Goal: Task Accomplishment & Management: Manage account settings

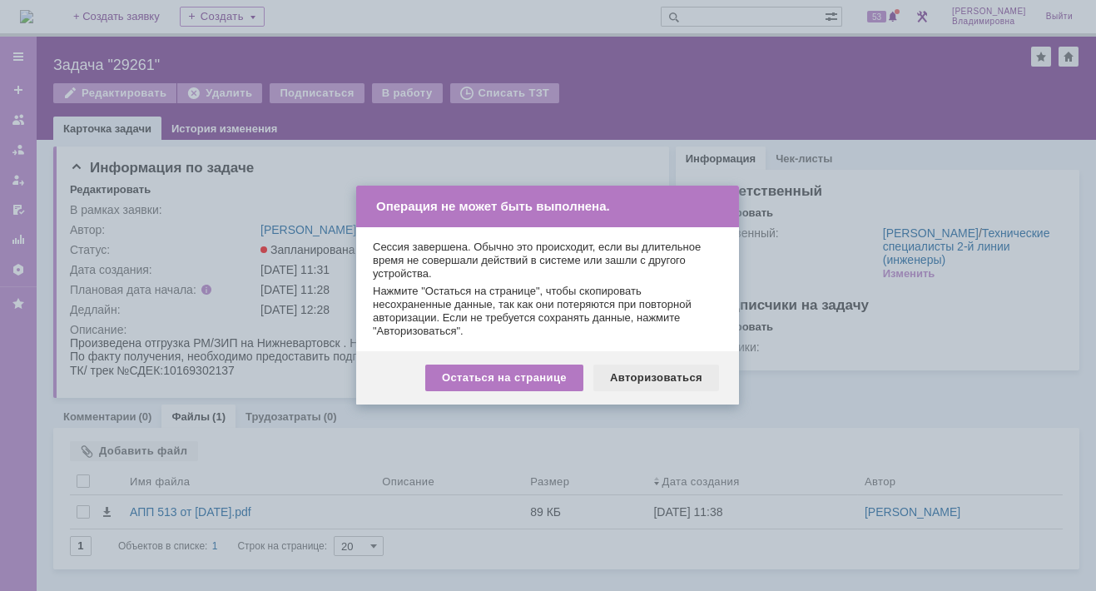
click at [641, 374] on div "Авторизоваться" at bounding box center [656, 378] width 126 height 27
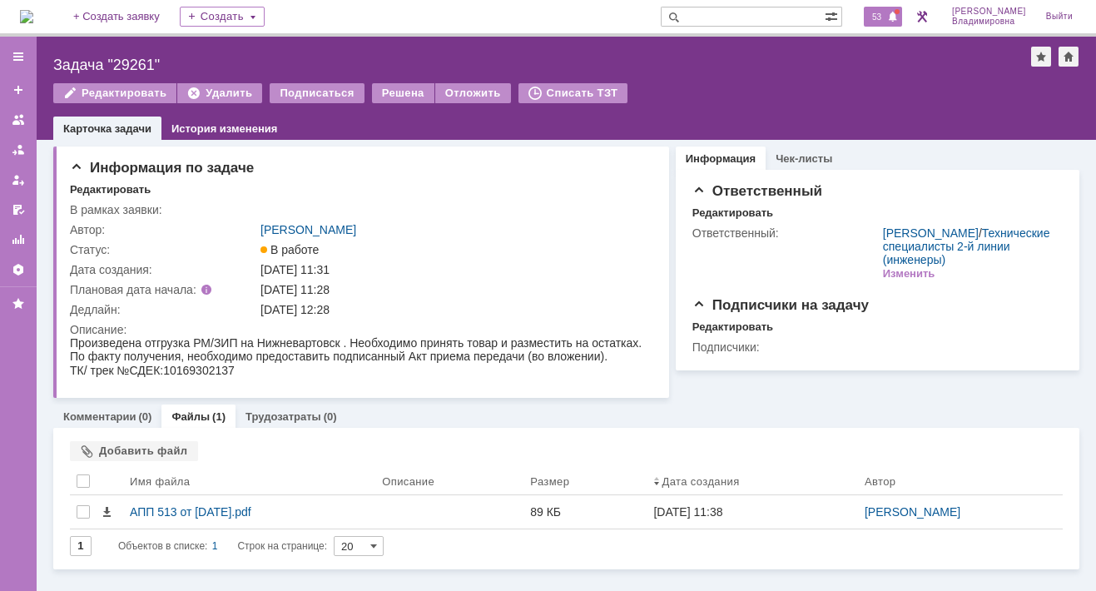
click at [886, 14] on span "53" at bounding box center [876, 17] width 19 height 12
click at [622, 57] on div "Задача "29261"" at bounding box center [542, 65] width 978 height 17
click at [681, 22] on span at bounding box center [671, 17] width 20 height 20
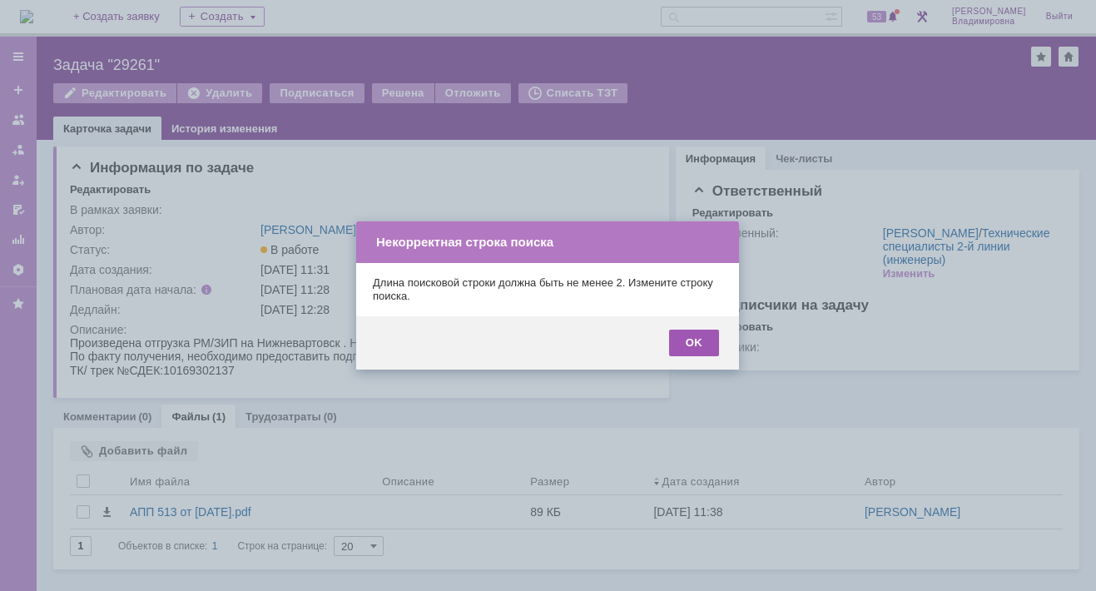
click at [702, 332] on div "OK" at bounding box center [694, 343] width 50 height 27
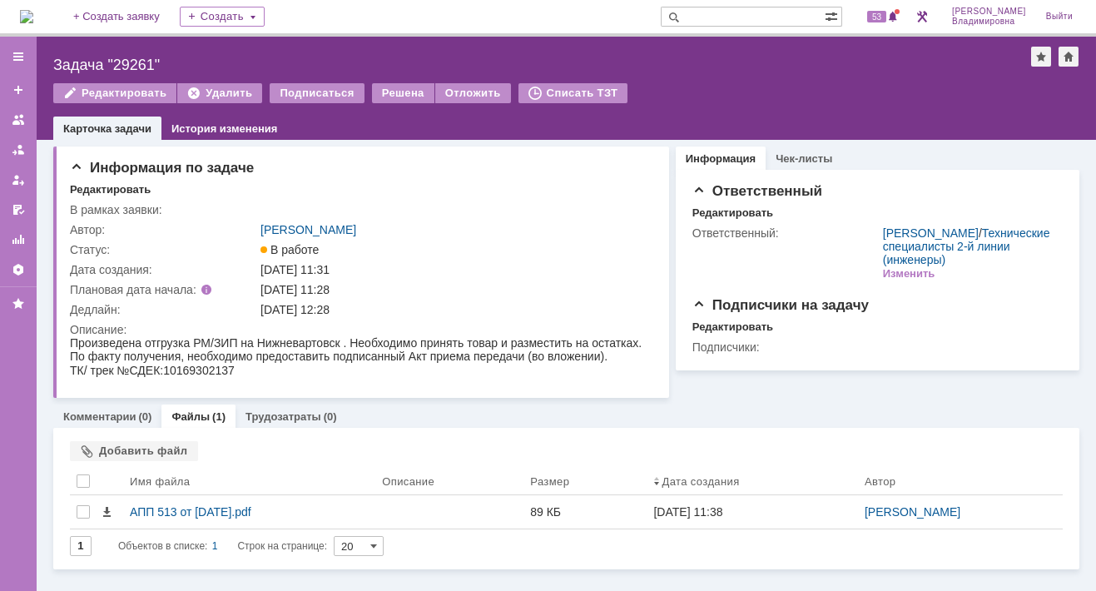
click at [717, 14] on input "text" at bounding box center [743, 17] width 164 height 20
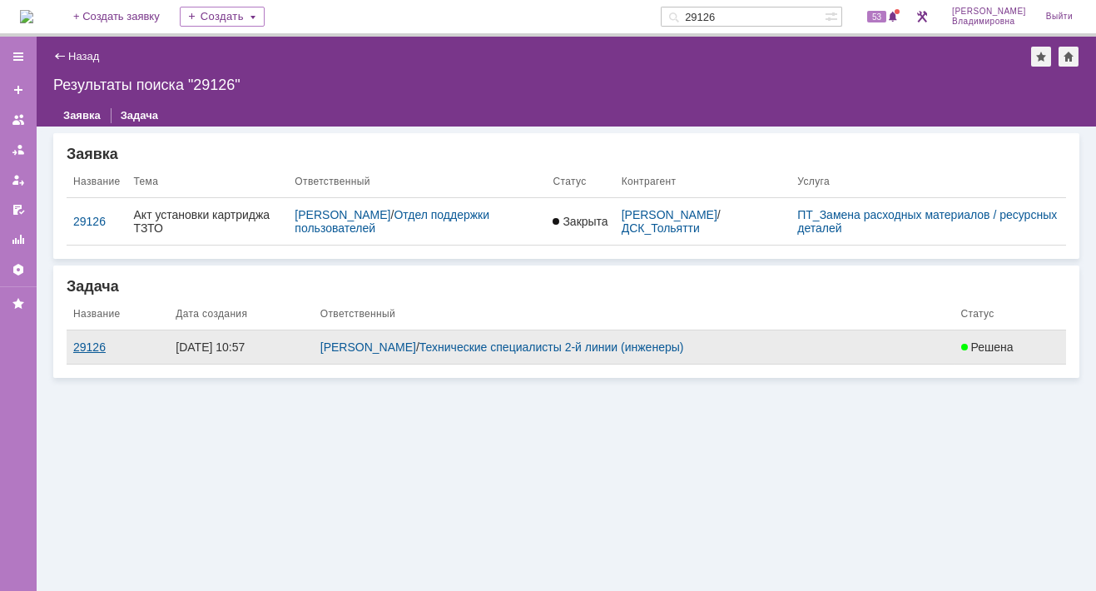
click at [87, 349] on div "29126" at bounding box center [117, 346] width 89 height 13
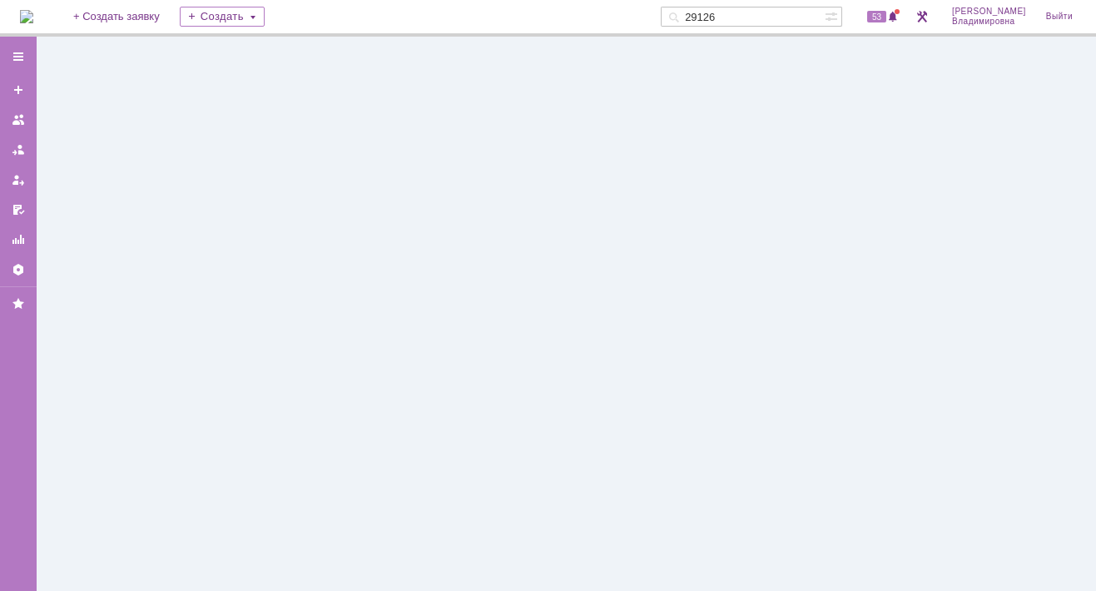
click at [87, 349] on div at bounding box center [566, 314] width 1059 height 554
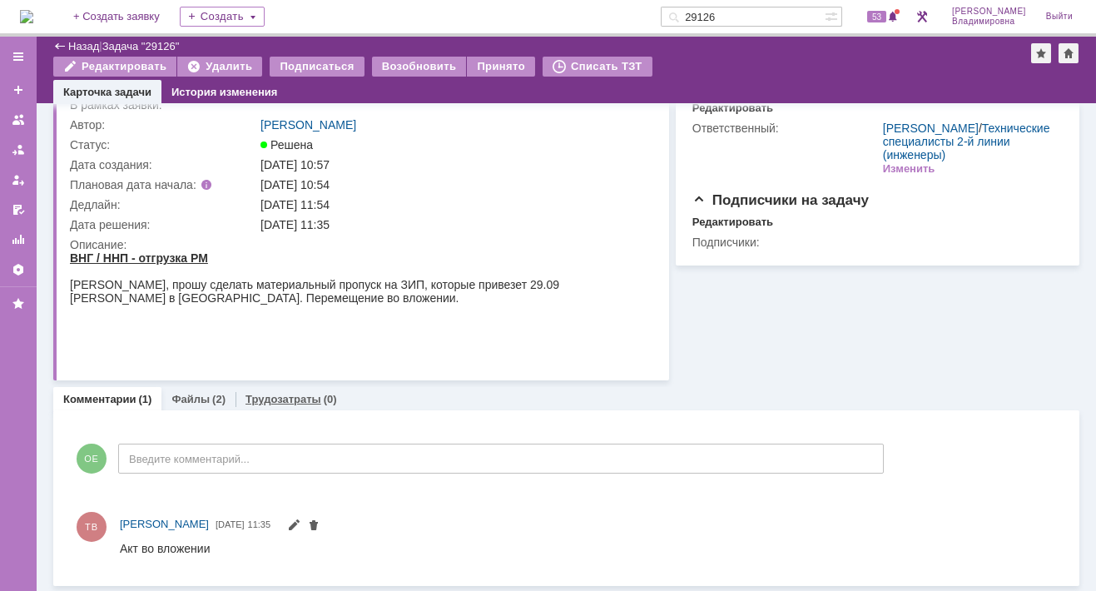
scroll to position [68, 0]
click at [191, 393] on link "Файлы" at bounding box center [190, 399] width 38 height 12
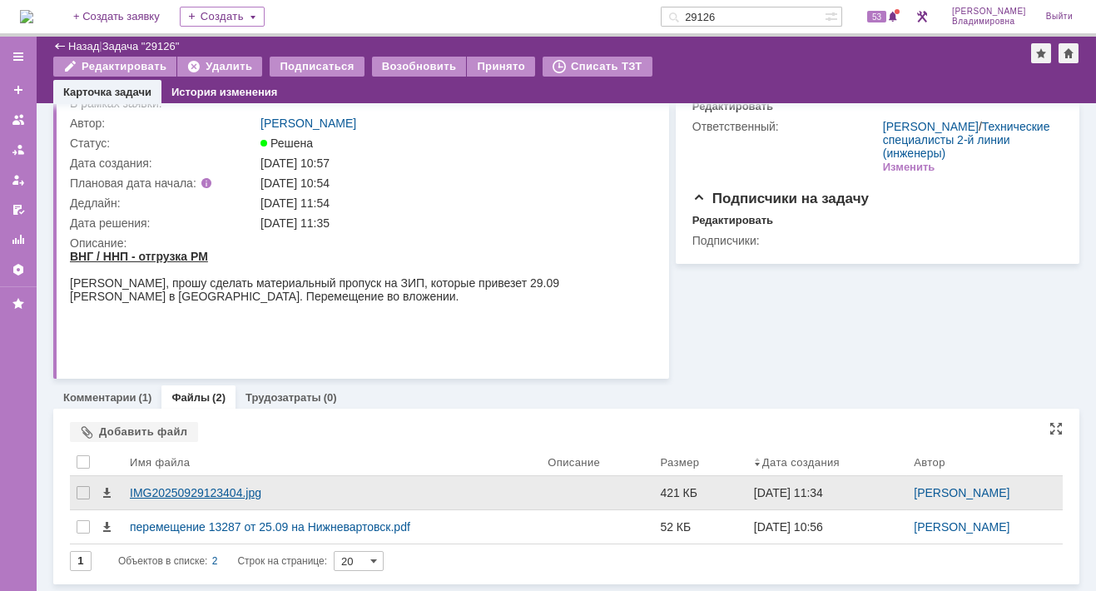
scroll to position [68, 0]
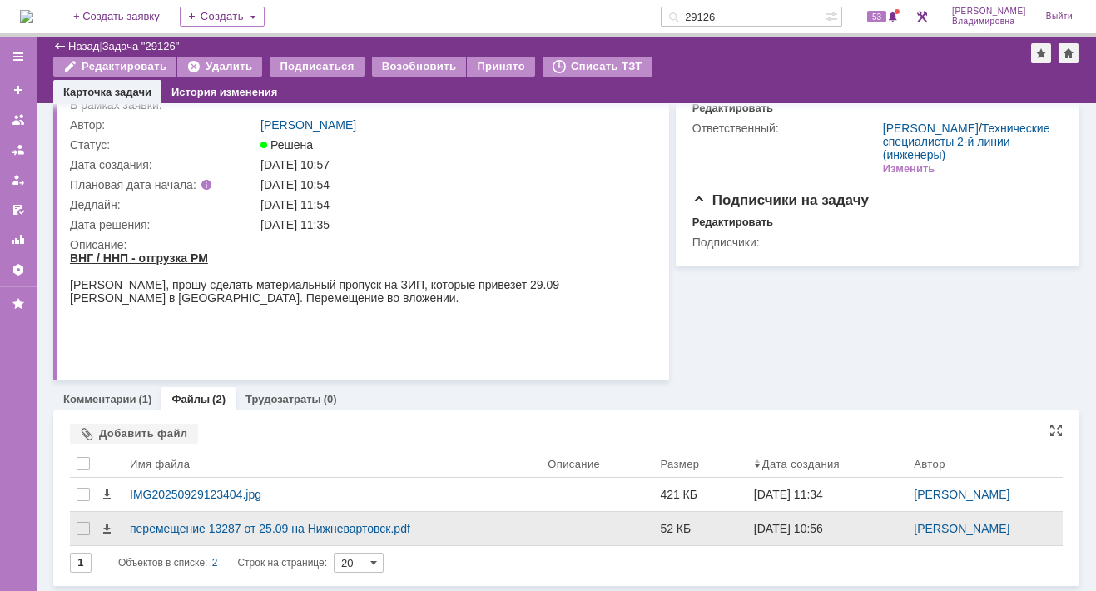
click at [151, 525] on div "перемещение 13287 от 25.09 на Нижневартовск.pdf" at bounding box center [332, 528] width 404 height 13
click at [151, 525] on body "Идет загрузка, пожалуйста, подождите. На домашнюю + Создать заявку Создать 2912…" at bounding box center [548, 295] width 1096 height 591
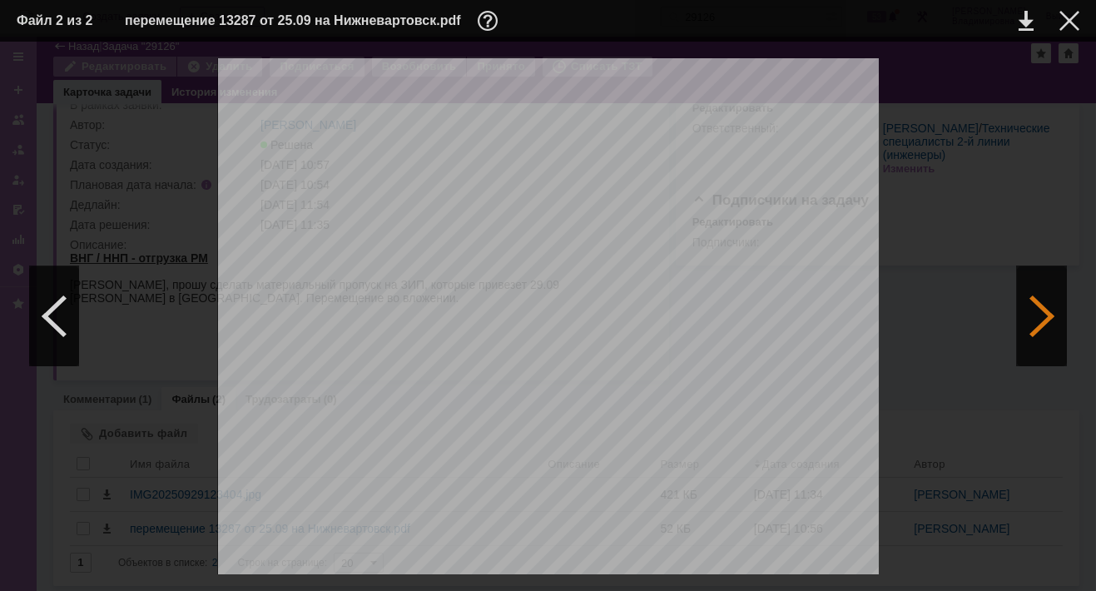
click at [1039, 314] on div at bounding box center [1042, 316] width 50 height 100
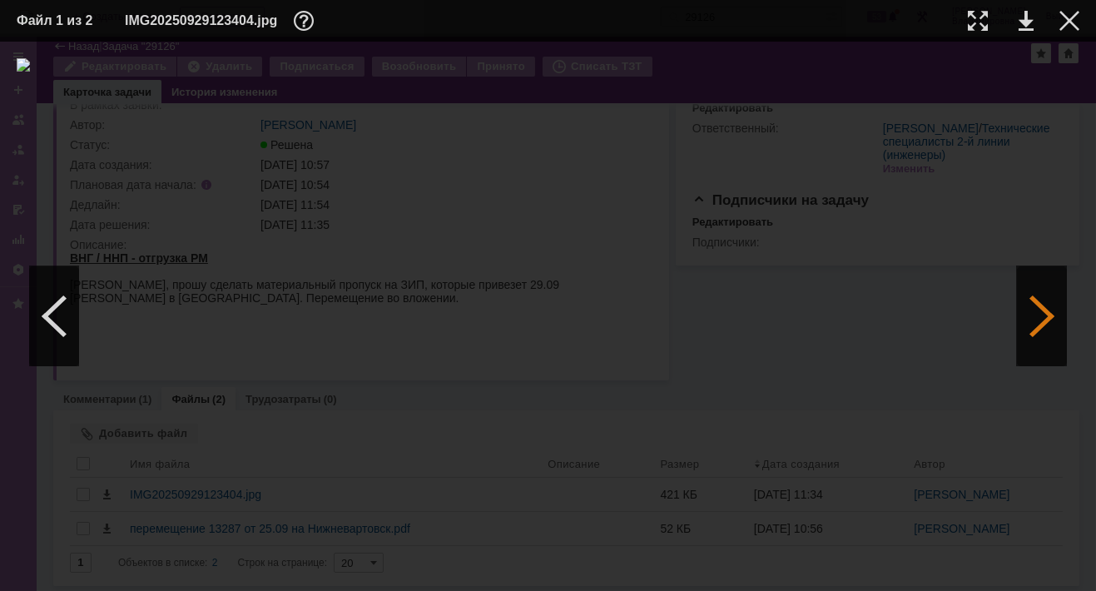
click at [1039, 314] on div at bounding box center [1042, 316] width 50 height 100
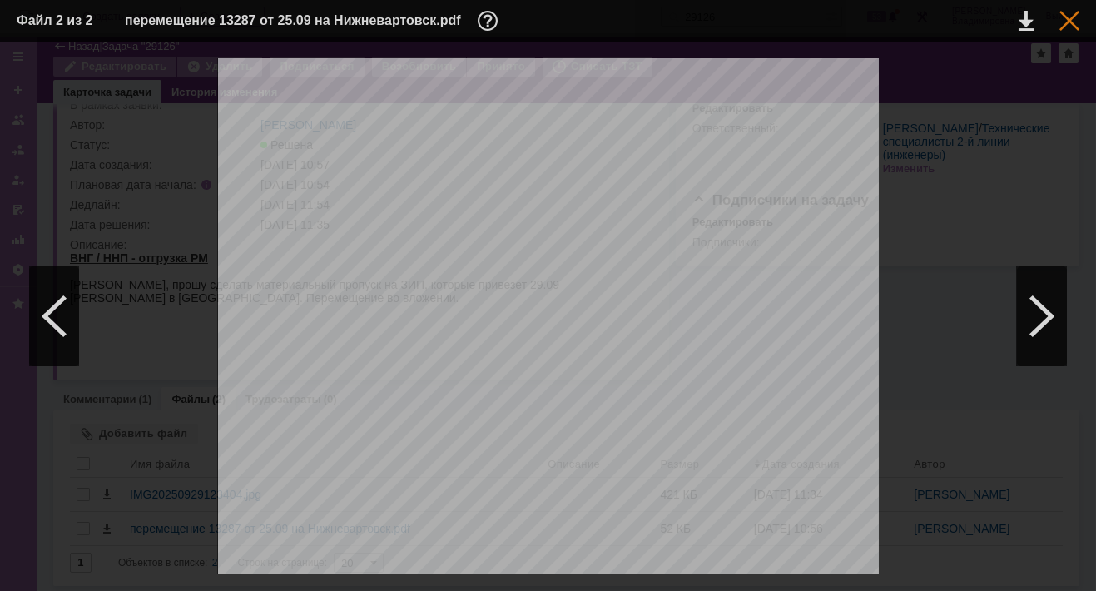
click at [1072, 19] on div at bounding box center [1069, 21] width 20 height 20
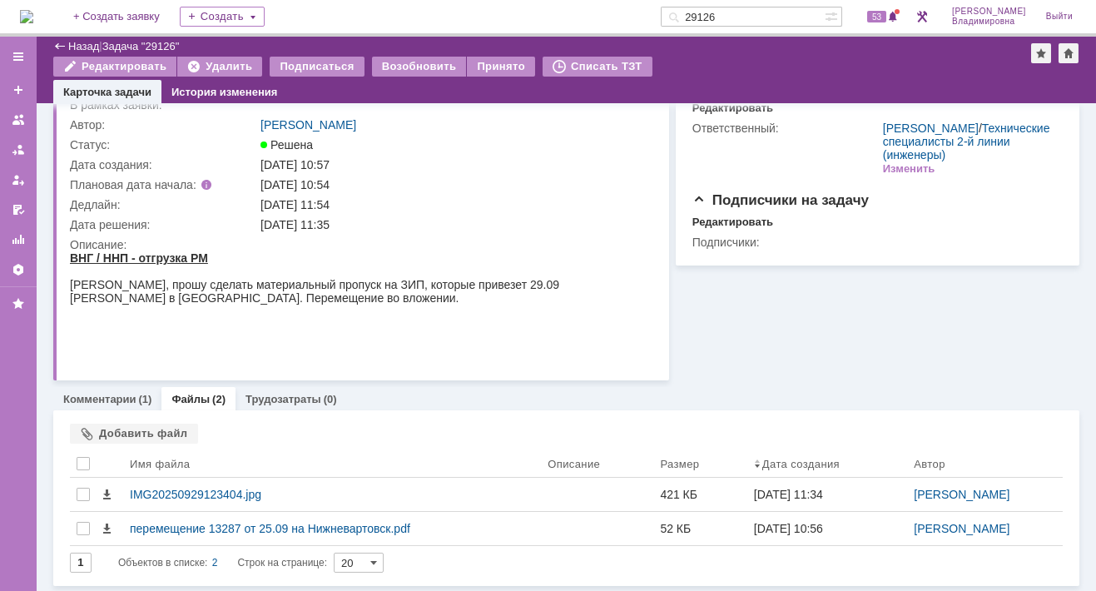
scroll to position [0, 0]
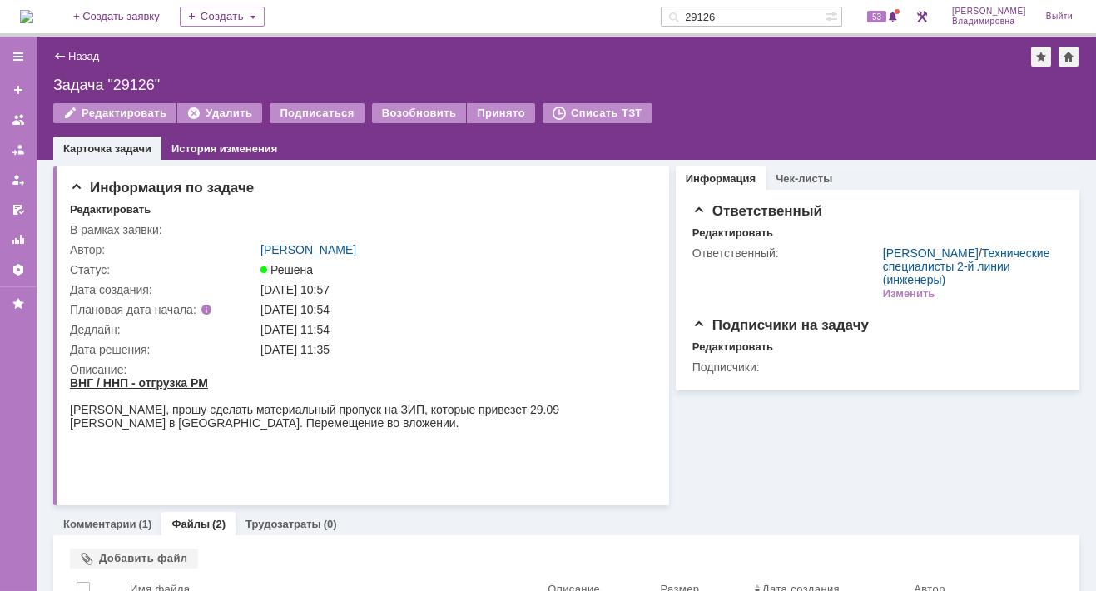
click at [671, 105] on div "Редактировать Удалить Подписаться Возобновить Принято Списать ТЗТ" at bounding box center [566, 120] width 1026 height 35
drag, startPoint x: 744, startPoint y: 11, endPoint x: 670, endPoint y: 2, distance: 74.6
click at [682, 11] on div "На домашнюю + Создать заявку Создать 29126 53 Орлова Елена Владимировна Выйти" at bounding box center [548, 18] width 1096 height 37
type input "29156"
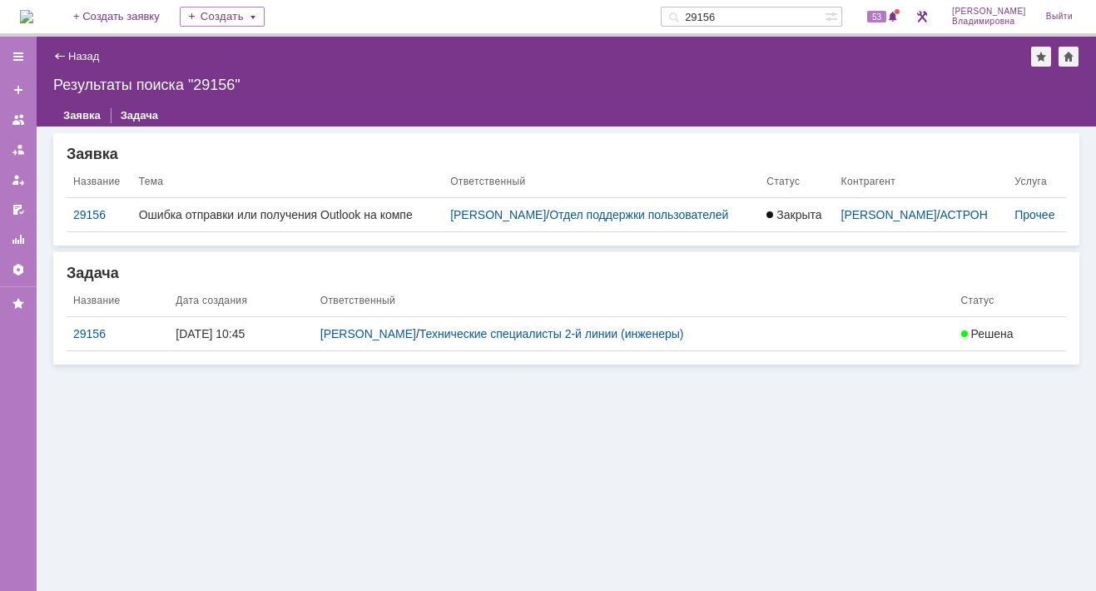
click at [83, 340] on div "29156" at bounding box center [117, 333] width 89 height 13
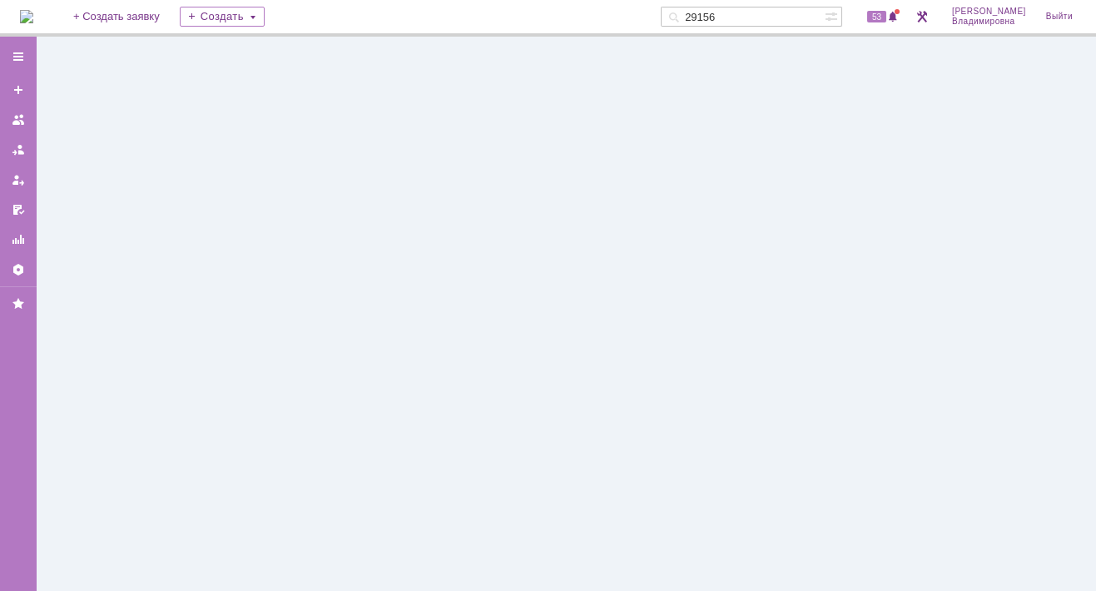
click at [83, 342] on div at bounding box center [566, 314] width 1059 height 554
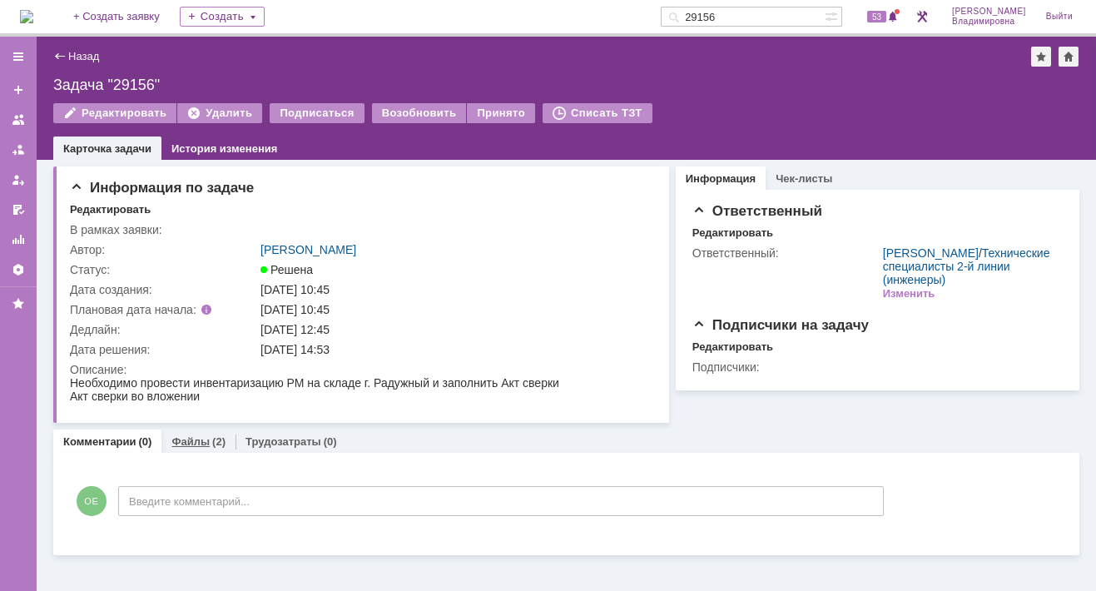
click at [180, 440] on link "Файлы" at bounding box center [190, 441] width 38 height 12
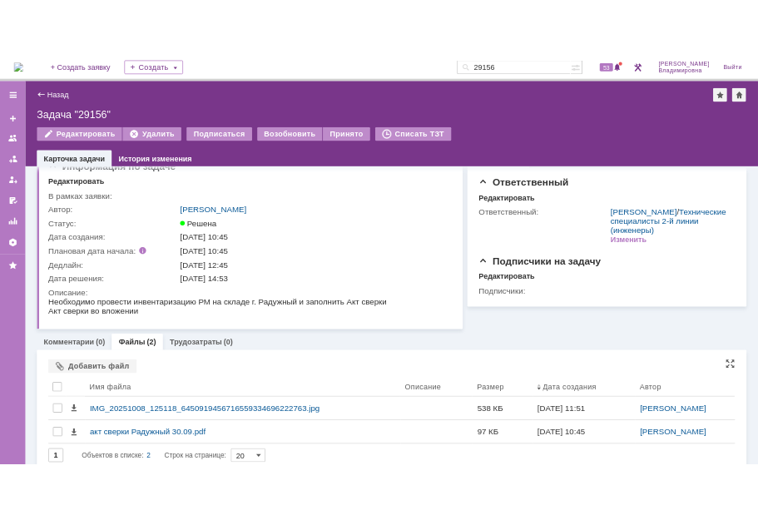
scroll to position [42, 0]
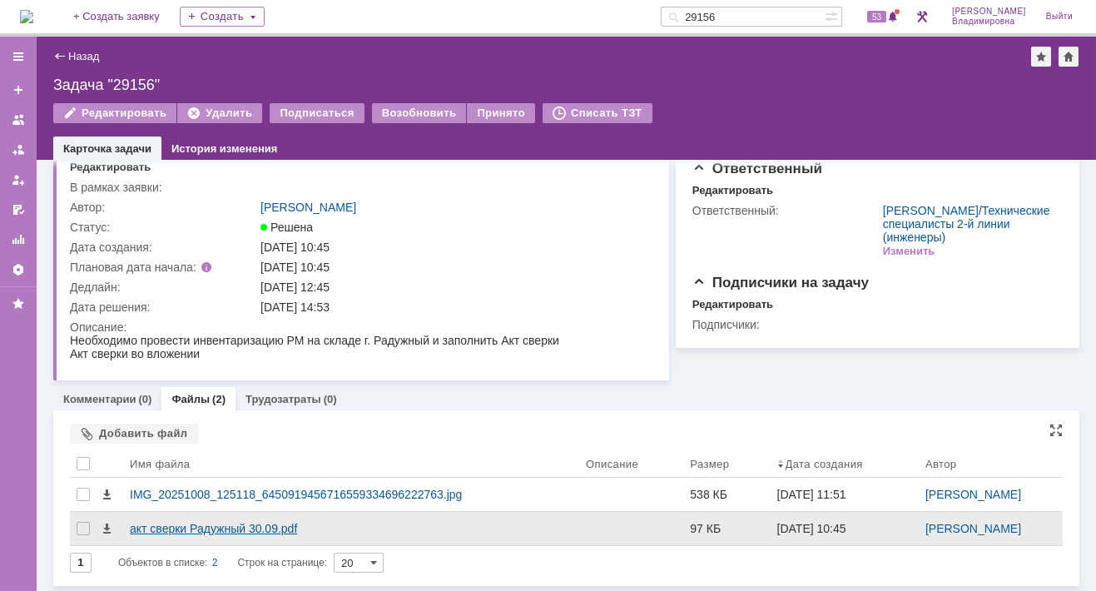
click at [192, 527] on div "акт сверки Радужный 30.09.pdf" at bounding box center [351, 528] width 443 height 13
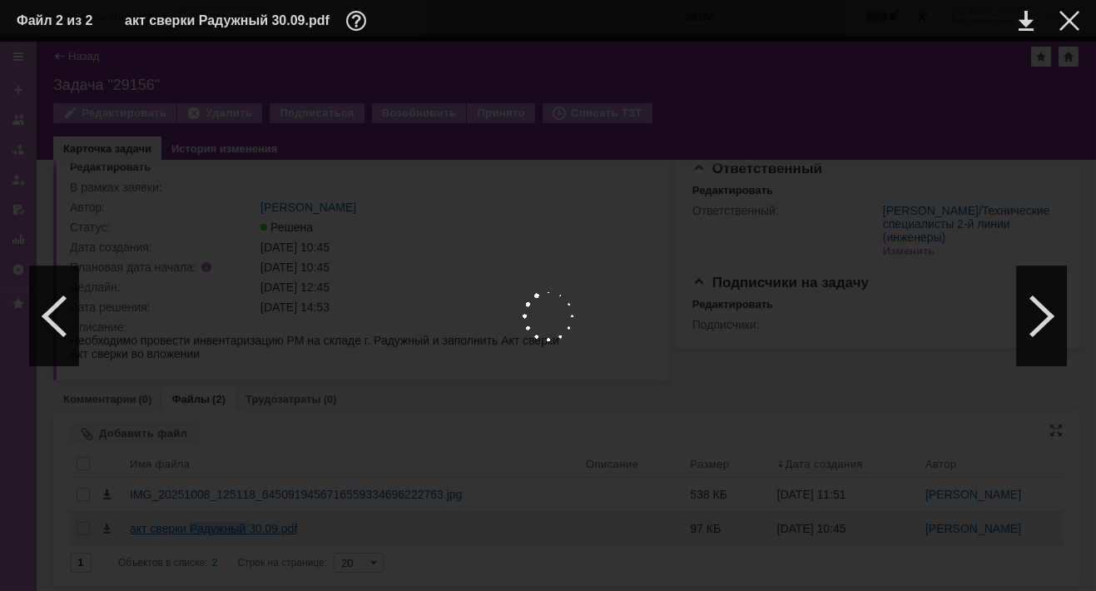
click at [192, 527] on body "Идет загрузка, пожалуйста, подождите. На домашнюю + Создать заявку Создать 2915…" at bounding box center [548, 295] width 1096 height 591
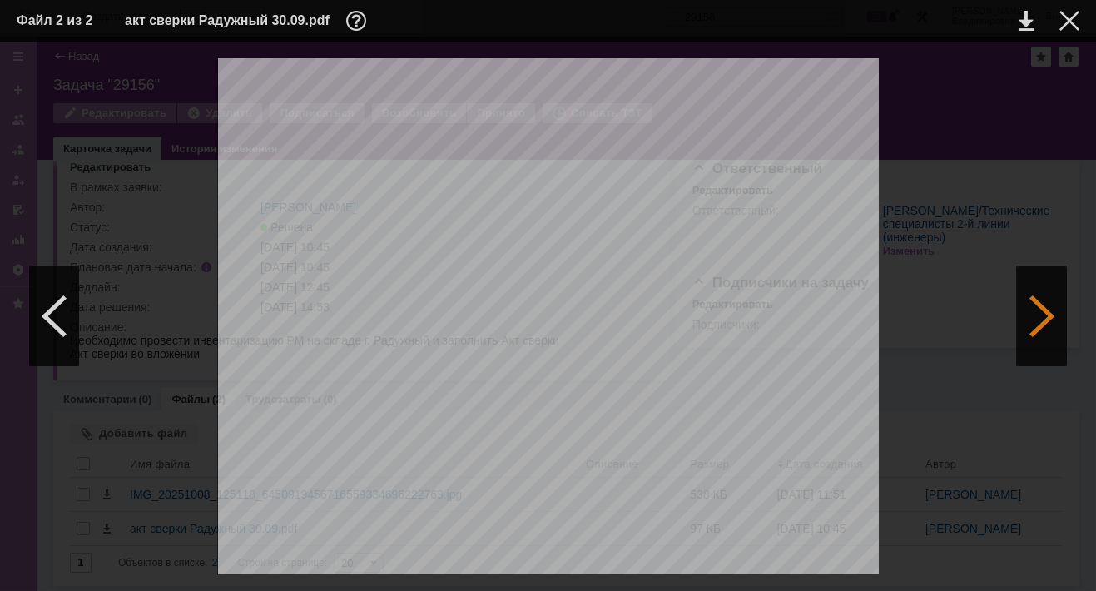
click at [1042, 318] on div at bounding box center [1042, 316] width 50 height 100
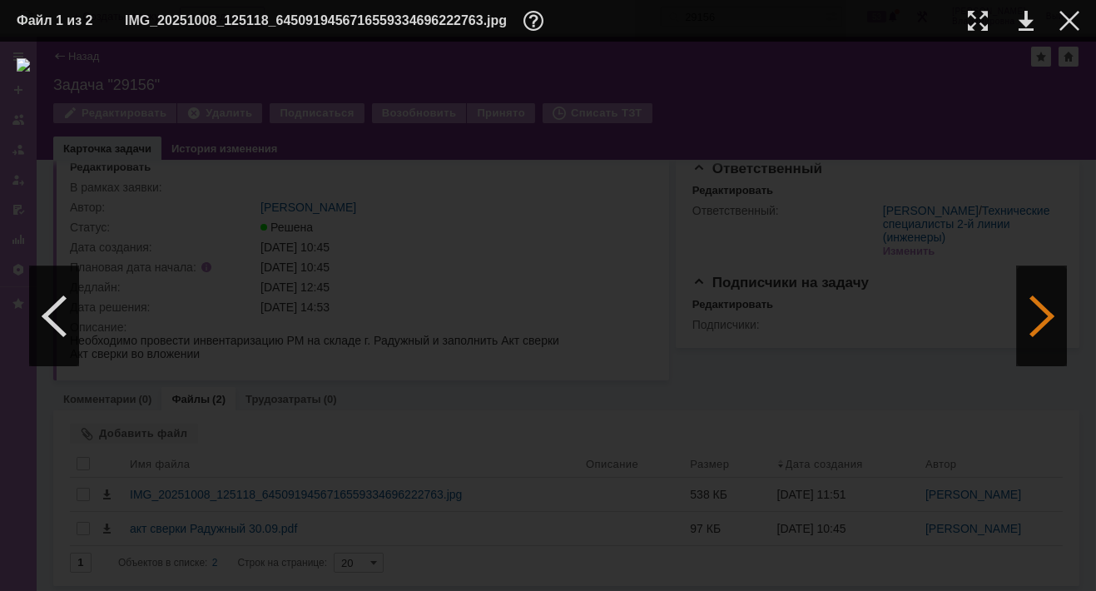
click at [1039, 314] on div at bounding box center [1042, 316] width 50 height 100
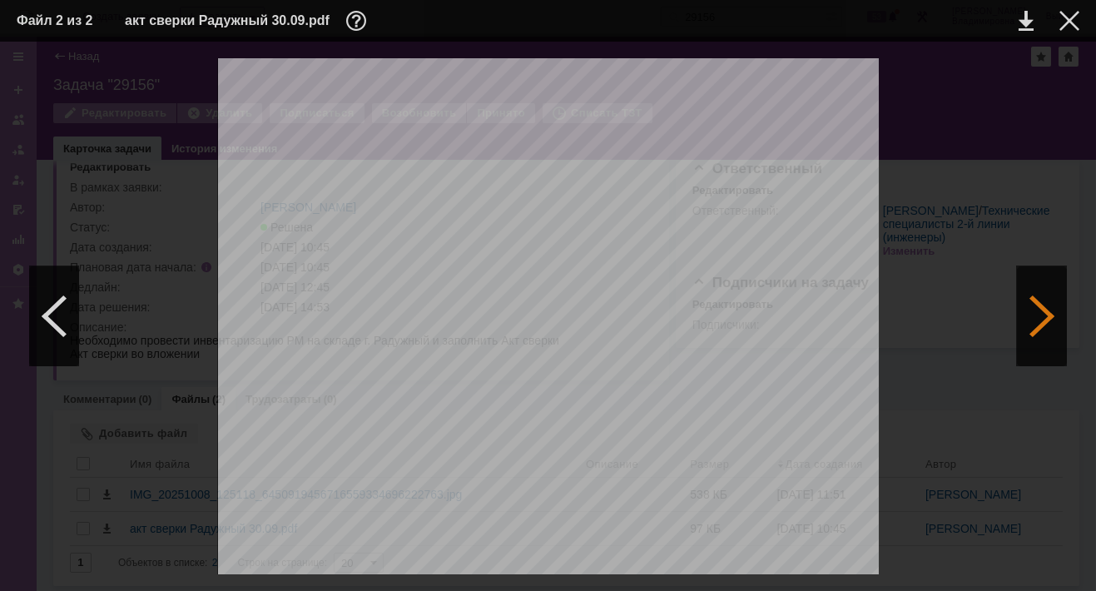
click at [1039, 316] on div at bounding box center [1042, 316] width 50 height 100
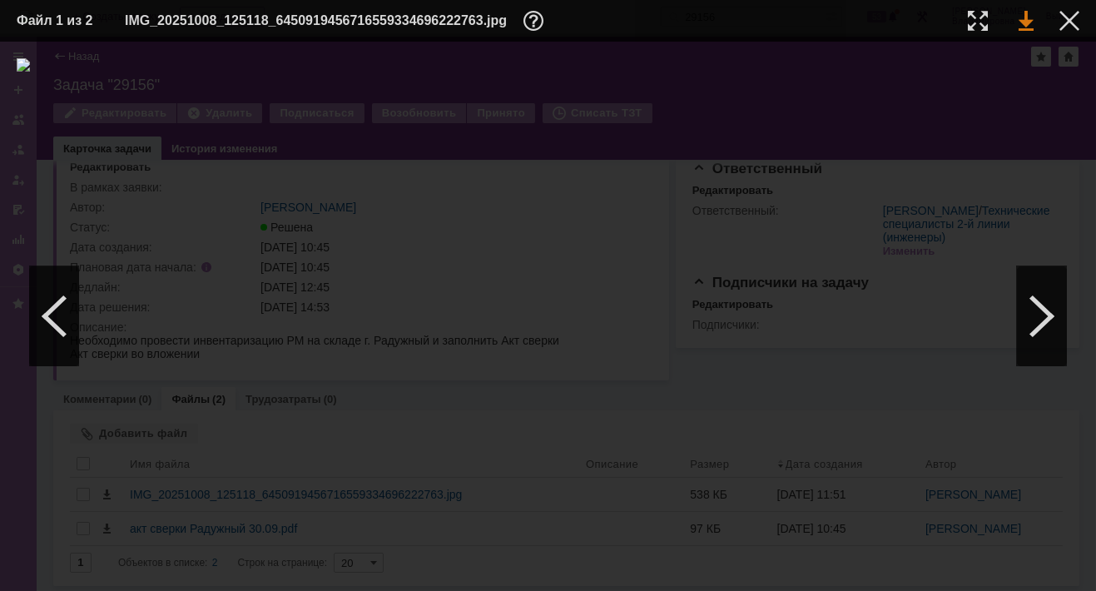
click at [1029, 22] on link at bounding box center [1026, 21] width 15 height 20
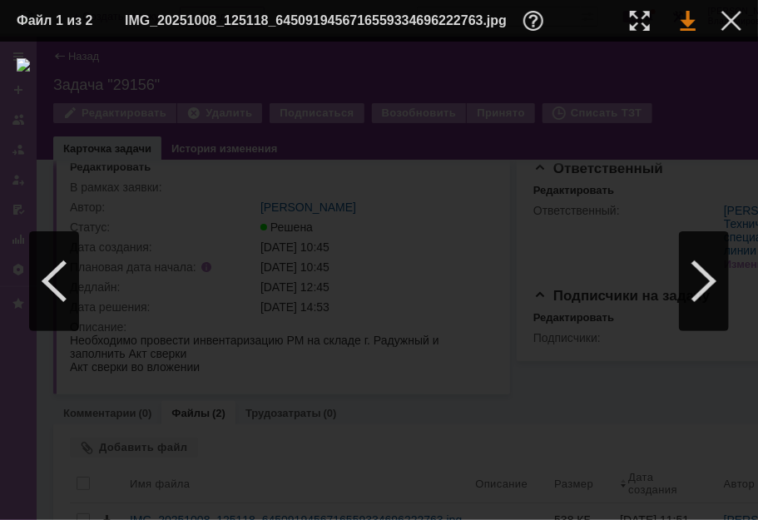
click at [682, 17] on link at bounding box center [688, 21] width 15 height 20
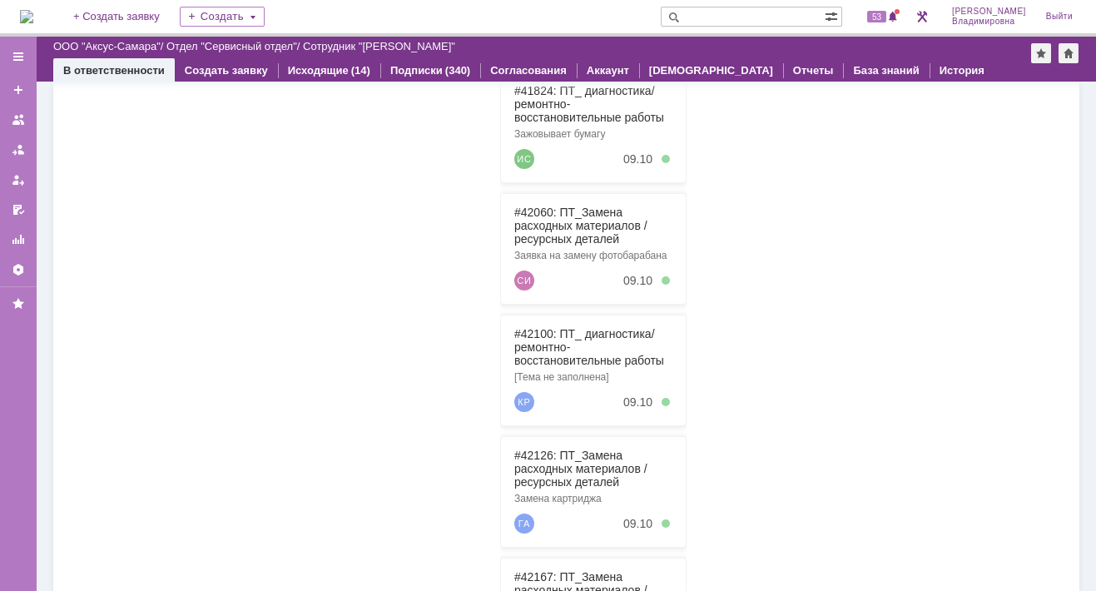
scroll to position [333, 0]
click at [714, 23] on input "text" at bounding box center [743, 17] width 164 height 20
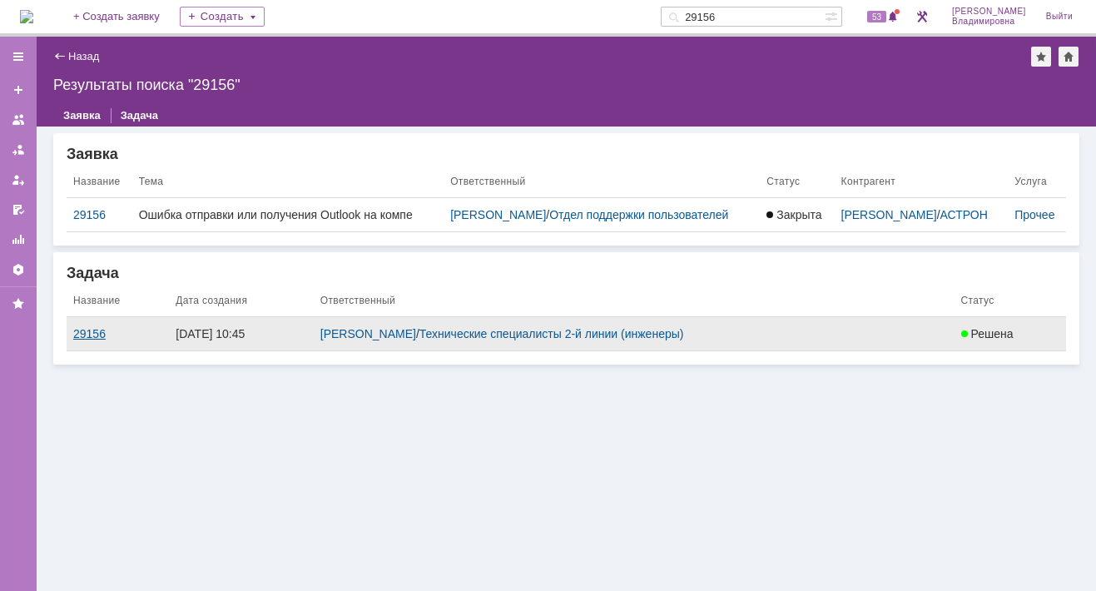
click at [94, 340] on div "29156" at bounding box center [117, 333] width 89 height 13
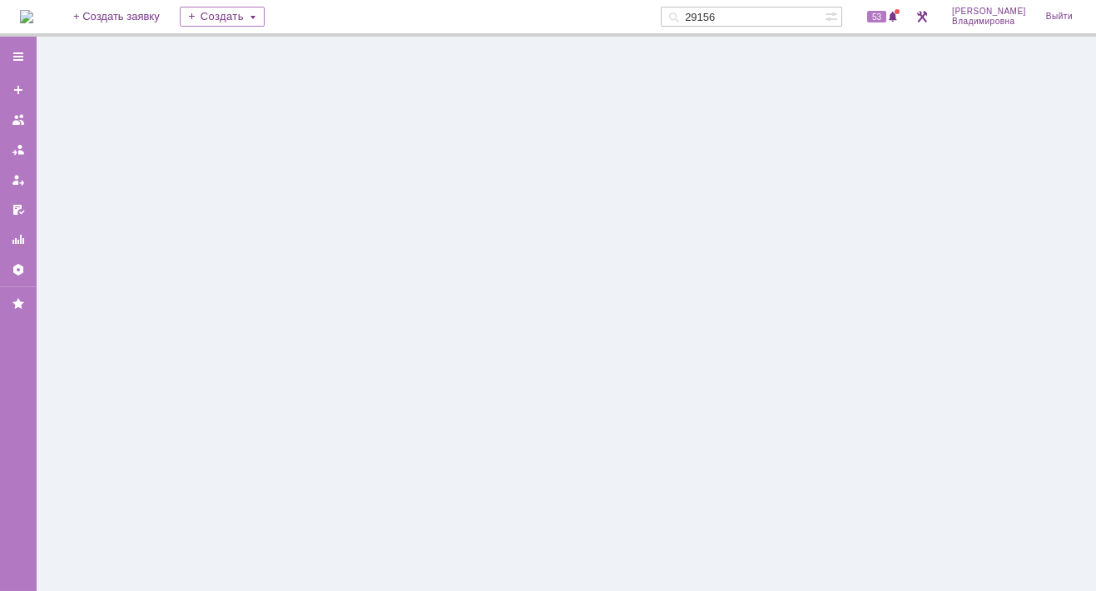
click at [94, 346] on div at bounding box center [566, 314] width 1059 height 554
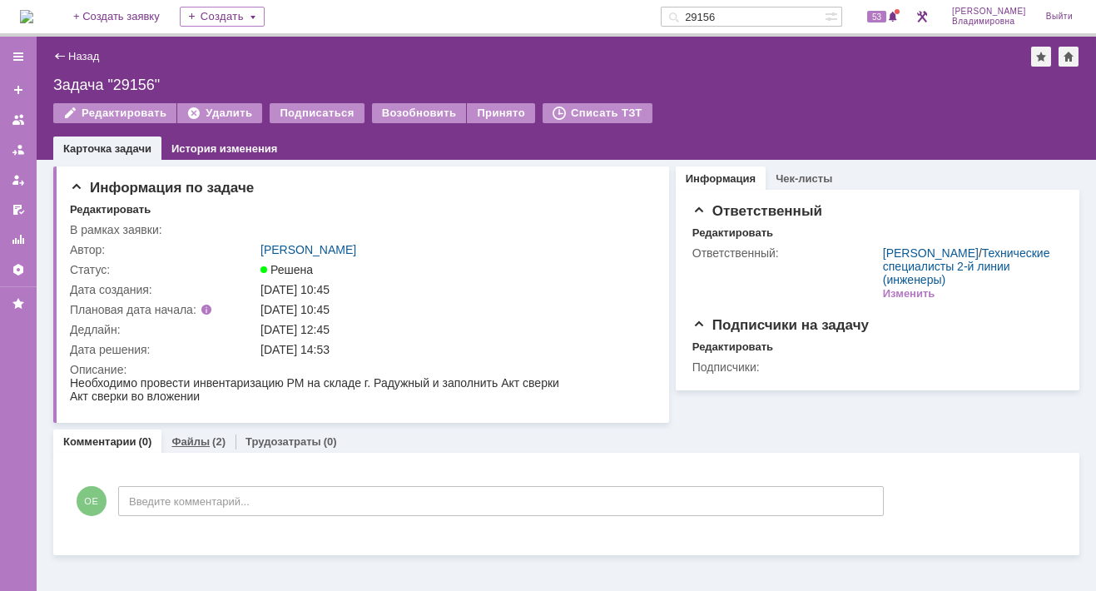
click at [196, 441] on link "Файлы" at bounding box center [190, 441] width 38 height 12
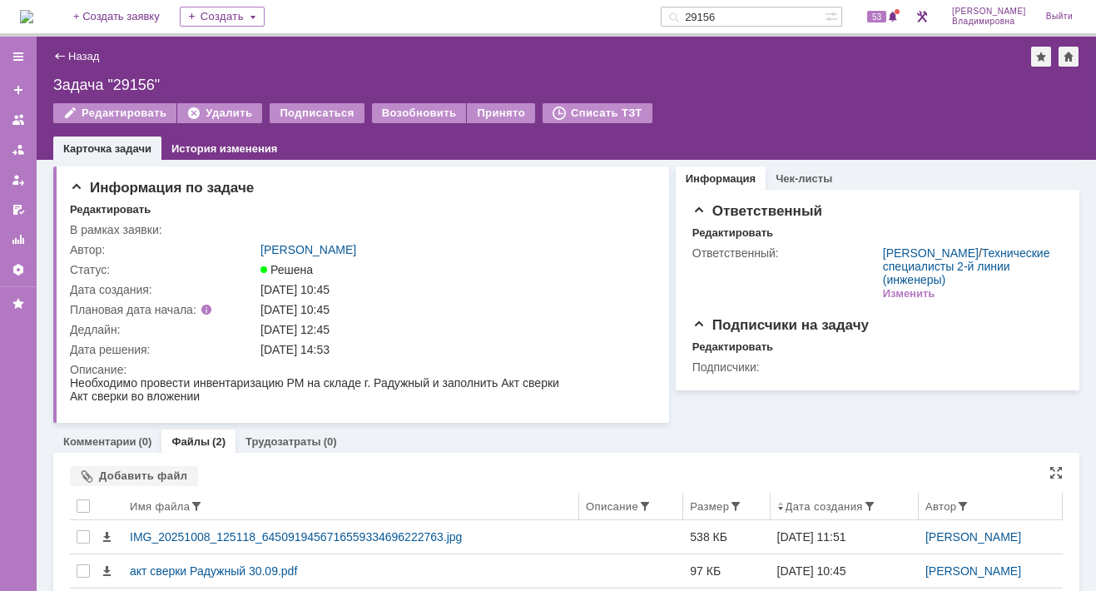
scroll to position [42, 0]
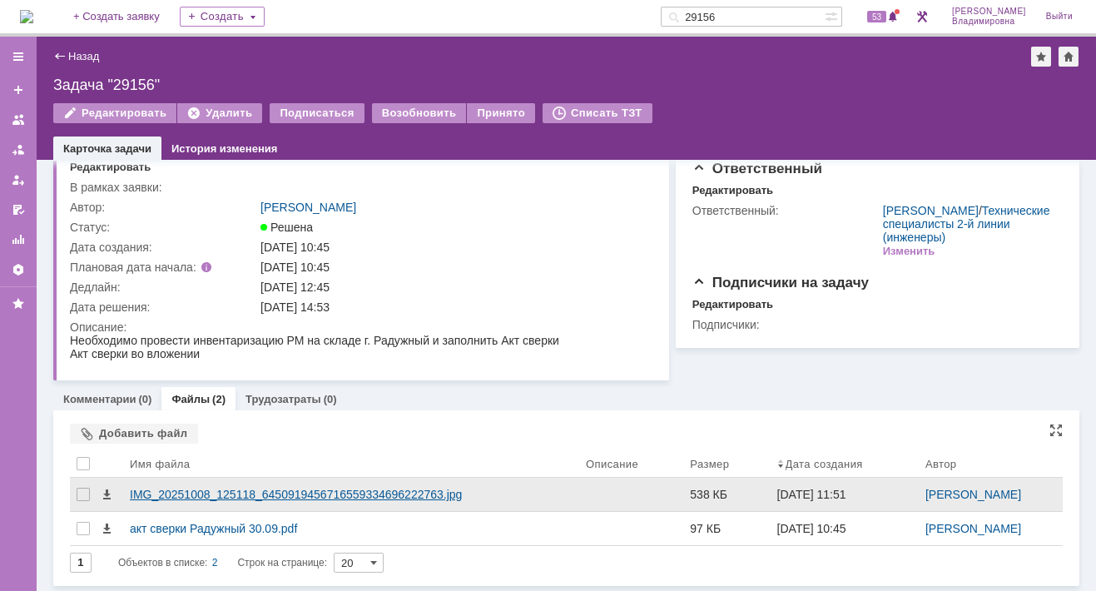
click at [218, 496] on div "IMG_20251008_125118_6450919456716559334696222763.jpg" at bounding box center [351, 494] width 443 height 13
click at [218, 496] on body "Идет загрузка, пожалуйста, подождите. На домашнюю + Создать заявку Создать 2915…" at bounding box center [548, 295] width 1096 height 591
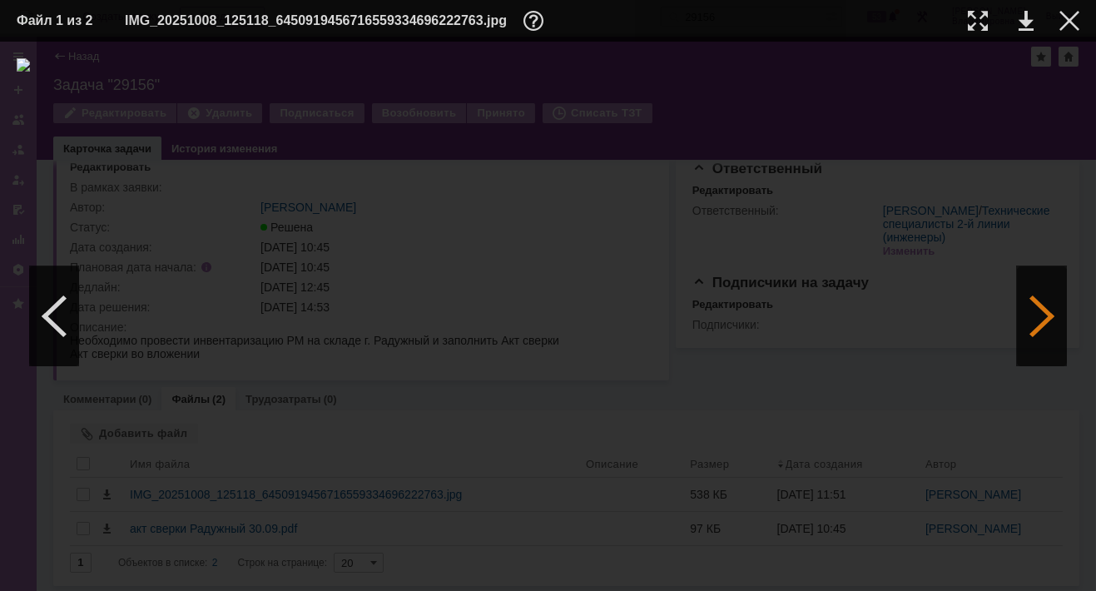
click at [1053, 315] on div at bounding box center [1042, 316] width 50 height 100
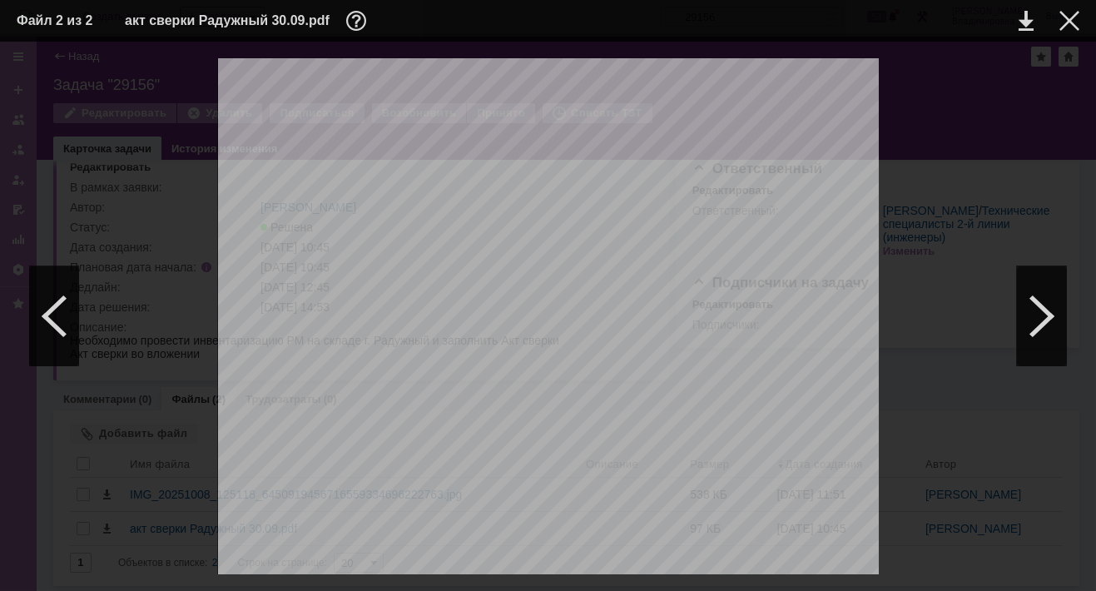
scroll to position [280, 0]
click at [1059, 17] on div at bounding box center [1069, 21] width 20 height 20
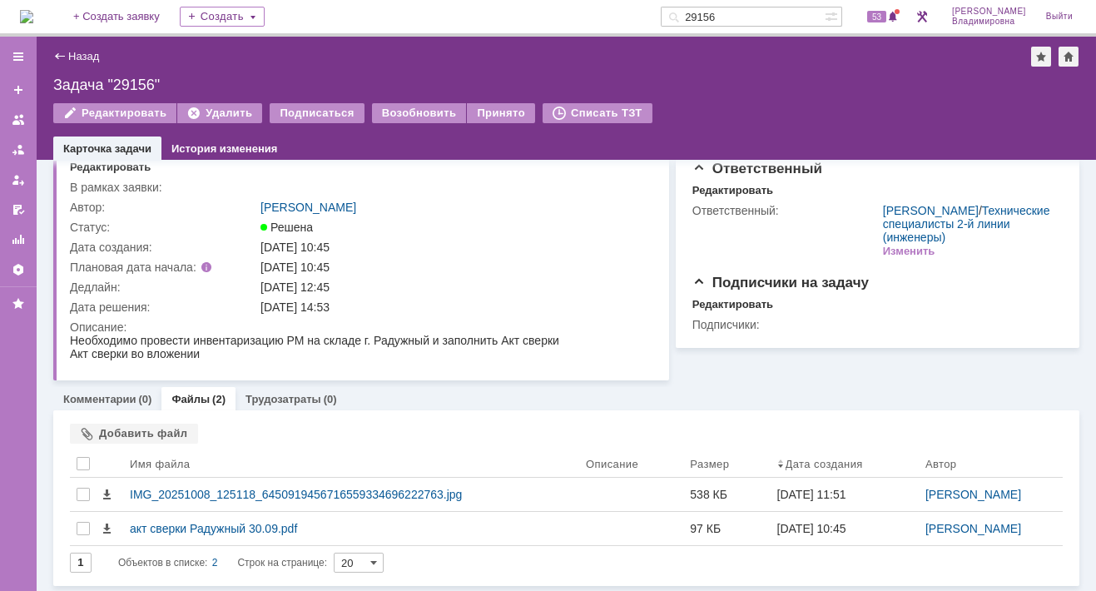
click at [735, 72] on div "Назад | Задача "29156" Задача "29156" Редактировать Удалить Подписаться Возобно…" at bounding box center [566, 98] width 1059 height 123
click at [720, 101] on div "Назад | Задача "29156" Задача "29156" Редактировать Удалить Подписаться Возобно…" at bounding box center [566, 98] width 1059 height 123
drag, startPoint x: 752, startPoint y: 14, endPoint x: 662, endPoint y: 22, distance: 90.3
click at [662, 22] on div "На домашнюю + Создать заявку Создать 29156 53 Орлова Елена Владимировна Выйти" at bounding box center [548, 18] width 1096 height 37
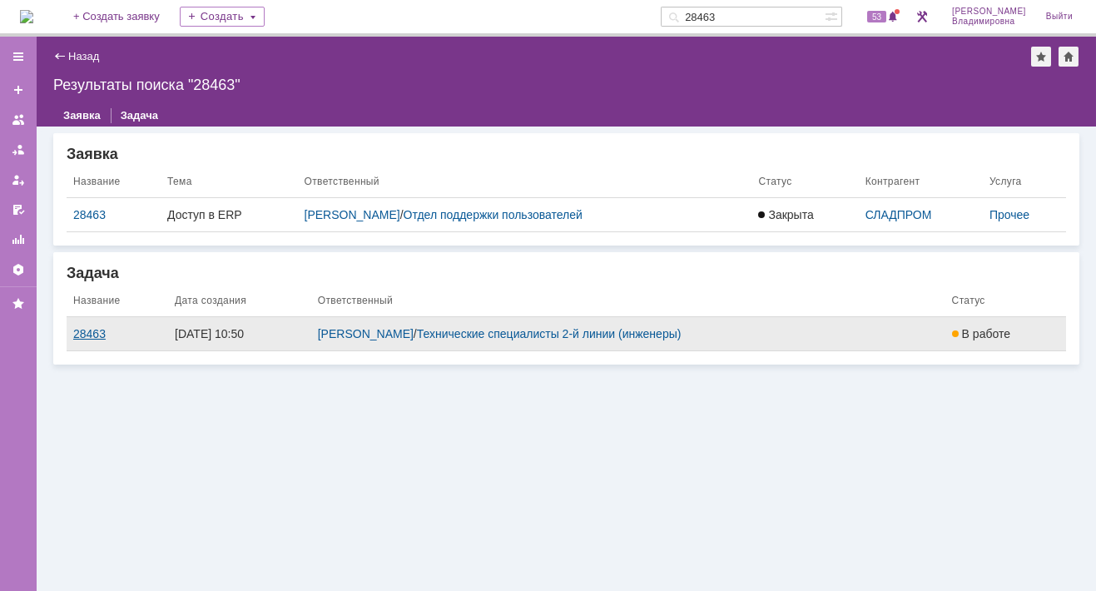
click at [82, 331] on div "28463" at bounding box center [117, 333] width 88 height 13
click at [82, 331] on div "Назад | Результаты поиска "28463" Результаты поиска "28463" Заявка Задача Заявк…" at bounding box center [566, 314] width 1059 height 554
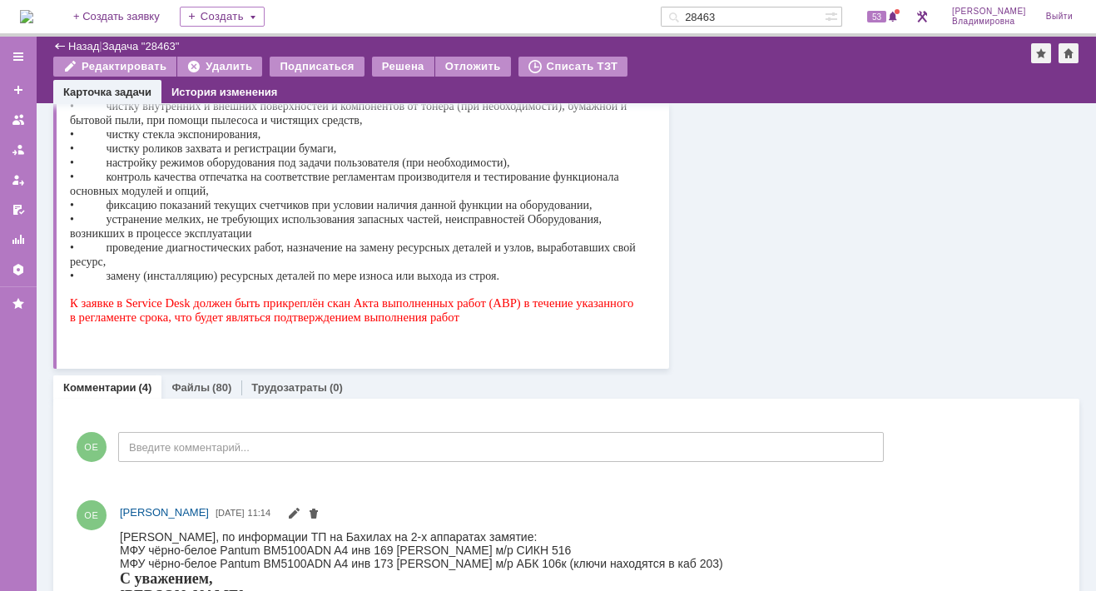
scroll to position [416, 0]
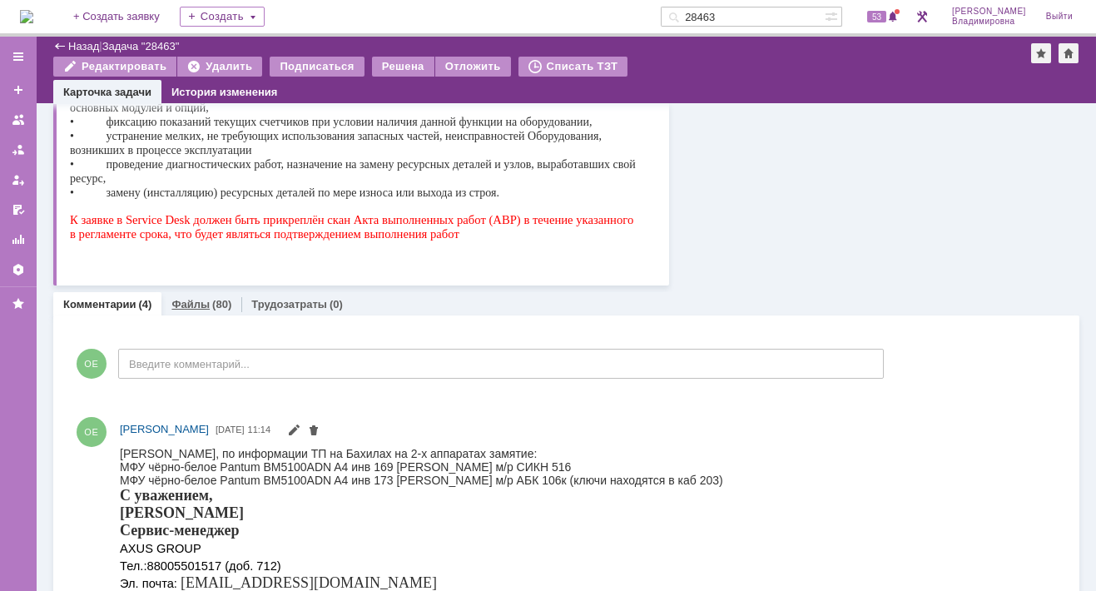
click at [183, 302] on link "Файлы" at bounding box center [190, 304] width 38 height 12
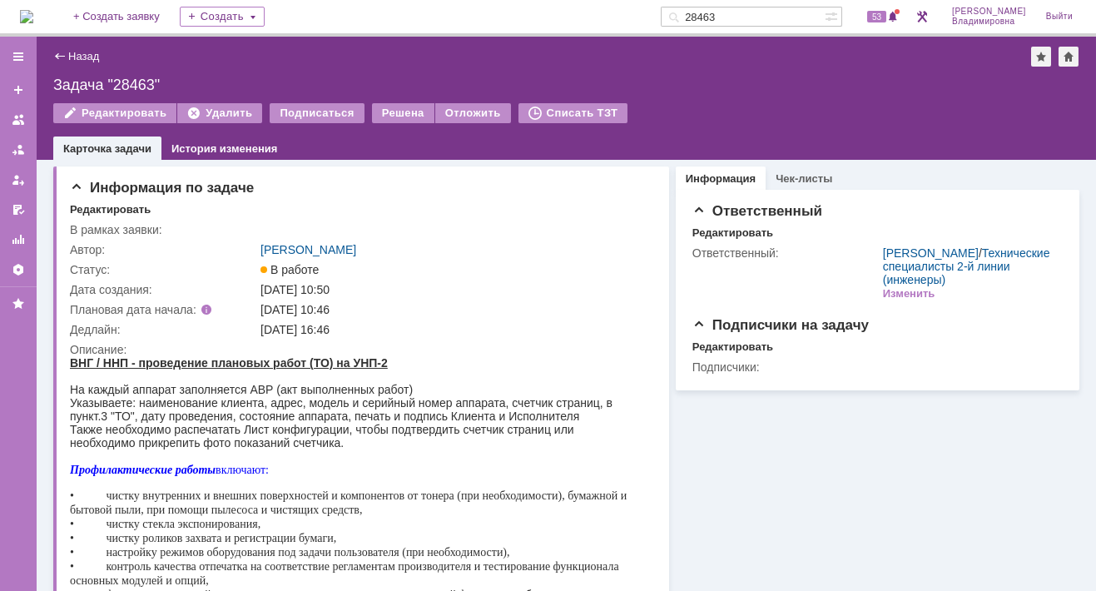
click at [345, 57] on div "Назад | Задача "28463"" at bounding box center [566, 57] width 1026 height 20
drag, startPoint x: 748, startPoint y: 13, endPoint x: 700, endPoint y: 12, distance: 48.3
click at [700, 12] on div "28463" at bounding box center [743, 17] width 164 height 20
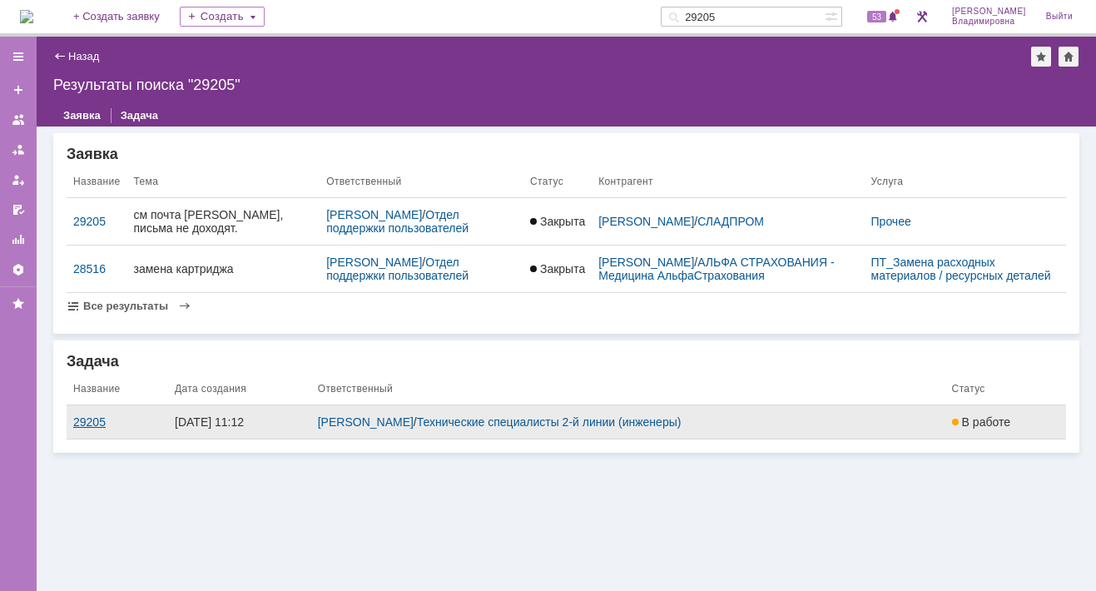
click at [96, 429] on div "29205" at bounding box center [117, 421] width 88 height 13
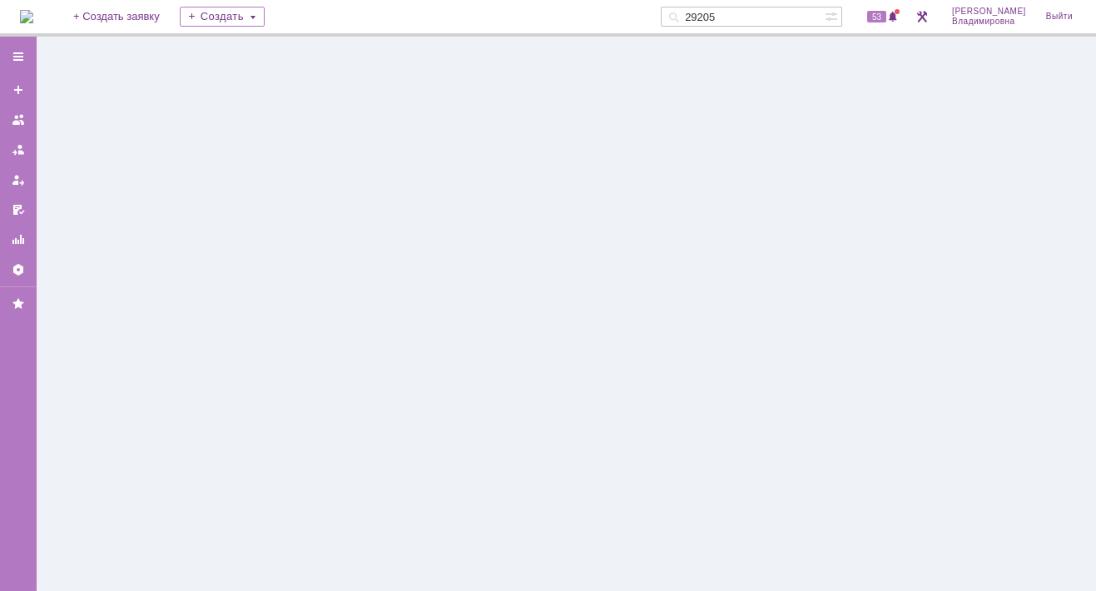
click at [96, 429] on div at bounding box center [566, 314] width 1059 height 554
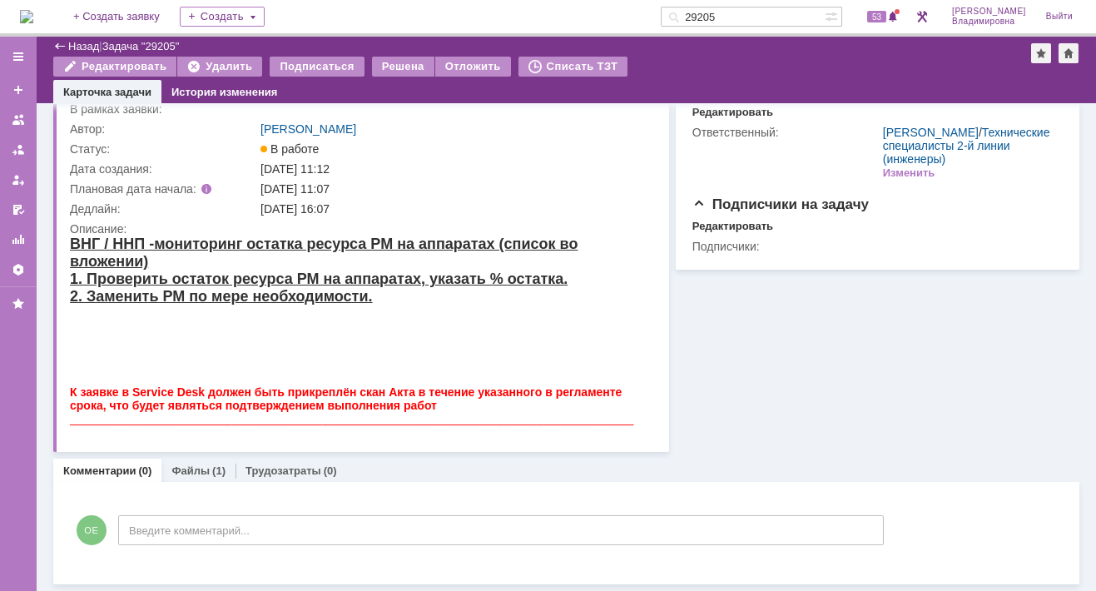
scroll to position [63, 0]
click at [196, 466] on link "Файлы" at bounding box center [190, 471] width 38 height 12
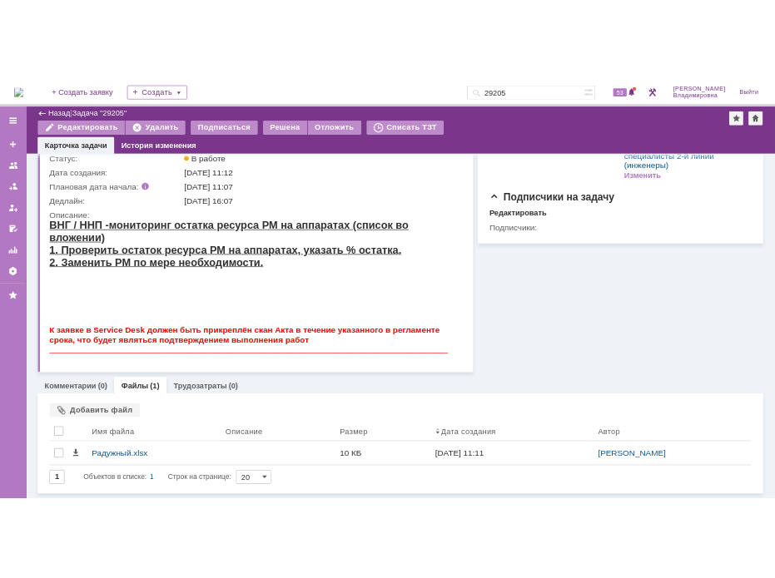
scroll to position [102, 0]
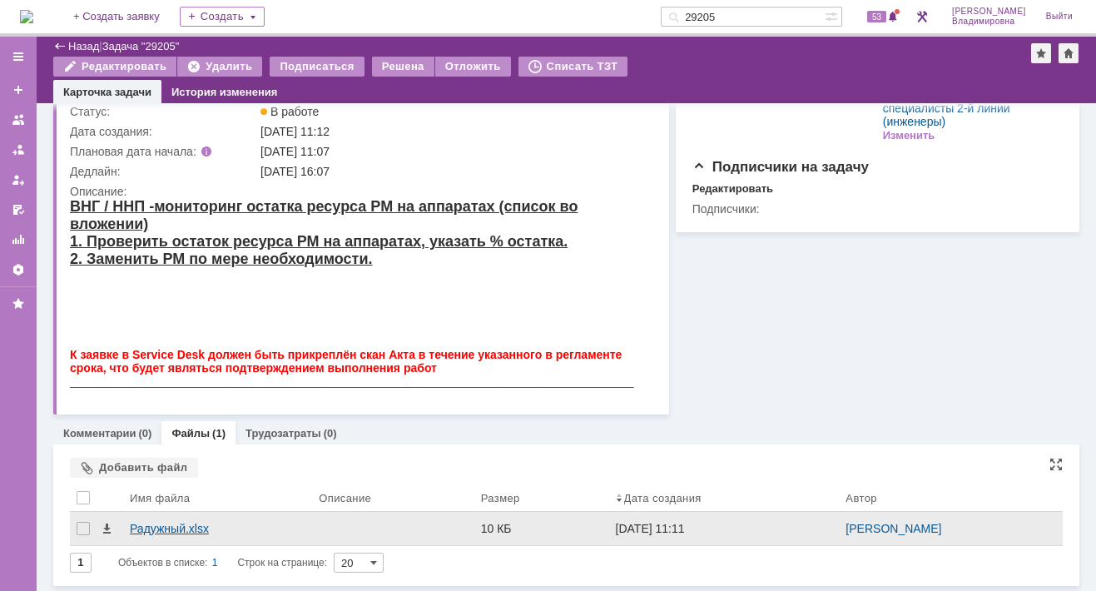
click at [146, 525] on div "Радужный.xlsx" at bounding box center [218, 528] width 176 height 13
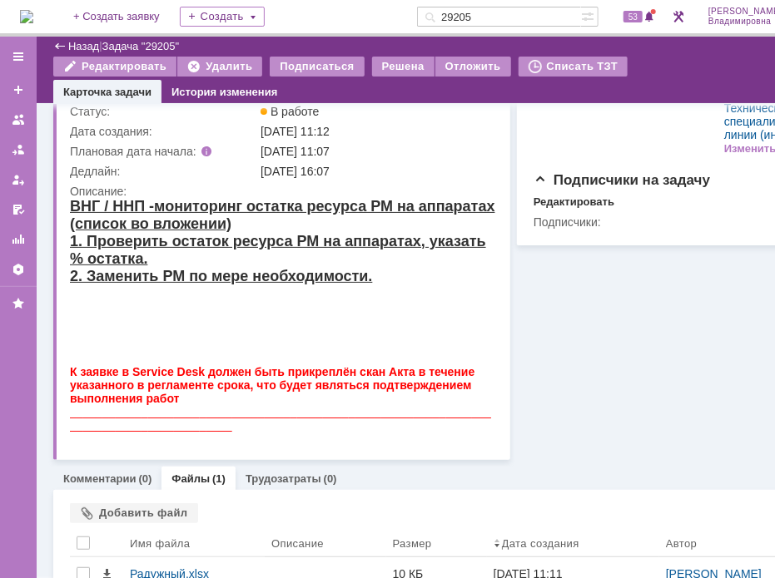
drag, startPoint x: 652, startPoint y: 332, endPoint x: 641, endPoint y: 332, distance: 10.8
click at [652, 332] on div "Информация Чек-листы Ответственный Редактировать Ответственный: Раков Константи…" at bounding box center [676, 231] width 333 height 459
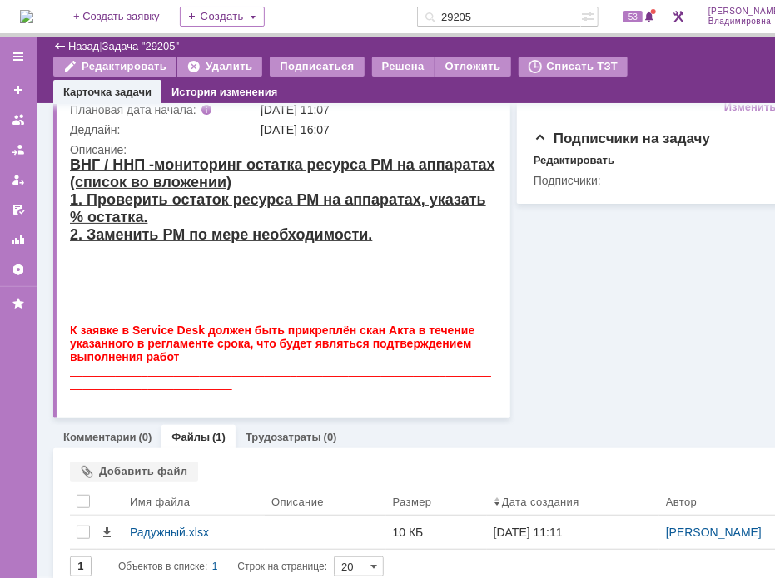
scroll to position [161, 0]
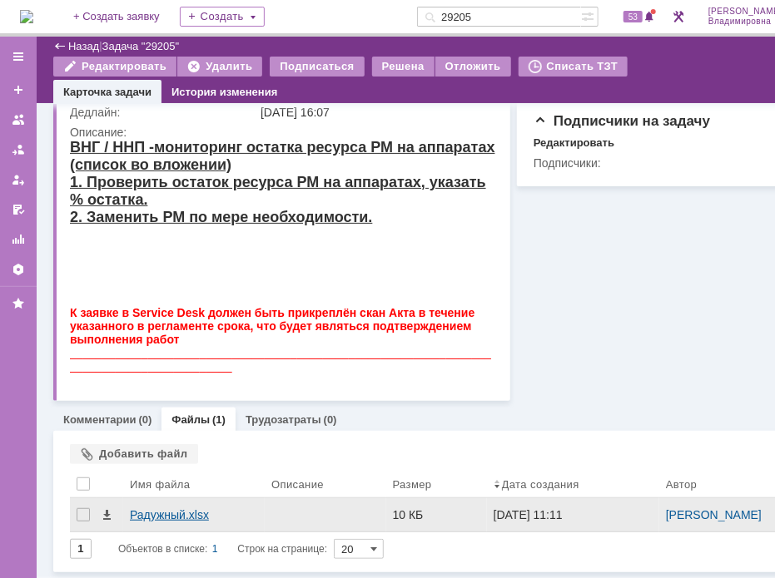
click at [141, 518] on div "Радужный.xlsx" at bounding box center [194, 515] width 128 height 13
click at [139, 513] on div "Радужный.xlsx" at bounding box center [194, 515] width 128 height 13
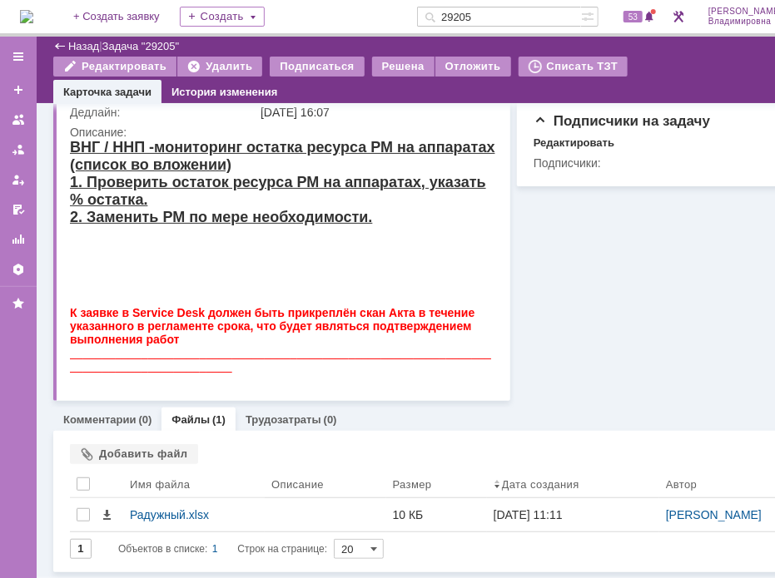
drag, startPoint x: 502, startPoint y: 12, endPoint x: 457, endPoint y: 17, distance: 45.3
click at [457, 17] on div "29205" at bounding box center [499, 17] width 164 height 20
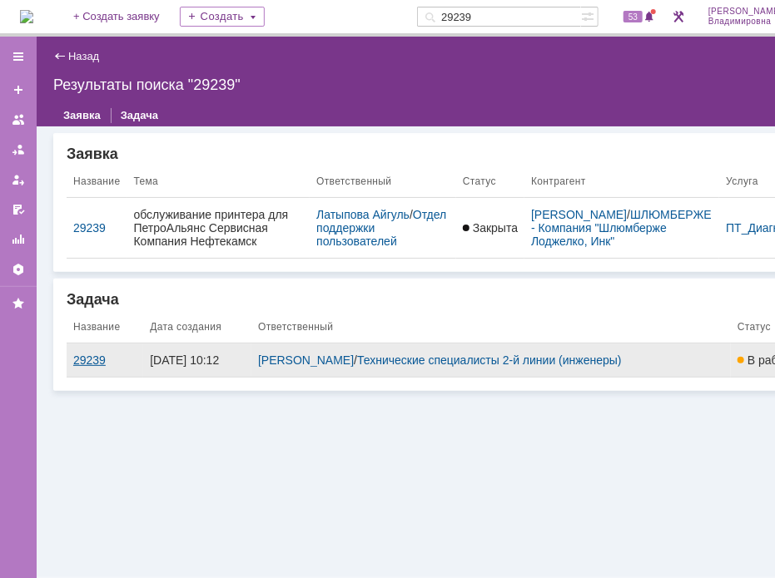
click at [102, 359] on div "29239" at bounding box center [104, 360] width 63 height 13
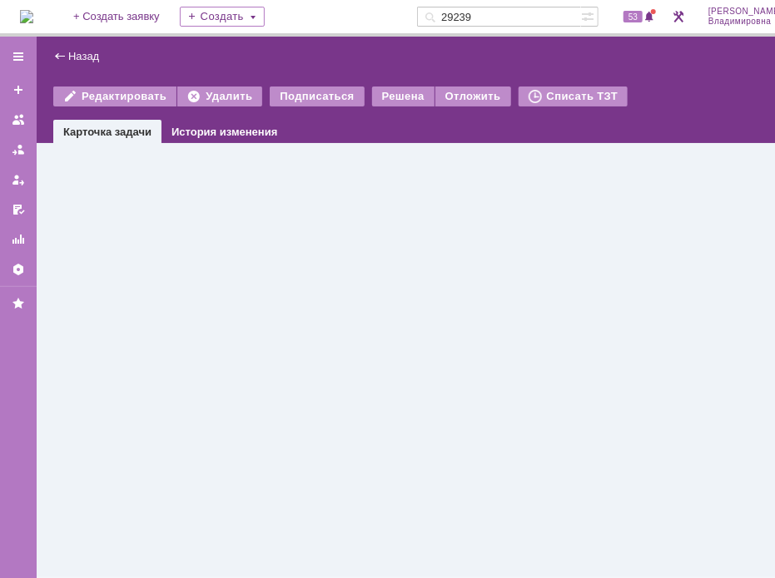
click at [102, 359] on div "Назад | Редактировать Удалить Подписаться Решена Отложить Списать ТЗТ task$4709…" at bounding box center [445, 308] width 816 height 542
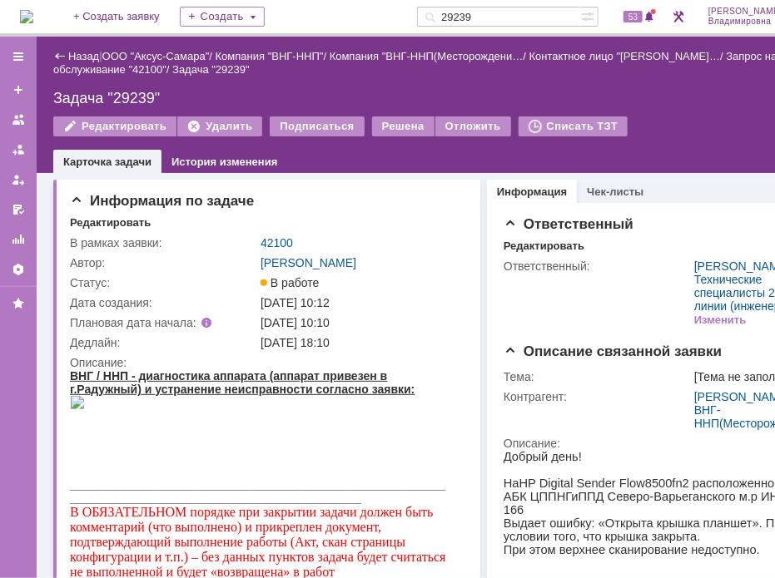
click at [692, 102] on div "Задача "29239"" at bounding box center [444, 98] width 782 height 17
click at [740, 79] on div "Назад | ООО "Аксус-Самара" / Компания "ВНГ-ННП" / Компания "ВНГ-ННП(Месторожден…" at bounding box center [445, 105] width 816 height 136
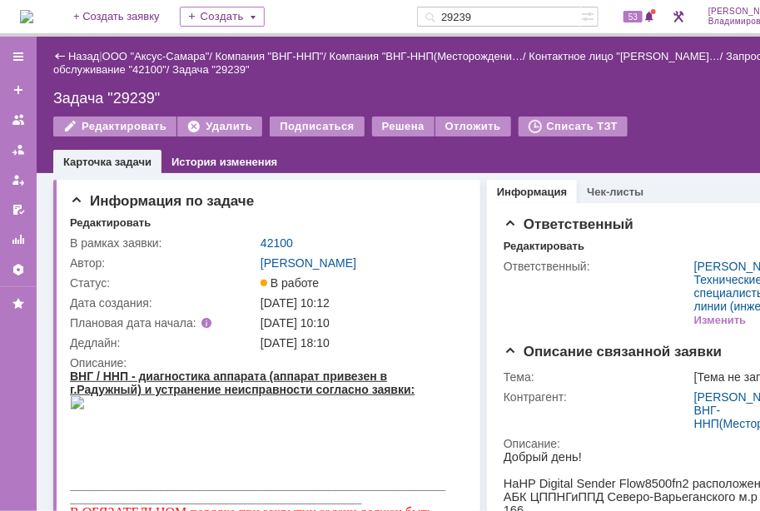
click at [498, 13] on input "29239" at bounding box center [499, 17] width 164 height 20
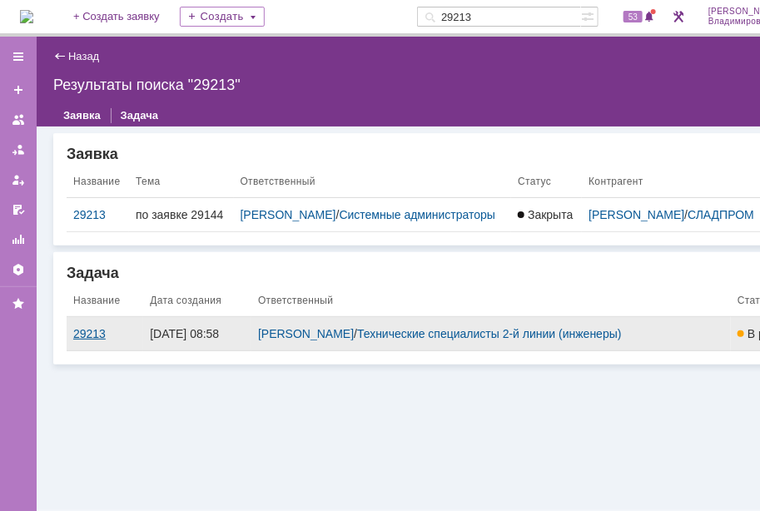
click at [102, 331] on div "29213" at bounding box center [104, 333] width 63 height 13
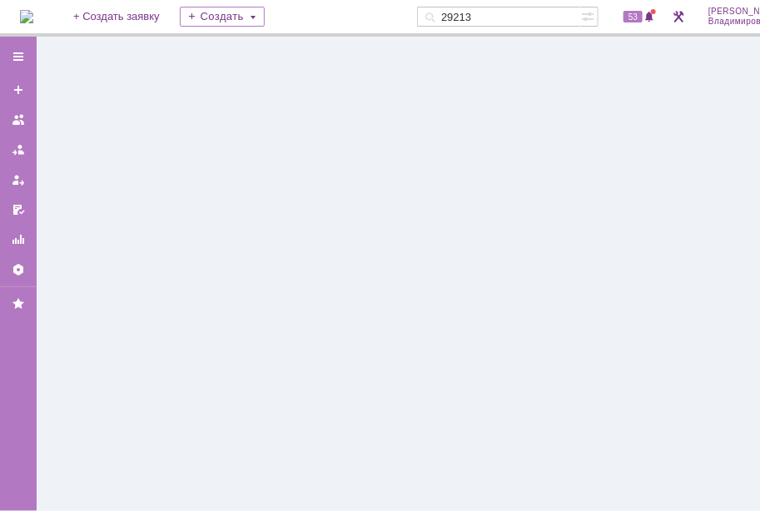
click at [102, 331] on div at bounding box center [445, 274] width 816 height 474
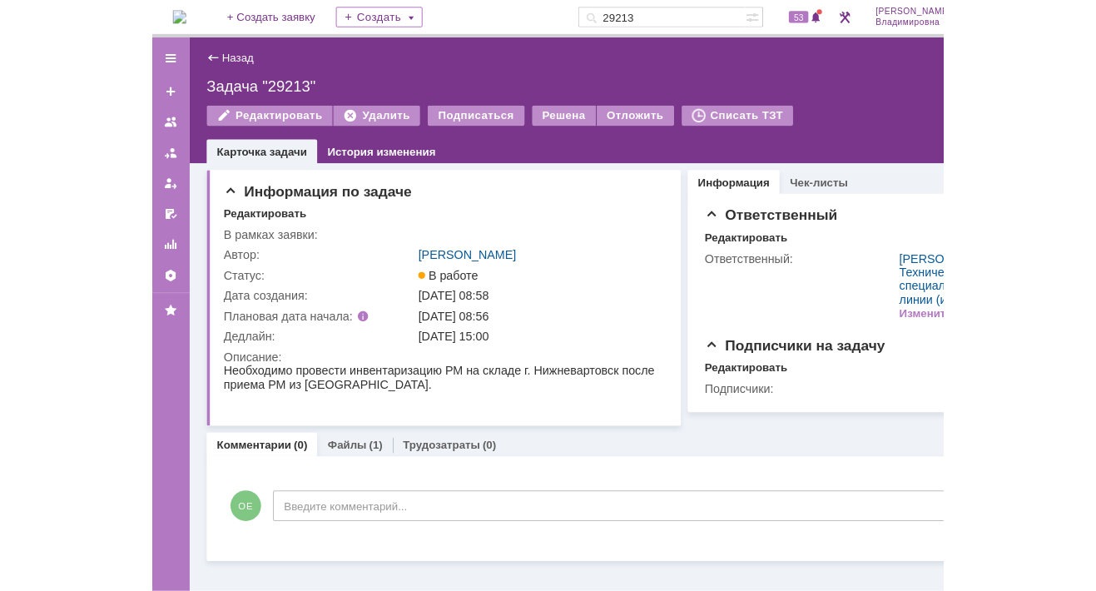
scroll to position [14, 0]
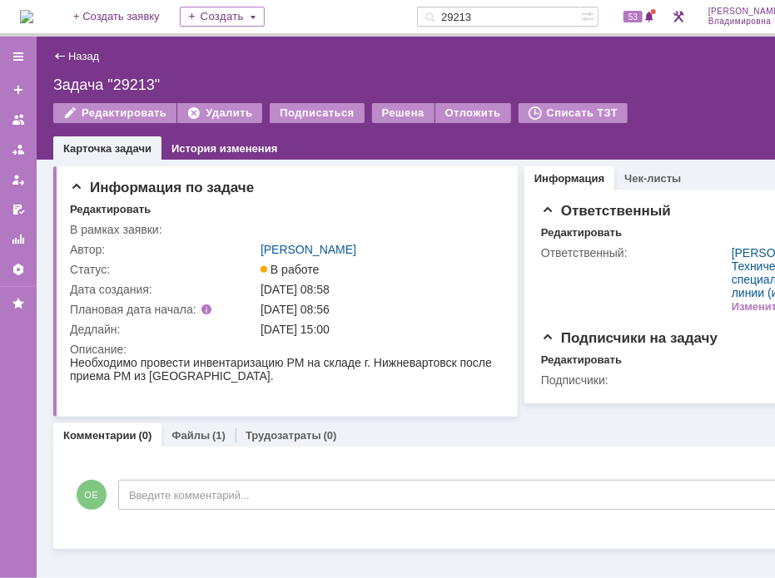
click at [605, 433] on div "Комментарии (0) Файлы (1) Трудозатраты (0) Комментарии Добавить комментарий ОЕ …" at bounding box center [451, 483] width 797 height 132
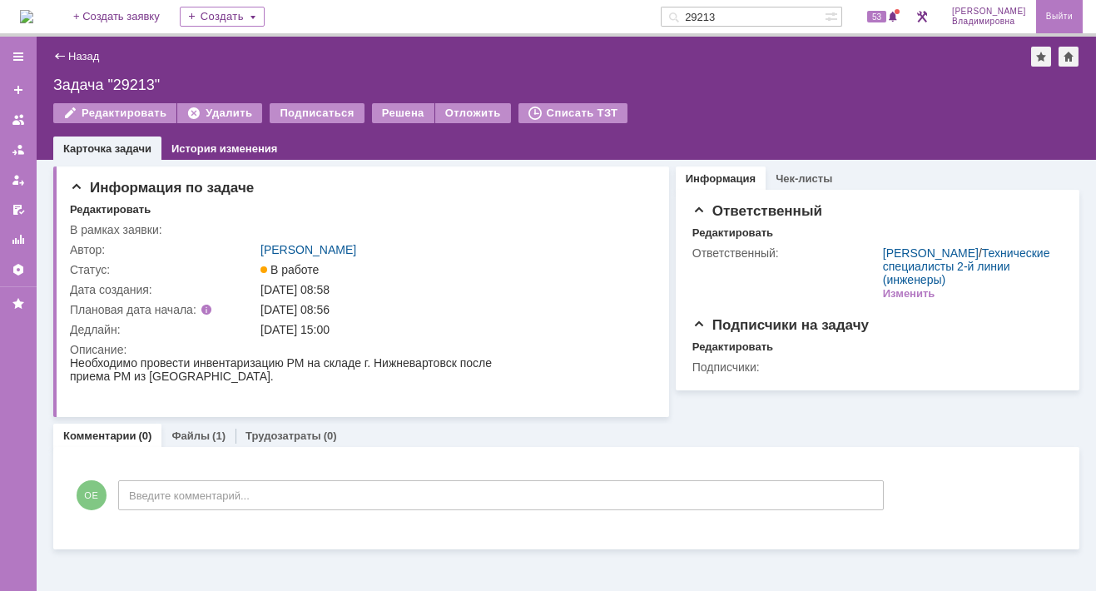
scroll to position [0, 0]
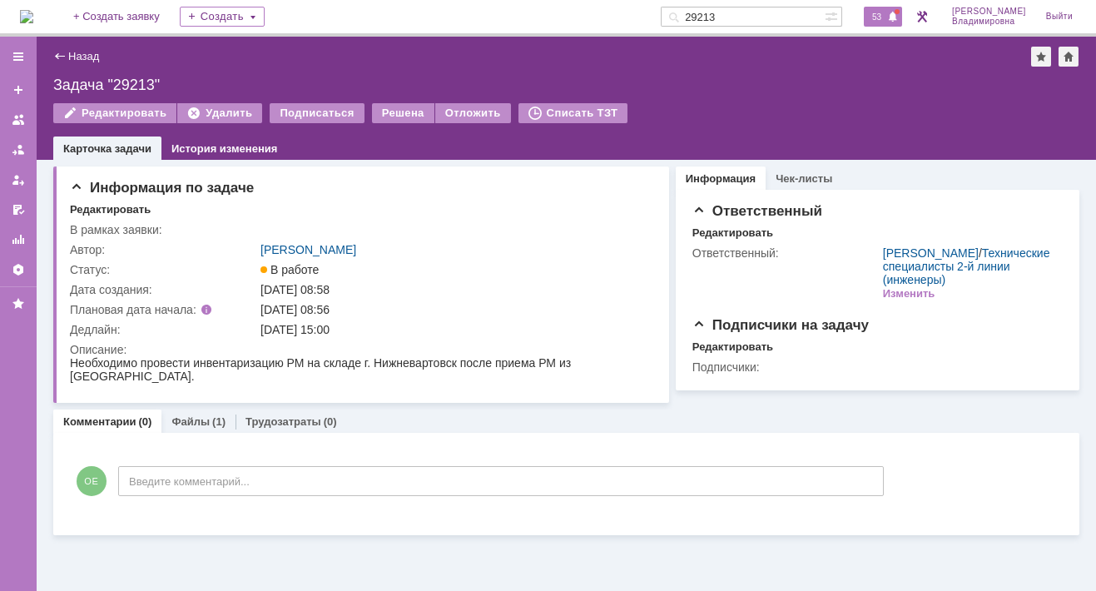
click at [886, 13] on span "53" at bounding box center [876, 17] width 19 height 12
click at [660, 78] on div "Задача "29213"" at bounding box center [566, 85] width 1026 height 17
click at [305, 53] on div "Назад | Задача "29213"" at bounding box center [566, 57] width 1026 height 20
click at [255, 65] on div "Назад | Задача "29213"" at bounding box center [566, 57] width 1026 height 20
click at [189, 422] on link "Файлы" at bounding box center [190, 421] width 38 height 12
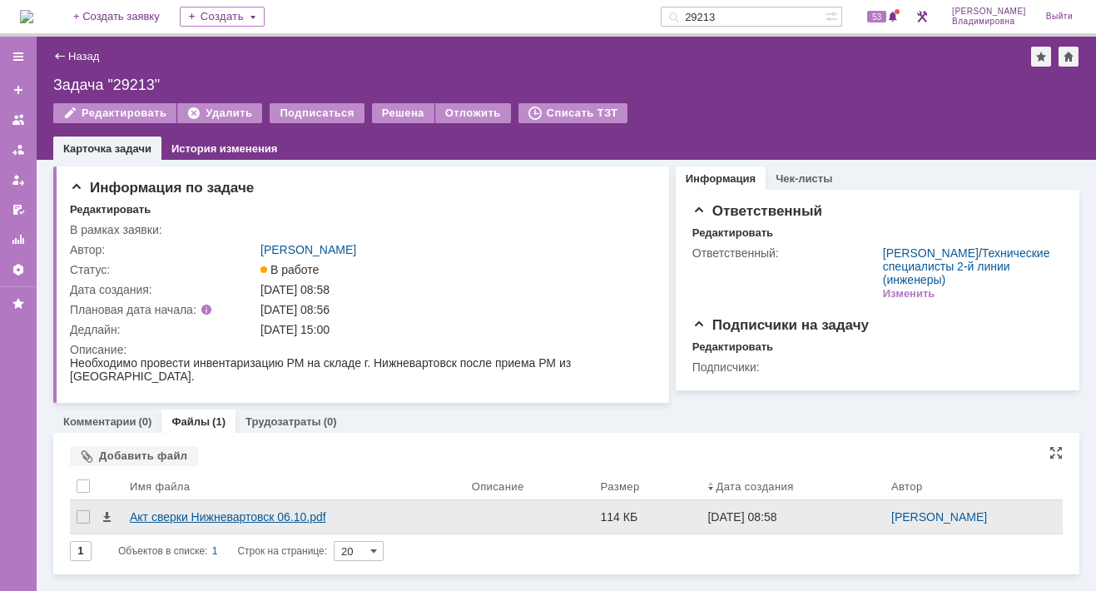
click at [156, 513] on div "Акт сверки Нижневартовск 06.10.pdf" at bounding box center [294, 516] width 329 height 13
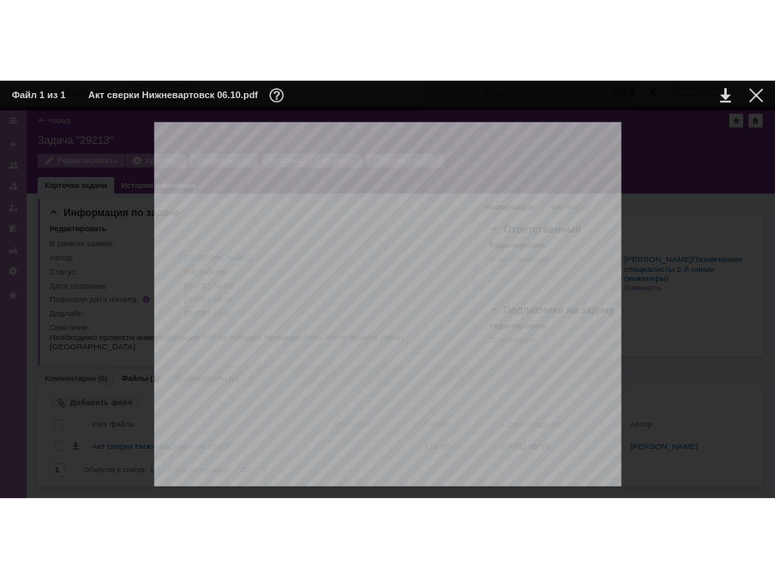
scroll to position [83, 0]
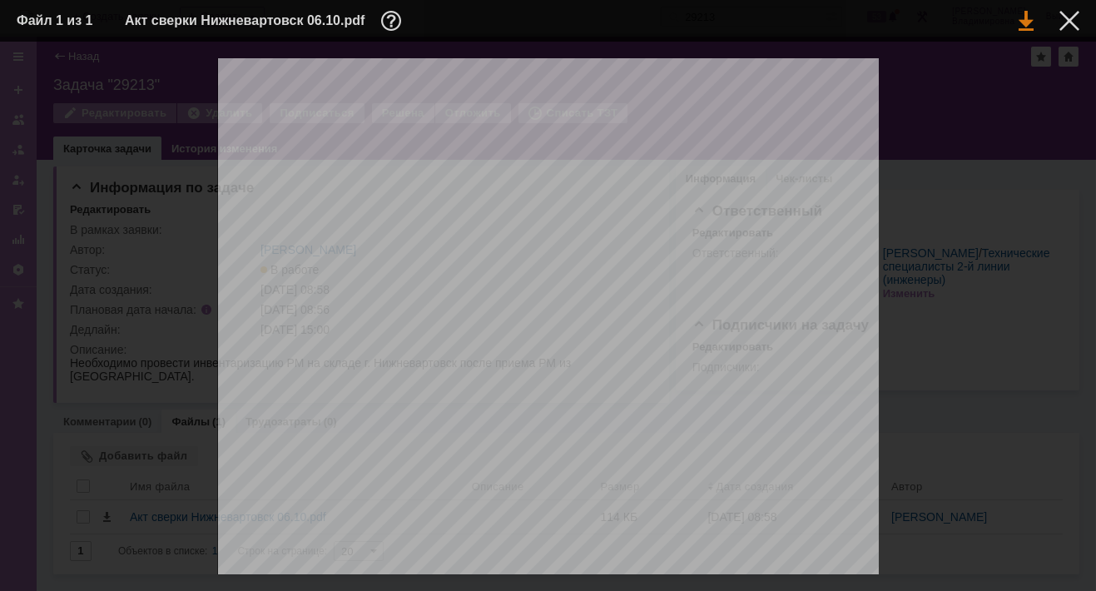
click at [1022, 21] on link at bounding box center [1026, 21] width 15 height 20
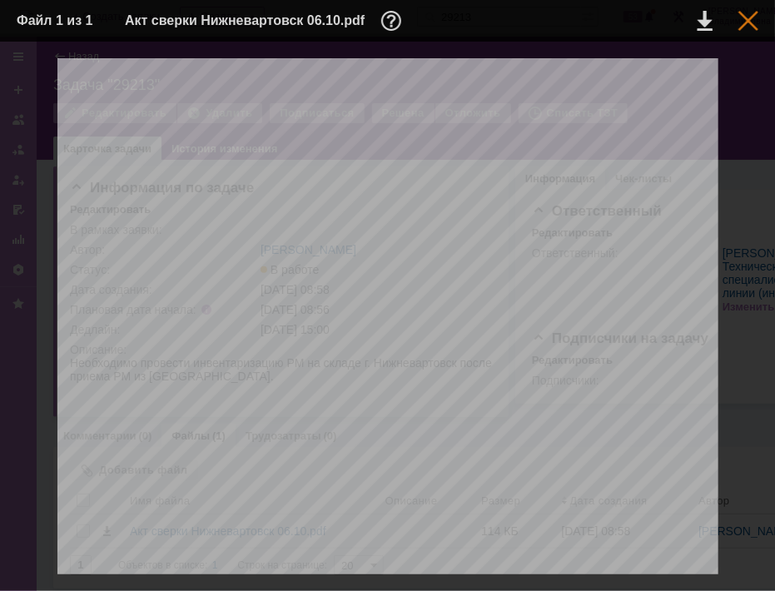
click at [742, 17] on div at bounding box center [748, 21] width 20 height 20
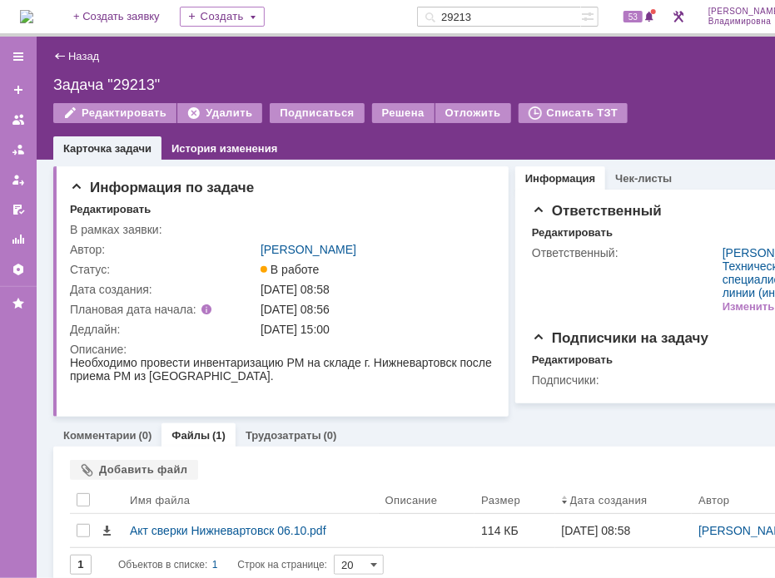
drag, startPoint x: 505, startPoint y: 17, endPoint x: 386, endPoint y: 20, distance: 119.1
click at [386, 20] on div "На домашнюю + Создать заявку Создать 29213 53 Орлова Елена Владимировна Выйти" at bounding box center [426, 18] width 852 height 37
type input "42167"
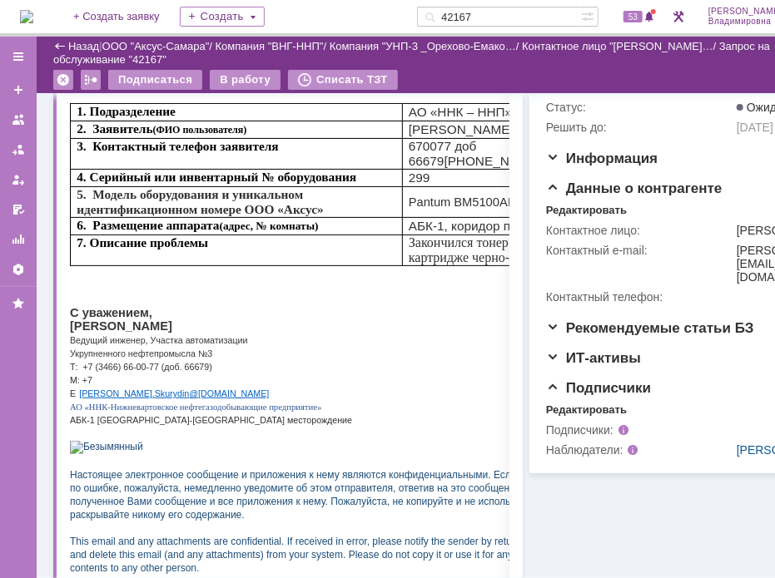
scroll to position [83, 0]
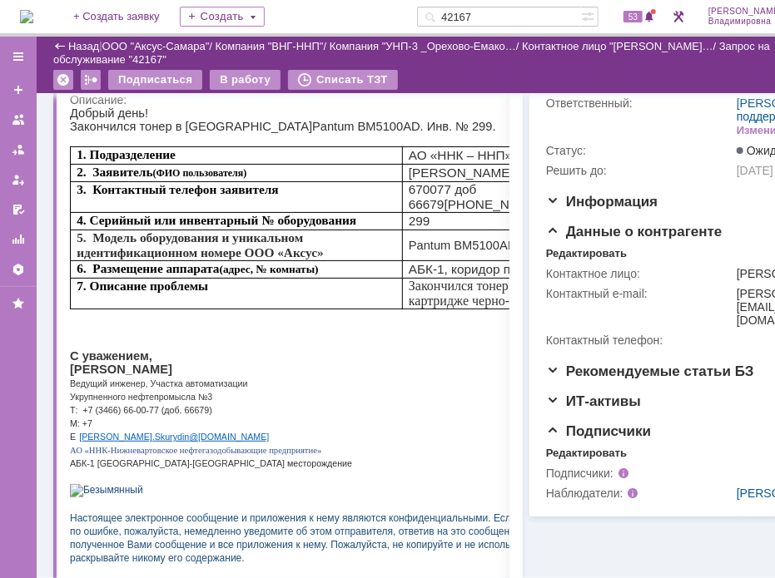
click at [444, 115] on p "Добрый день!" at bounding box center [344, 112] width 550 height 13
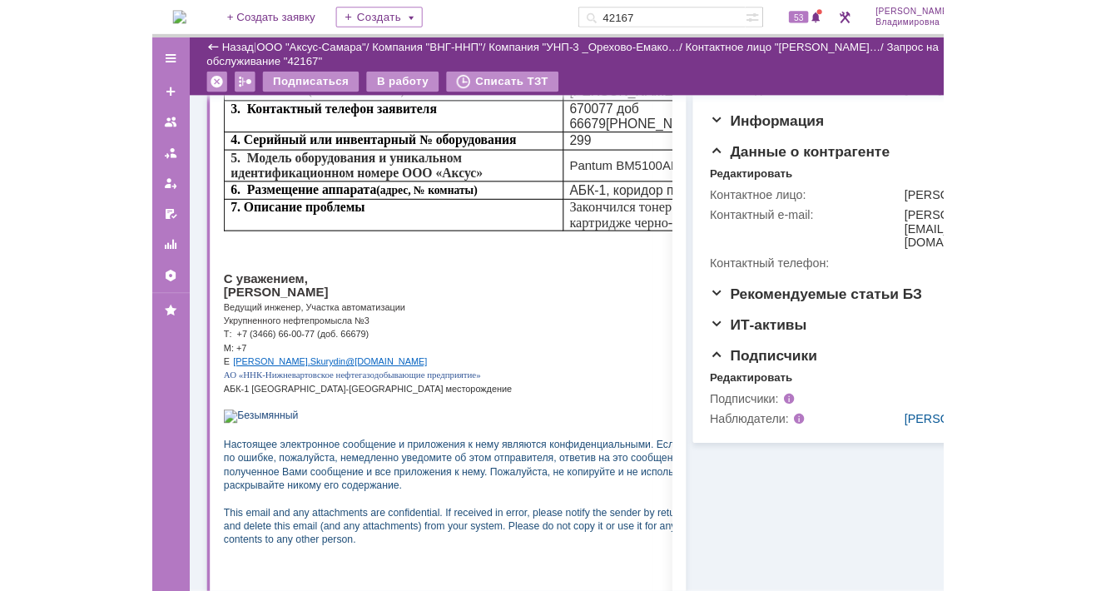
scroll to position [0, 0]
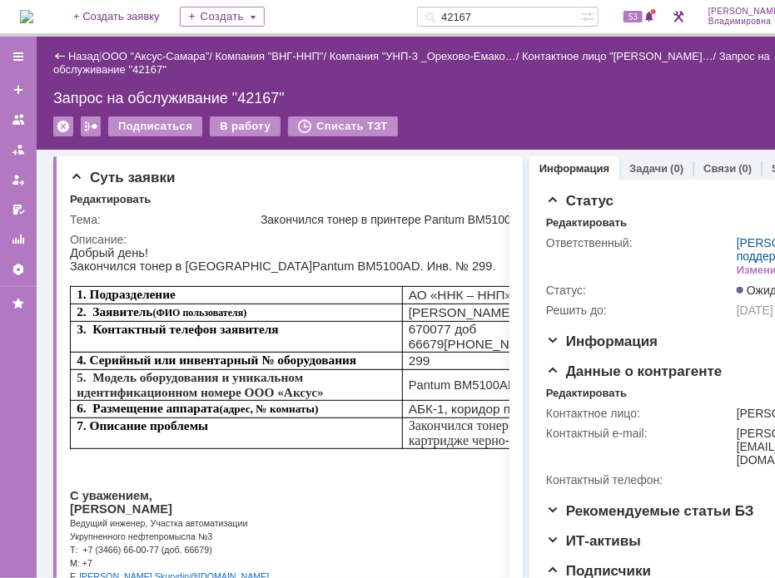
click at [498, 176] on div at bounding box center [502, 176] width 13 height 13
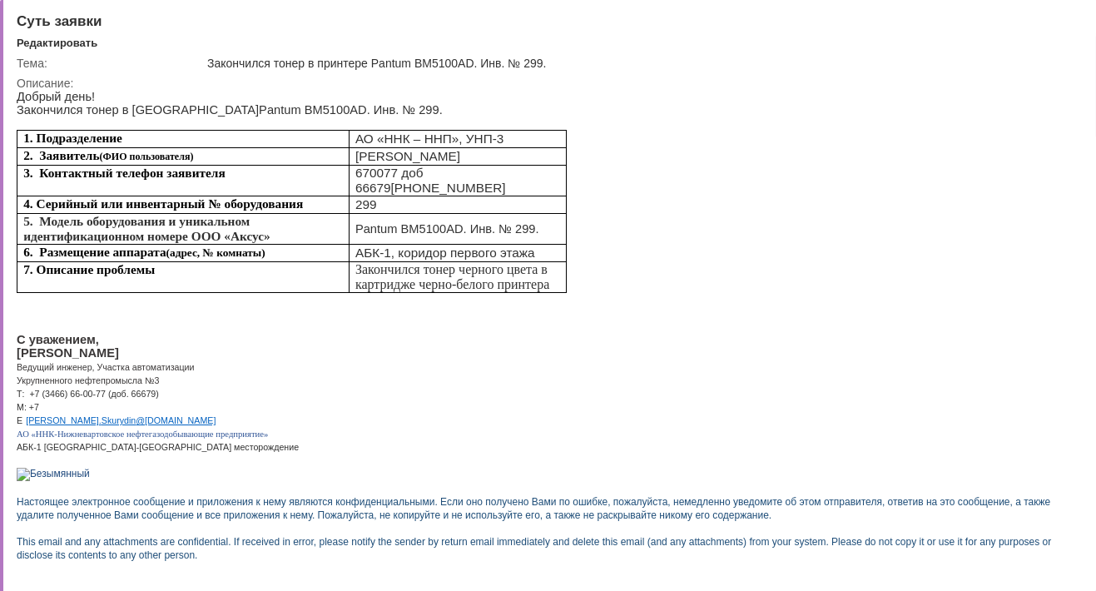
scroll to position [61, 0]
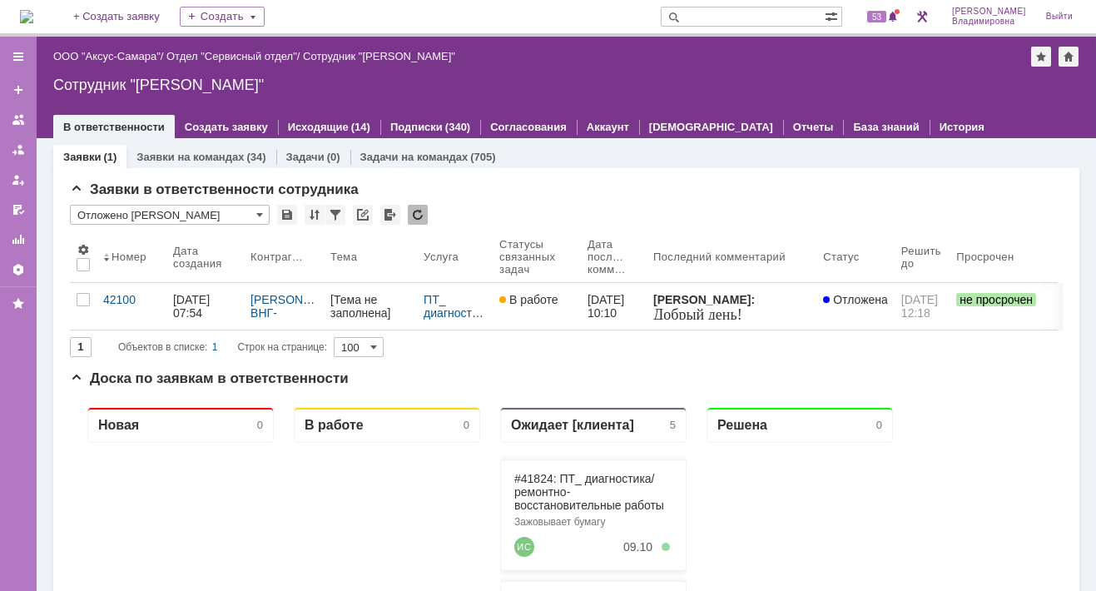
click at [891, 27] on div "53" at bounding box center [877, 16] width 50 height 33
click at [883, 17] on span "53" at bounding box center [876, 17] width 19 height 12
click at [591, 12] on div "На домашнюю + Создать заявку Создать 53 Орлова Елена Владимировна Выйти" at bounding box center [548, 18] width 1096 height 37
click at [896, 15] on div "53" at bounding box center [883, 17] width 38 height 20
click at [581, 73] on div "Назад | ООО "Аксус-Самара" / Отдел "Сервисный отдел" / Сотрудник "Орлова Елена …" at bounding box center [566, 88] width 1059 height 102
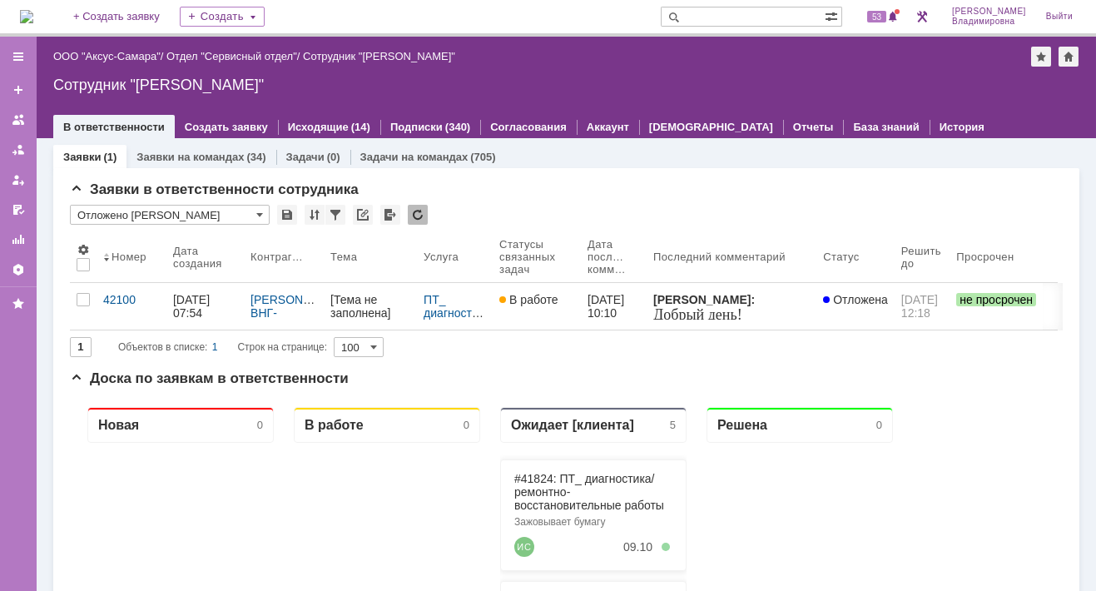
click at [33, 22] on img at bounding box center [26, 16] width 13 height 13
click at [259, 212] on span at bounding box center [259, 214] width 7 height 13
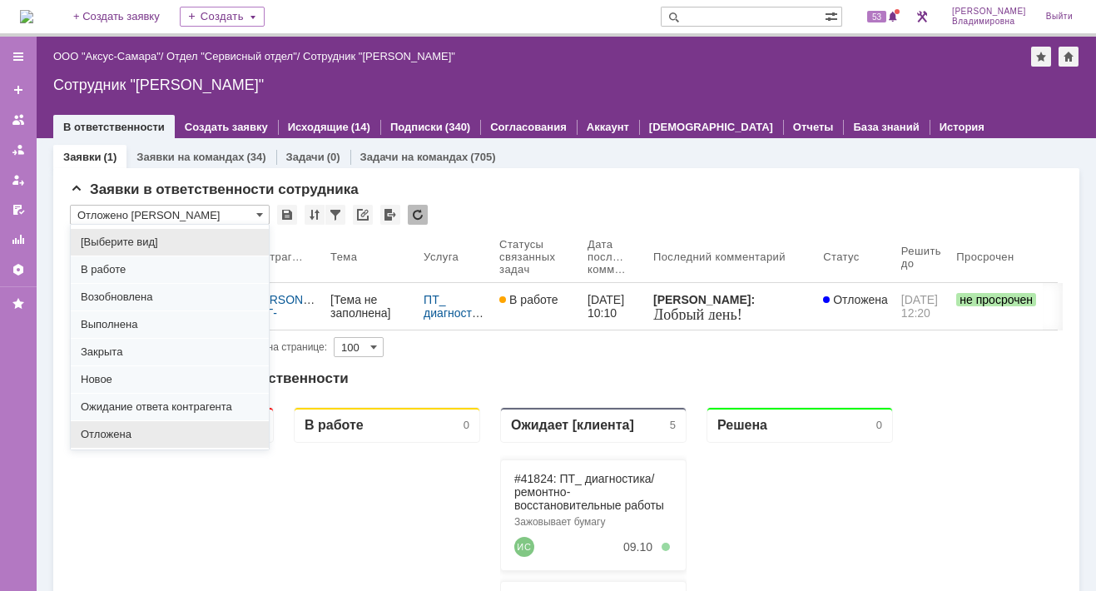
scroll to position [206, 0]
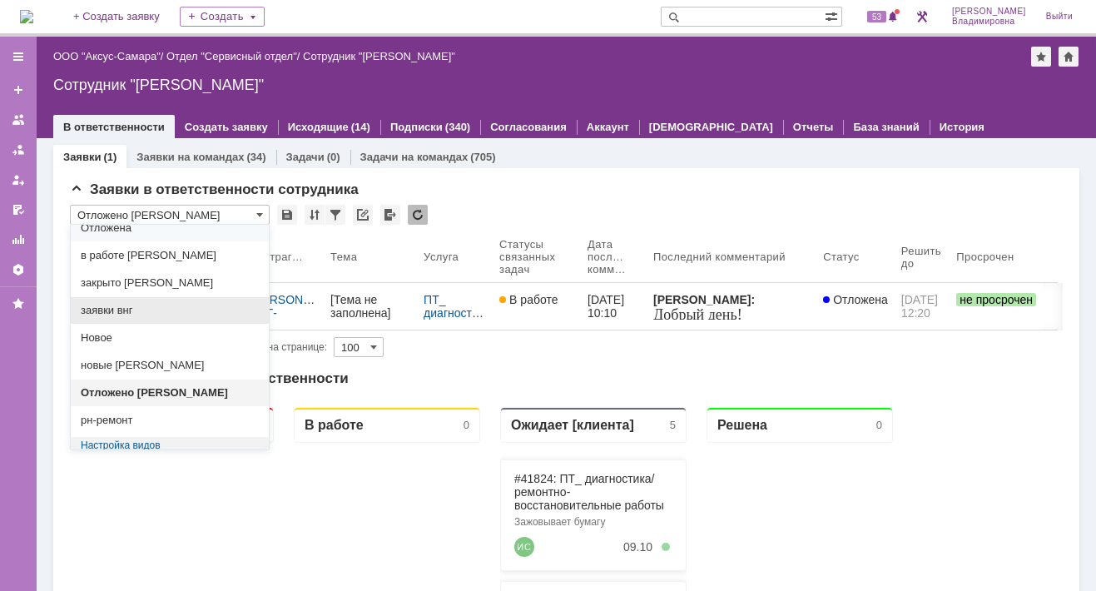
click at [118, 304] on span "заявки внг" at bounding box center [170, 310] width 178 height 13
type input "заявки внг"
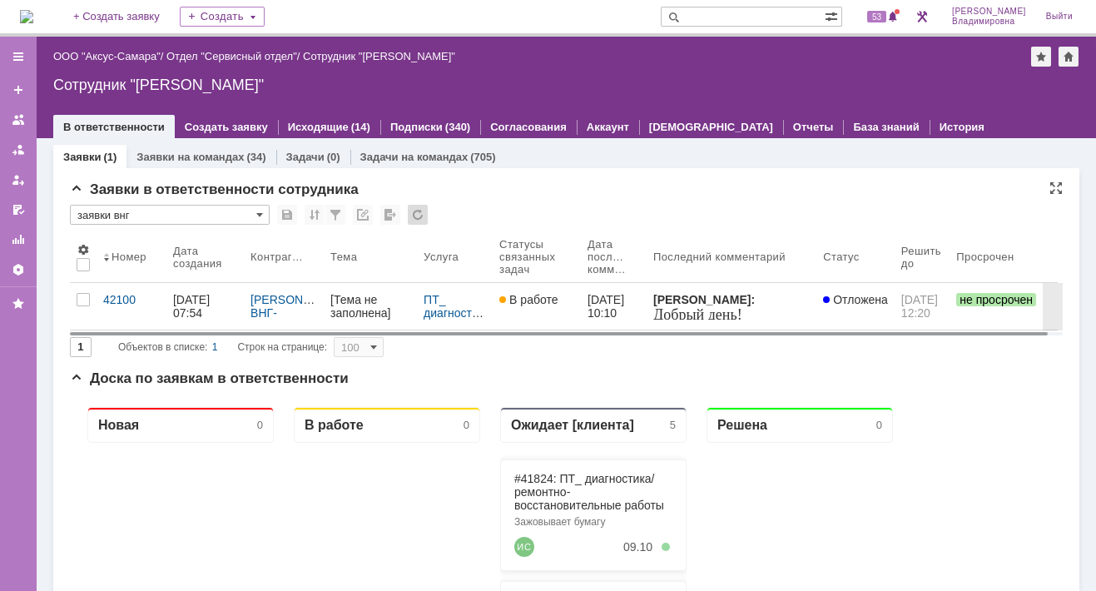
type input "20"
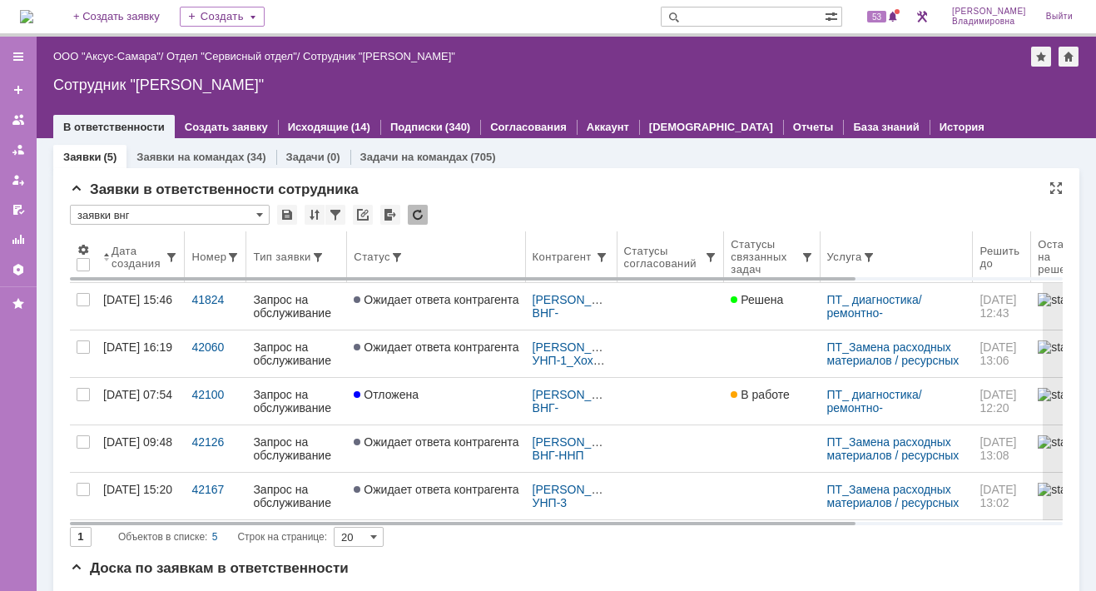
type input "заявки внг"
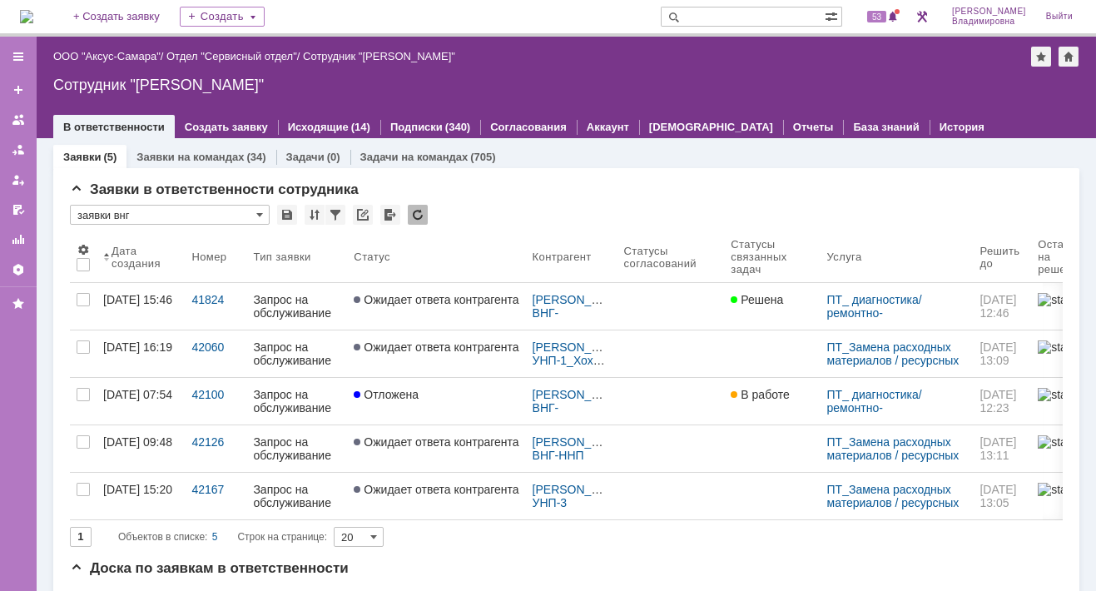
scroll to position [0, 0]
click at [611, 98] on div "Назад | ООО "Аксус-Самара" / Отдел "Сервисный отдел" / Сотрудник "Орлова Елена …" at bounding box center [566, 88] width 1059 height 102
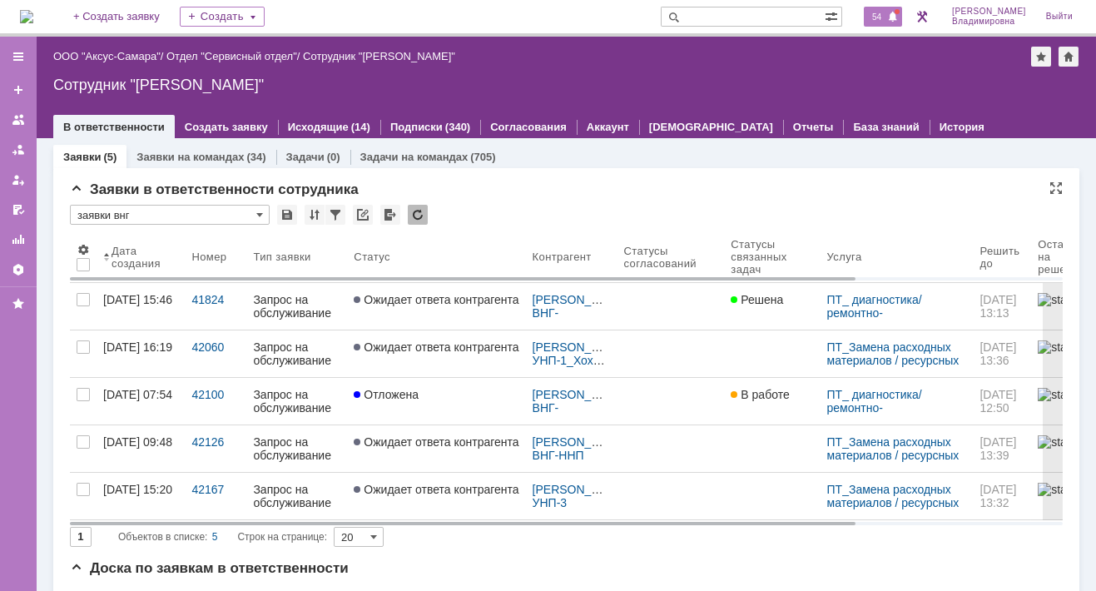
click at [886, 17] on span "54" at bounding box center [876, 17] width 19 height 12
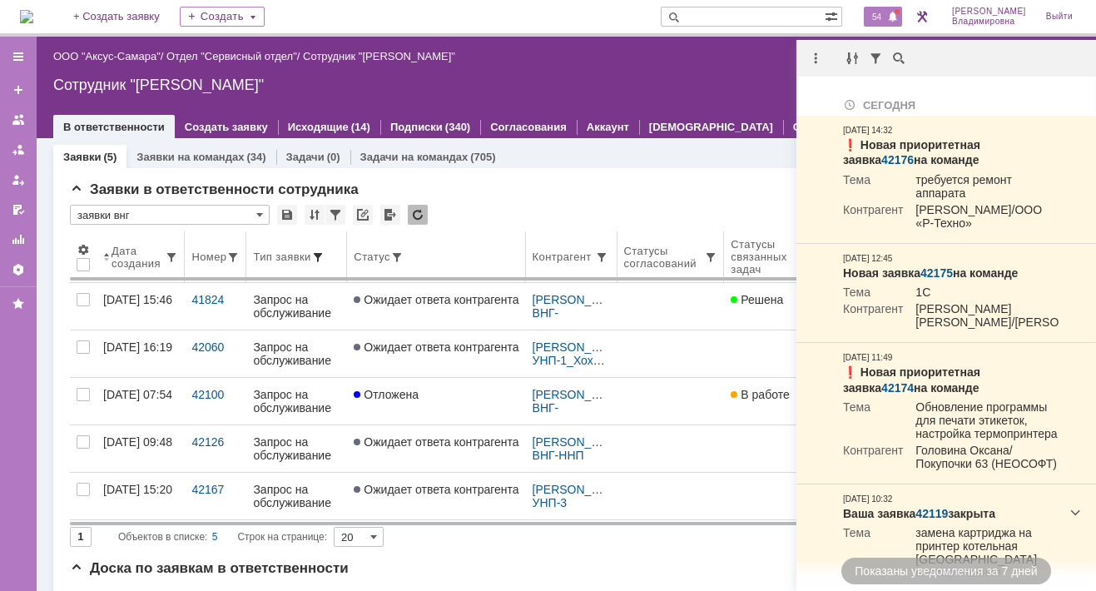
click at [324, 253] on span at bounding box center [317, 257] width 13 height 13
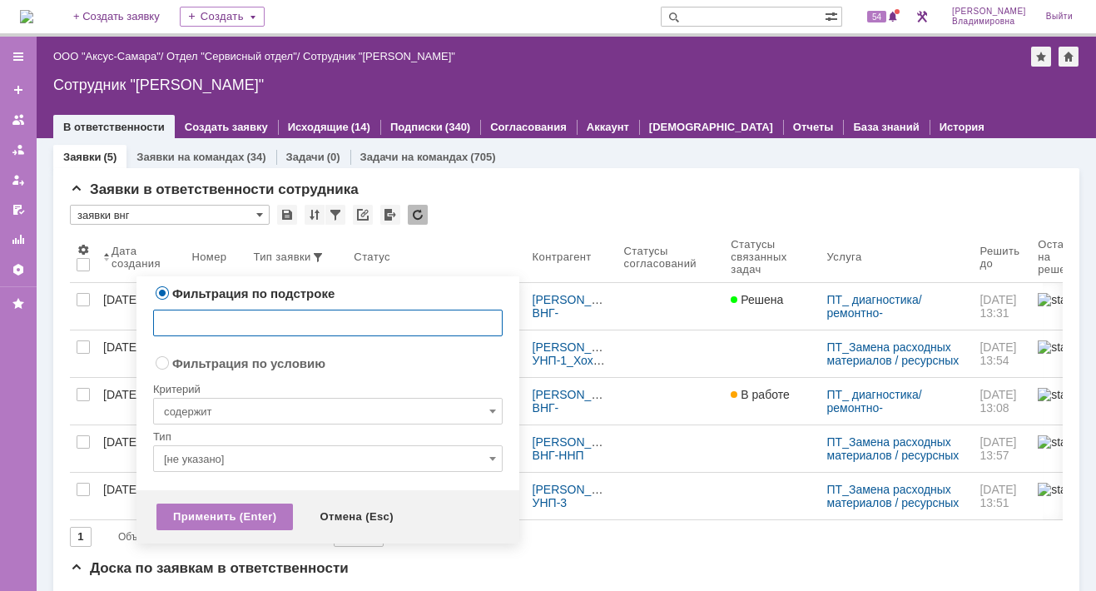
click at [670, 145] on div "Заявки (5) Заявки на командах (34) Задачи (0) Задачи на командах (705)" at bounding box center [566, 156] width 1026 height 23
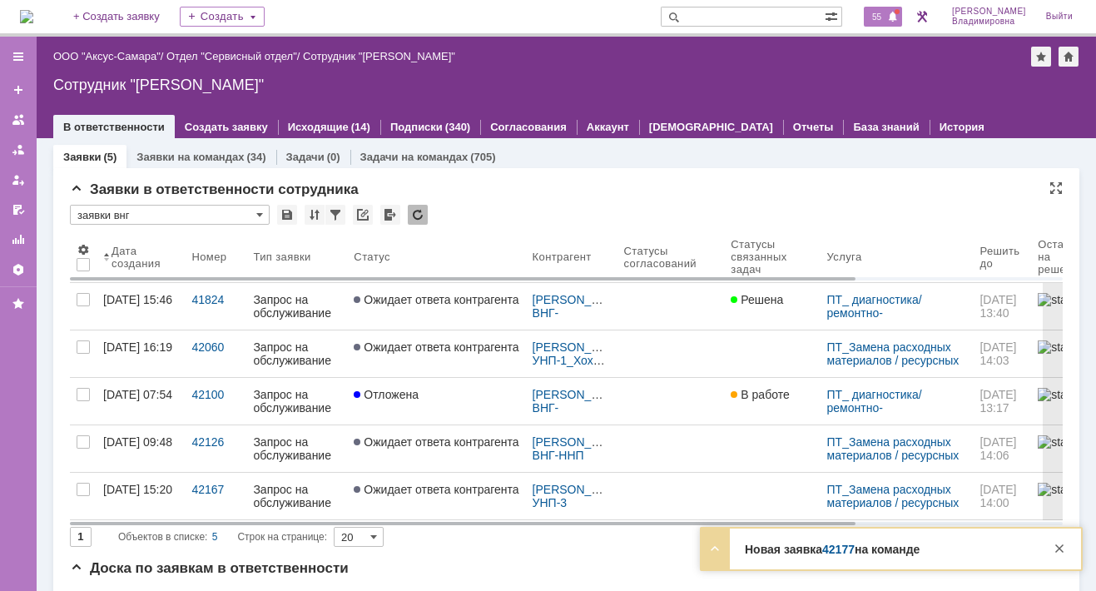
click at [886, 19] on span "55" at bounding box center [876, 17] width 19 height 12
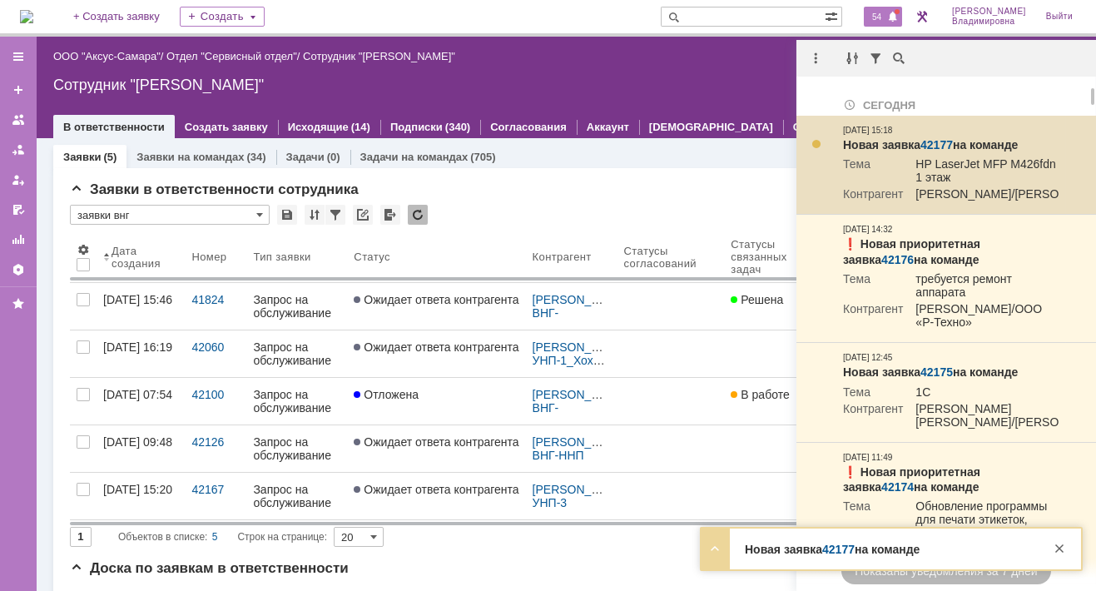
click at [942, 135] on td "Новая заявка 42177 на команде Тема HP LaserJet MFP M426fdn - клиника 1 этаж Кон…" at bounding box center [951, 165] width 230 height 99
click at [942, 146] on link "42177" at bounding box center [936, 144] width 32 height 13
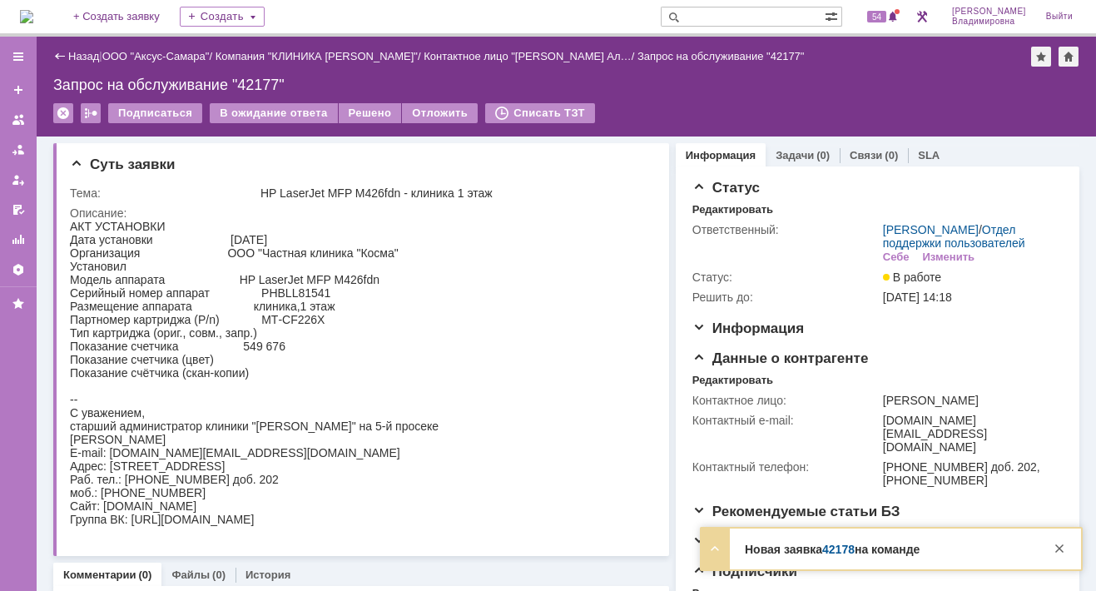
click at [830, 556] on link "42178" at bounding box center [838, 549] width 32 height 13
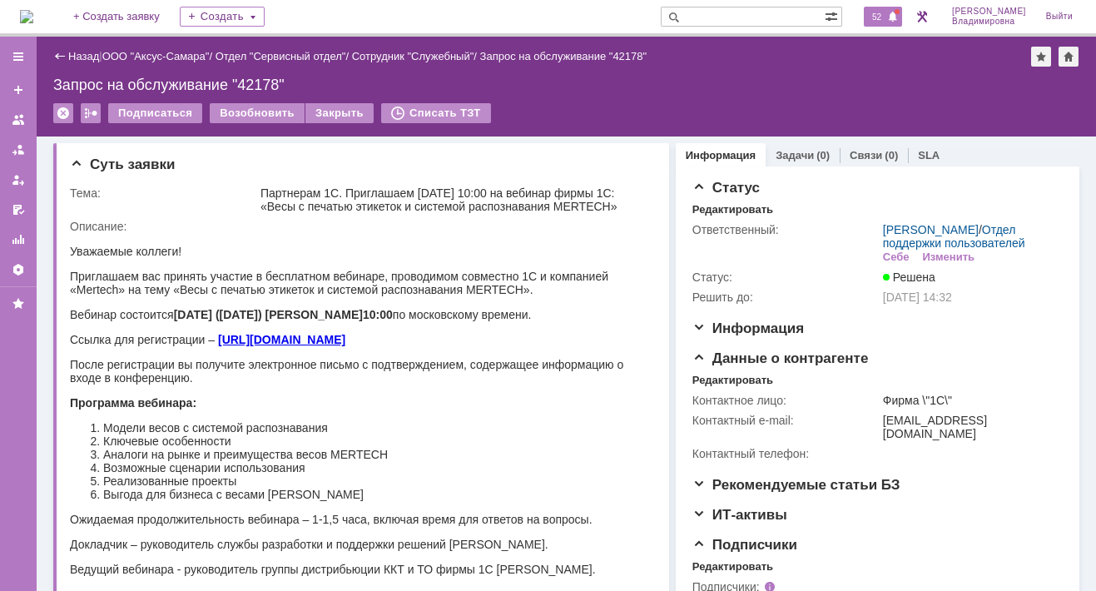
click at [886, 12] on span "52" at bounding box center [876, 17] width 19 height 12
drag, startPoint x: 535, startPoint y: 84, endPoint x: 330, endPoint y: 74, distance: 205.8
click at [535, 84] on div "Запрос на обслуживание "42178"" at bounding box center [566, 85] width 1026 height 17
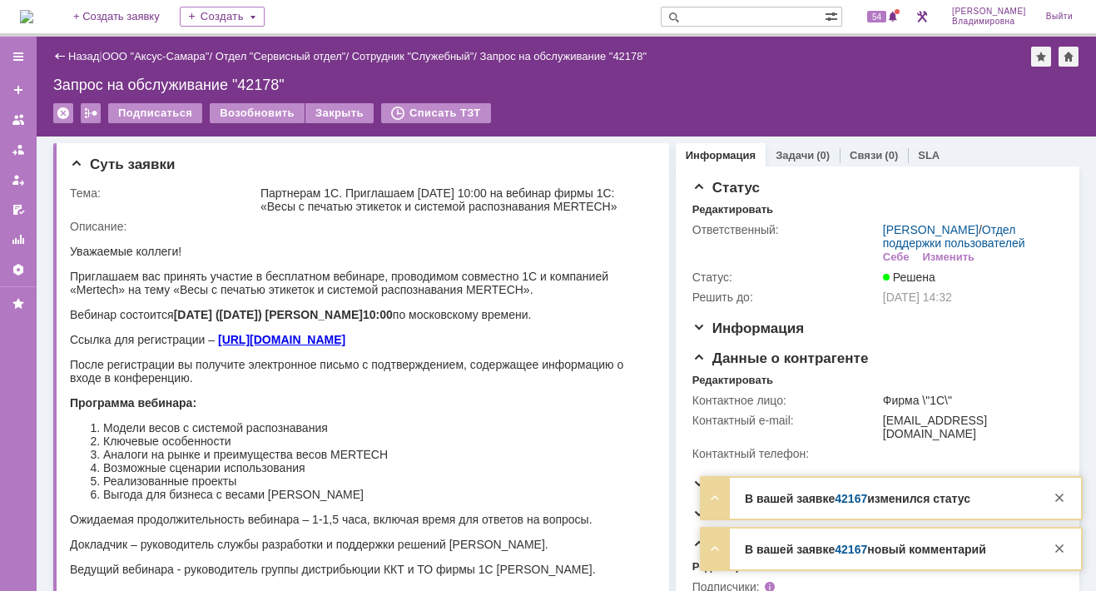
click at [859, 503] on link "42167" at bounding box center [851, 498] width 32 height 13
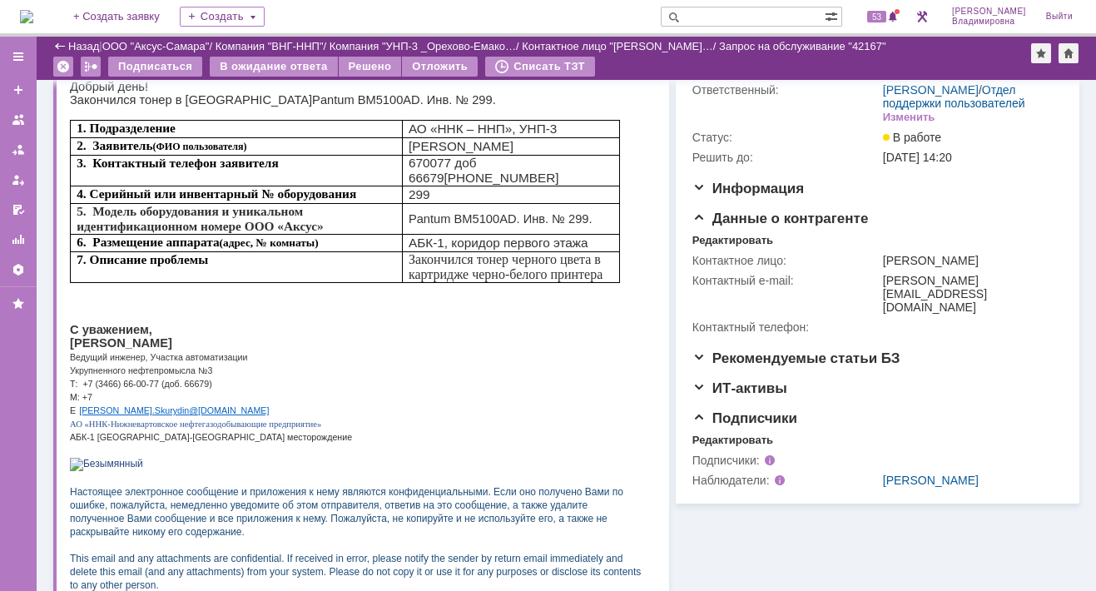
scroll to position [499, 0]
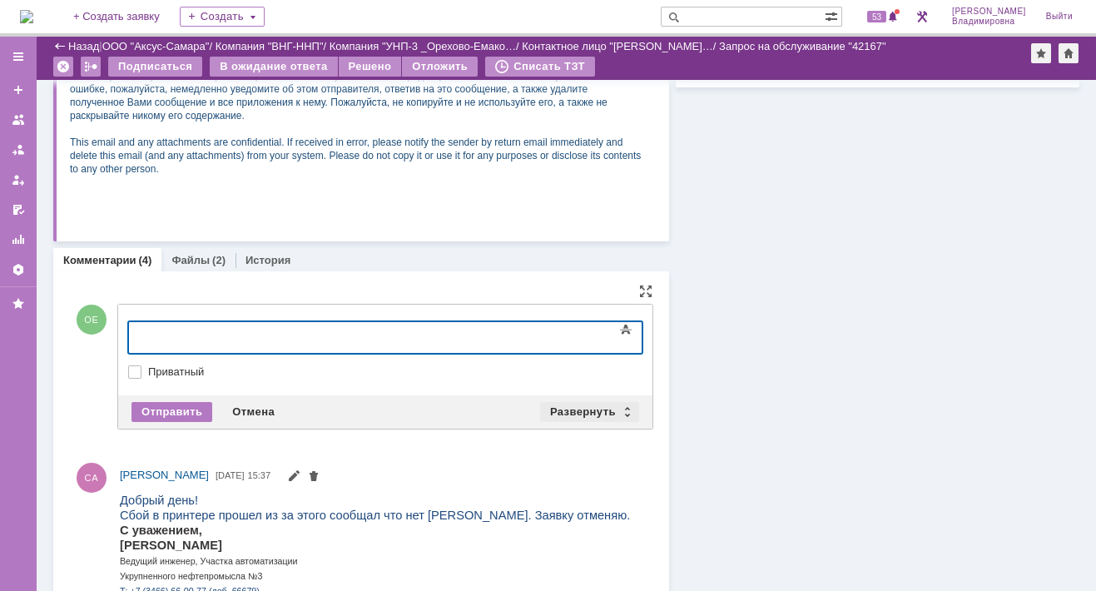
click at [583, 403] on div "Развернуть" at bounding box center [589, 412] width 99 height 20
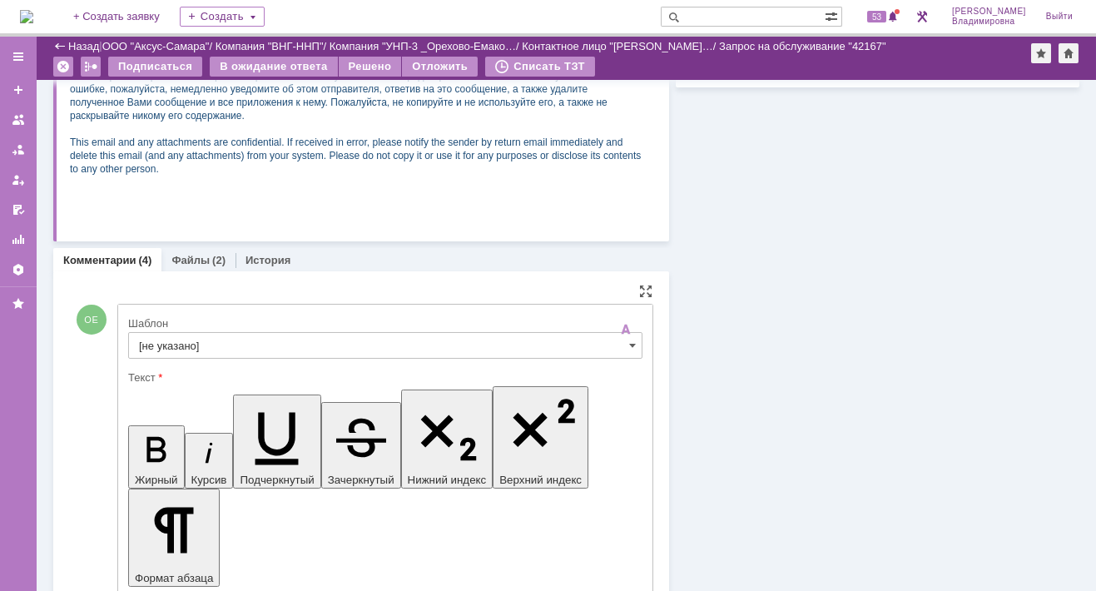
scroll to position [0, 0]
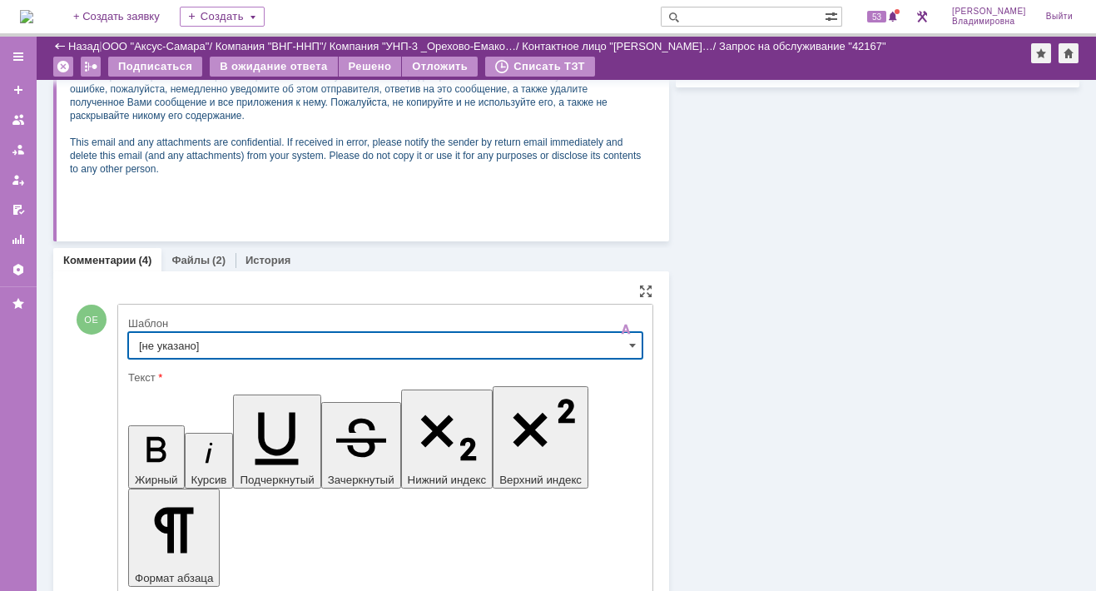
click at [170, 340] on input "[не указано]" at bounding box center [385, 345] width 514 height 27
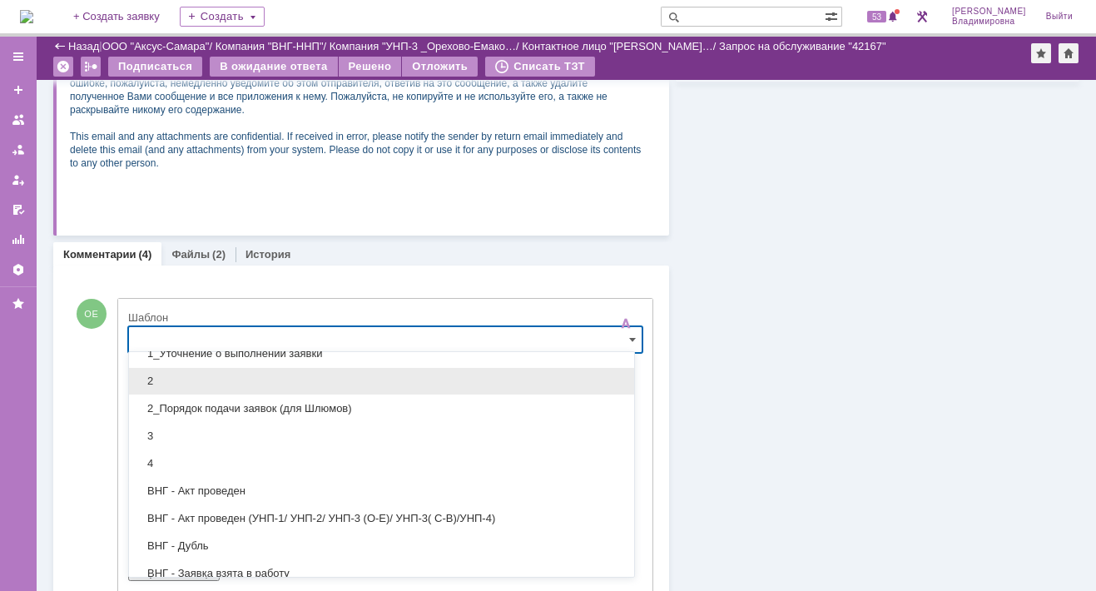
scroll to position [166, 0]
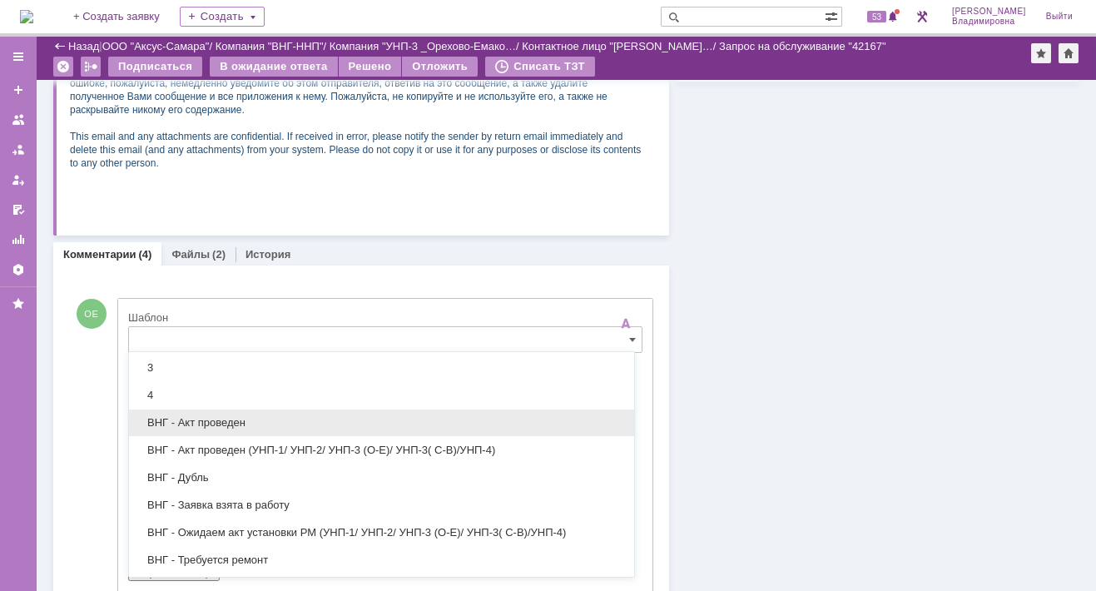
click at [198, 419] on span "ВНГ - Акт проведен" at bounding box center [381, 422] width 485 height 13
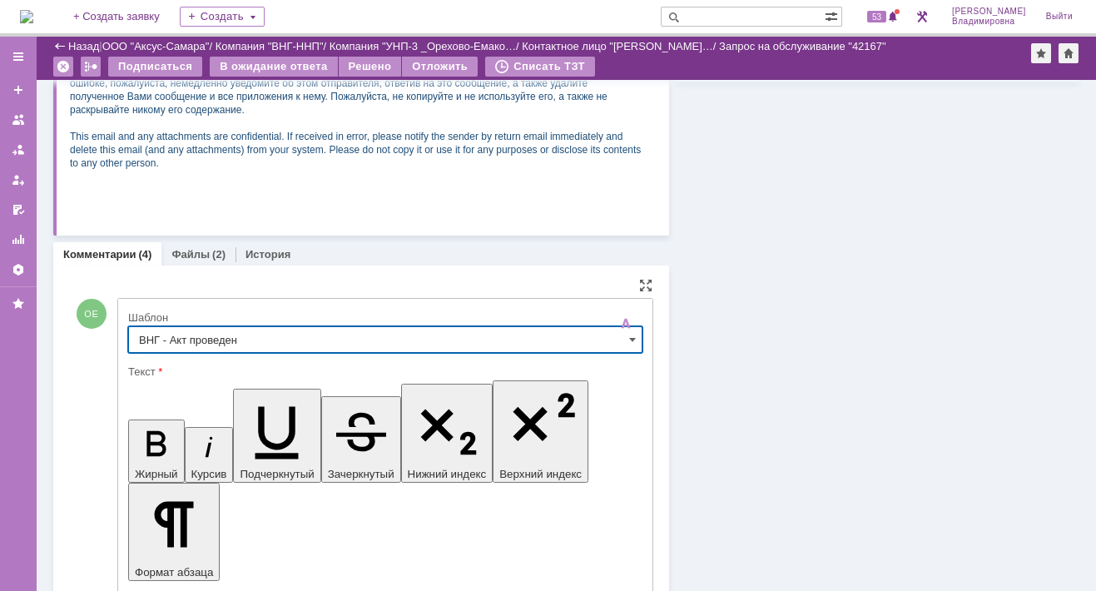
type input "ВНГ - Акт проведен"
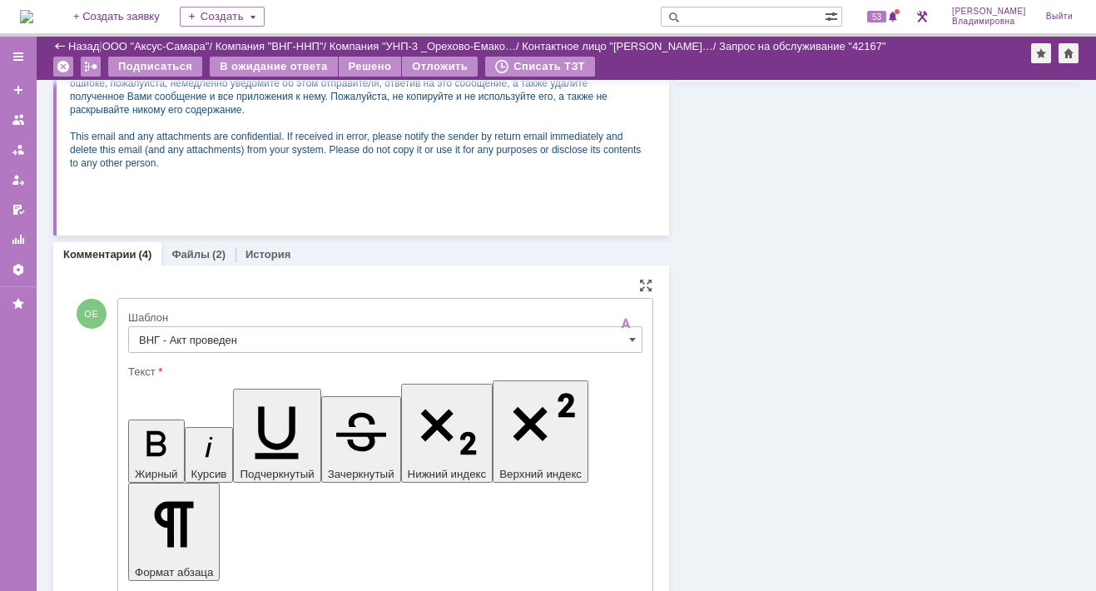
drag, startPoint x: 146, startPoint y: 4125, endPoint x: 528, endPoint y: 4125, distance: 382.0
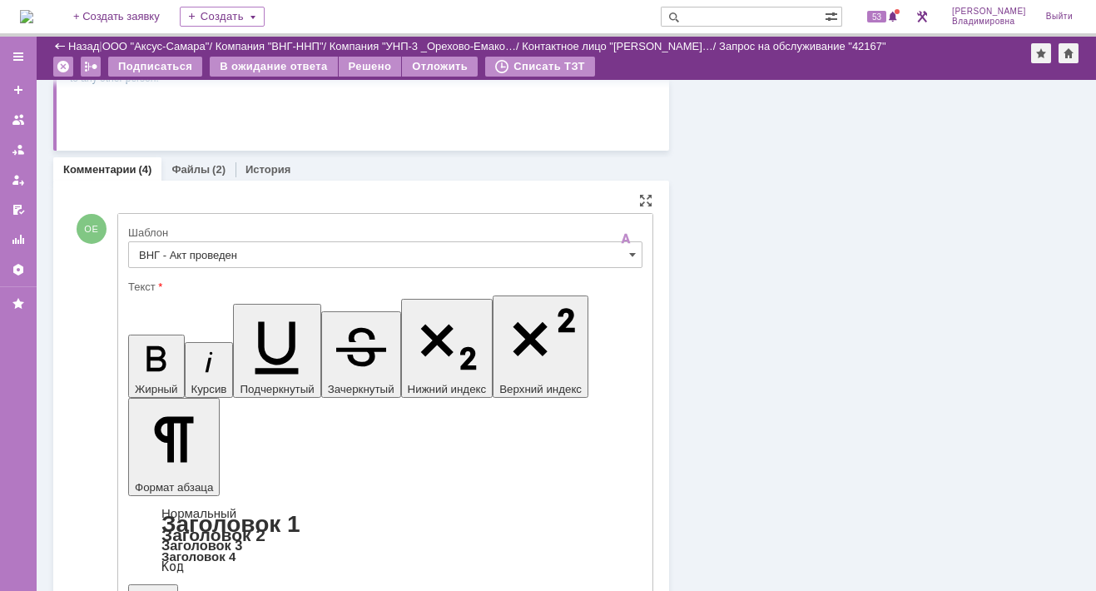
scroll to position [755, 0]
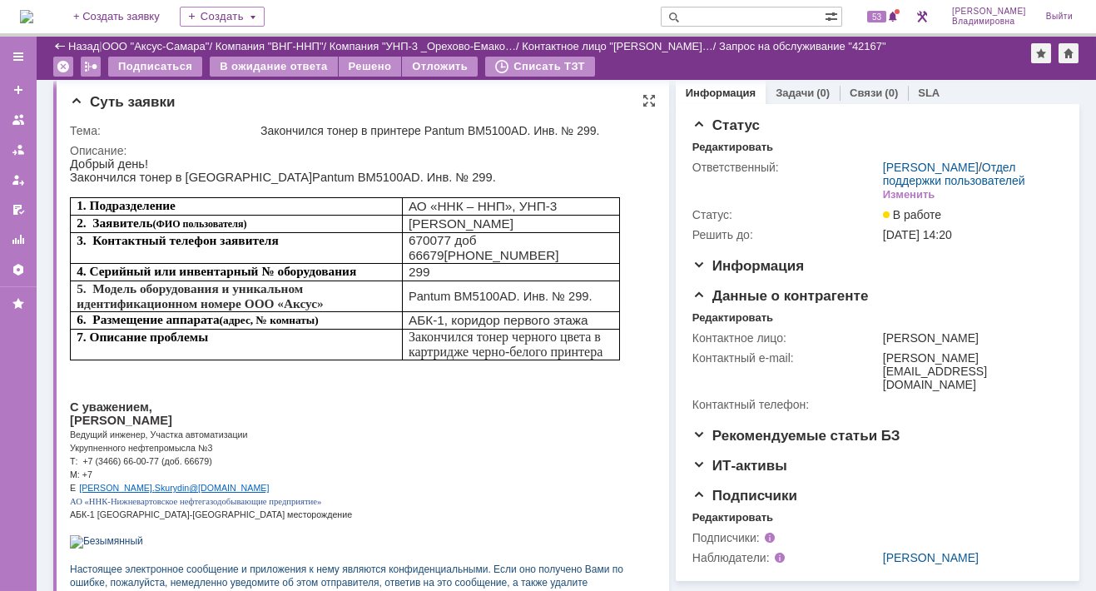
scroll to position [0, 0]
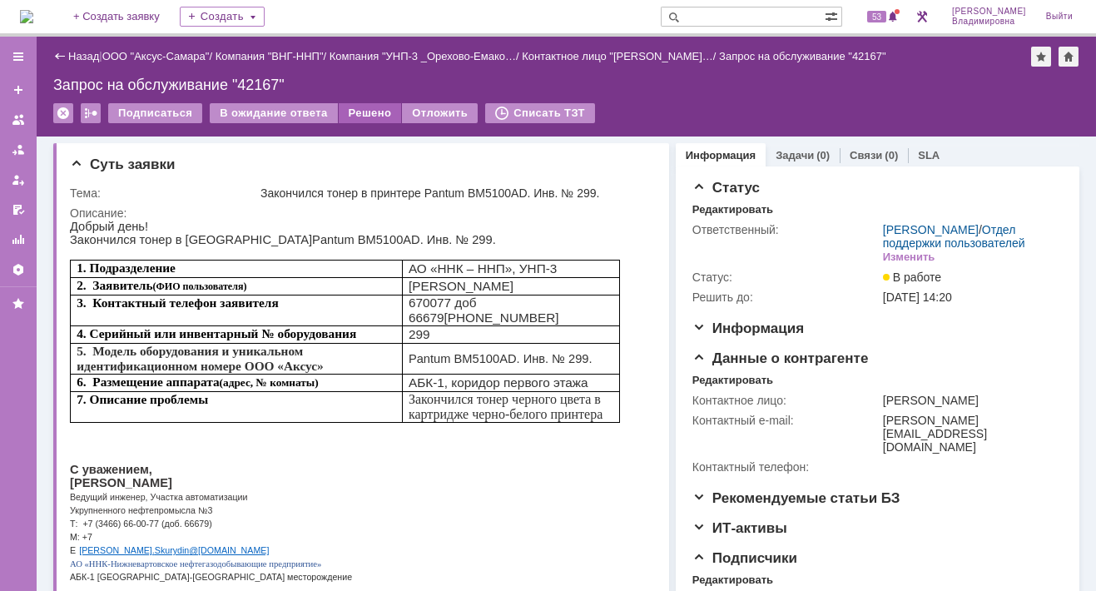
click at [369, 112] on div "Решено" at bounding box center [370, 113] width 63 height 20
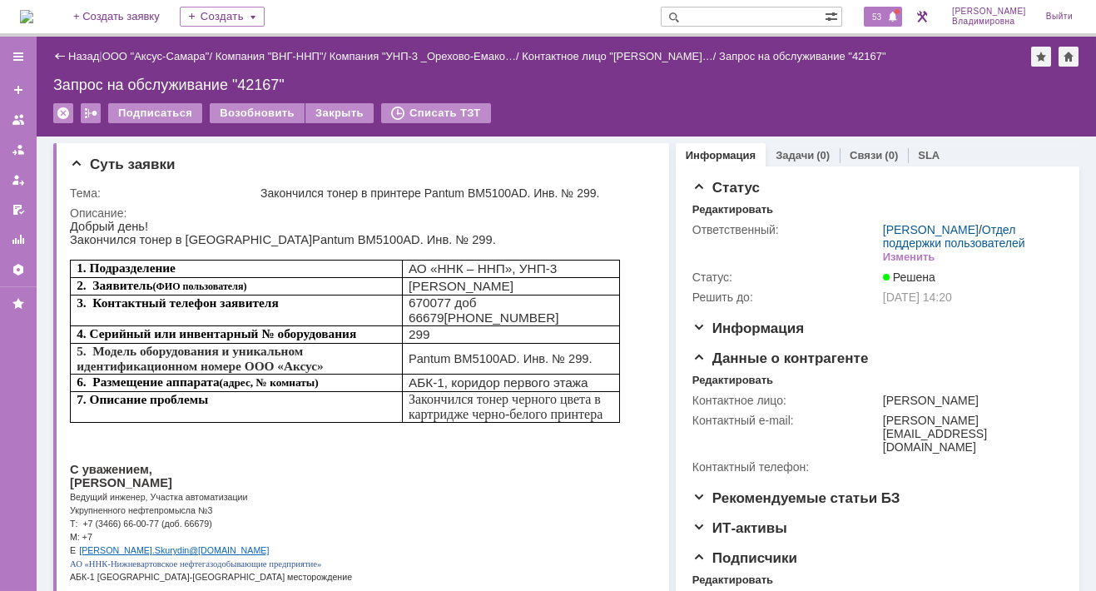
click at [882, 15] on span "53" at bounding box center [876, 17] width 19 height 12
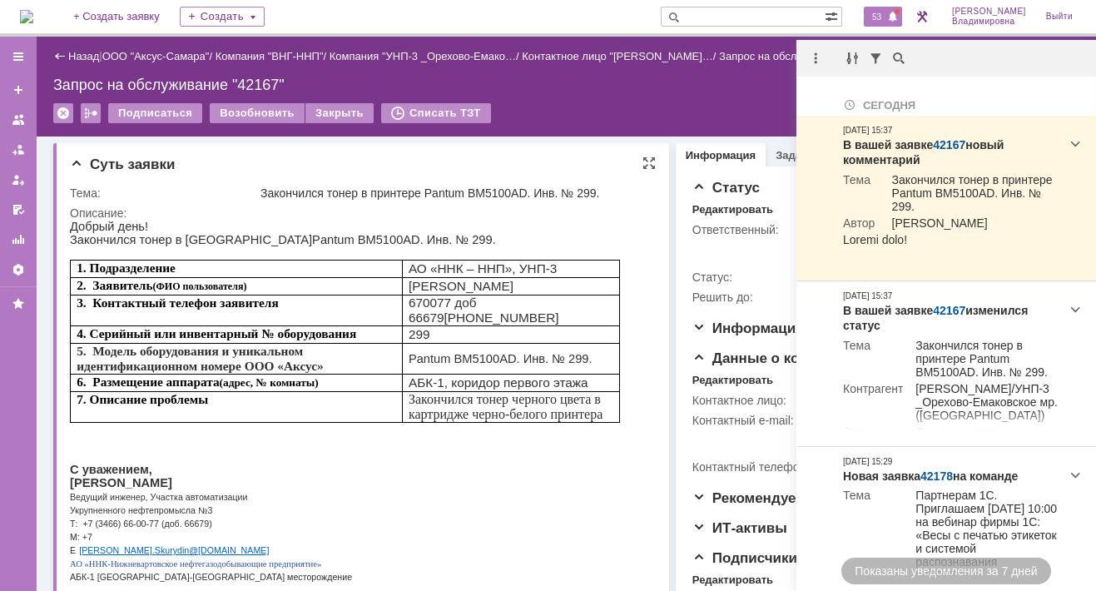
click at [499, 542] on p "М: +7" at bounding box center [356, 535] width 572 height 13
click at [454, 147] on div "Суть заявки Тема: Закончился тонер в принтере Pantum BM5100AD. Инв. № 299. Опис…" at bounding box center [361, 470] width 616 height 654
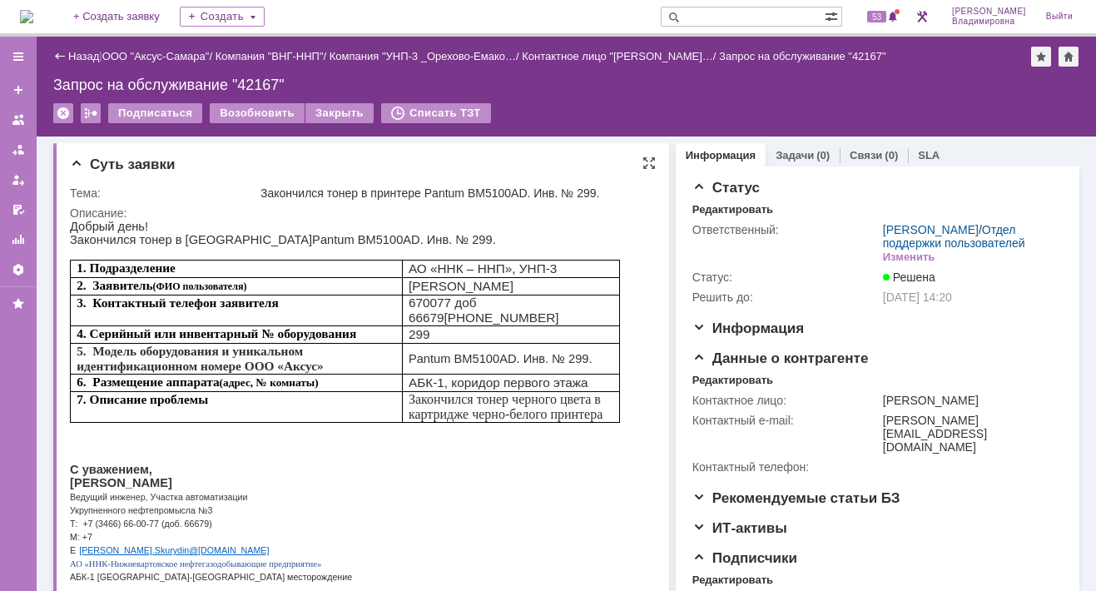
click at [566, 217] on div "Описание:" at bounding box center [360, 212] width 580 height 13
click at [538, 490] on p "Ведущий инженер, Участка автоматизации" at bounding box center [356, 495] width 572 height 13
click at [558, 12] on div "На домашнюю + Создать заявку Создать 53 Орлова Елена Владимировна Выйти" at bounding box center [548, 18] width 1096 height 37
click at [886, 15] on span "53" at bounding box center [876, 17] width 19 height 12
click at [33, 19] on img at bounding box center [26, 16] width 13 height 13
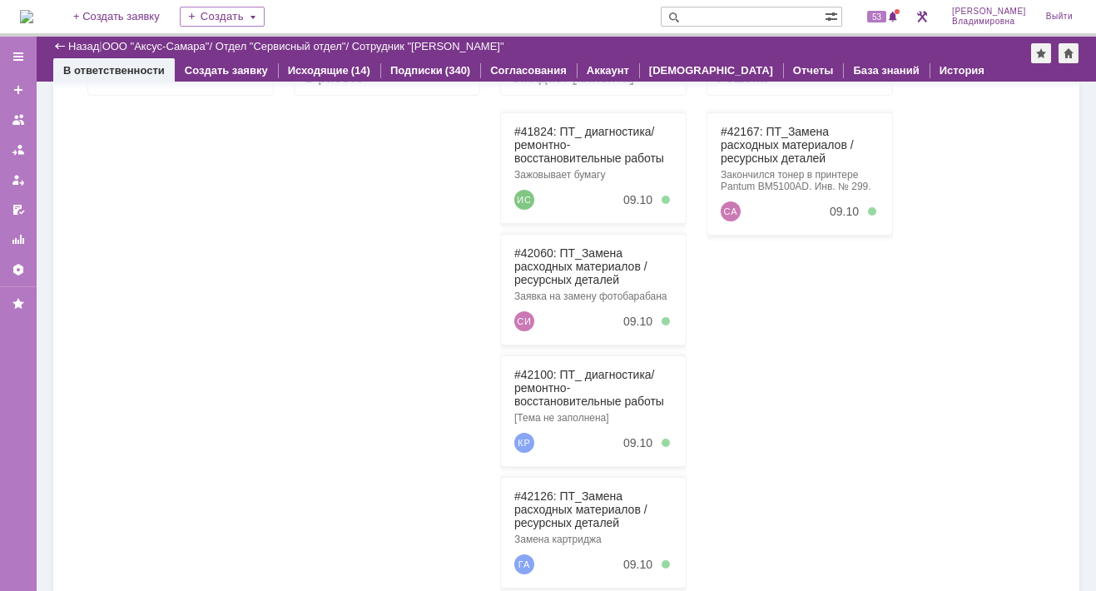
scroll to position [324, 0]
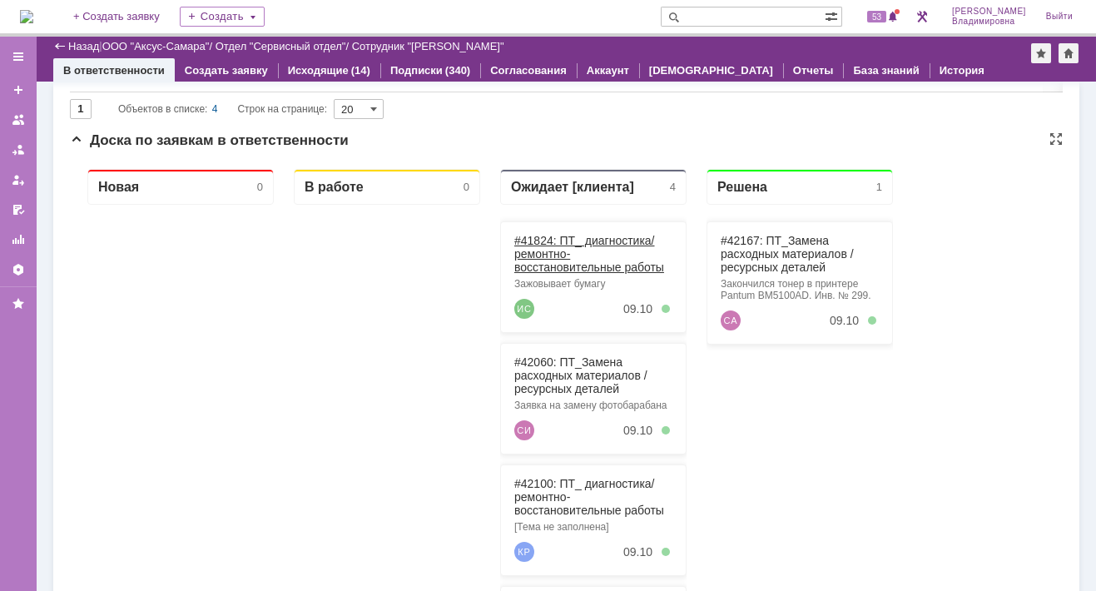
click at [541, 240] on link "#41824: ПТ_ диагностика/ ремонтно-восстановительные работы" at bounding box center [589, 254] width 150 height 40
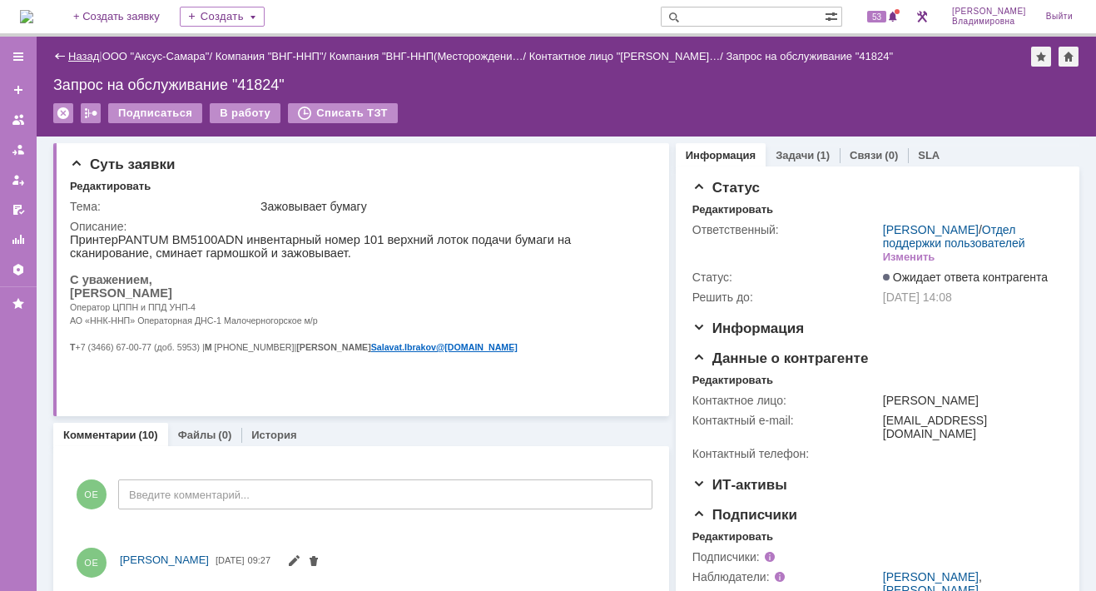
click at [82, 52] on link "Назад" at bounding box center [83, 56] width 31 height 12
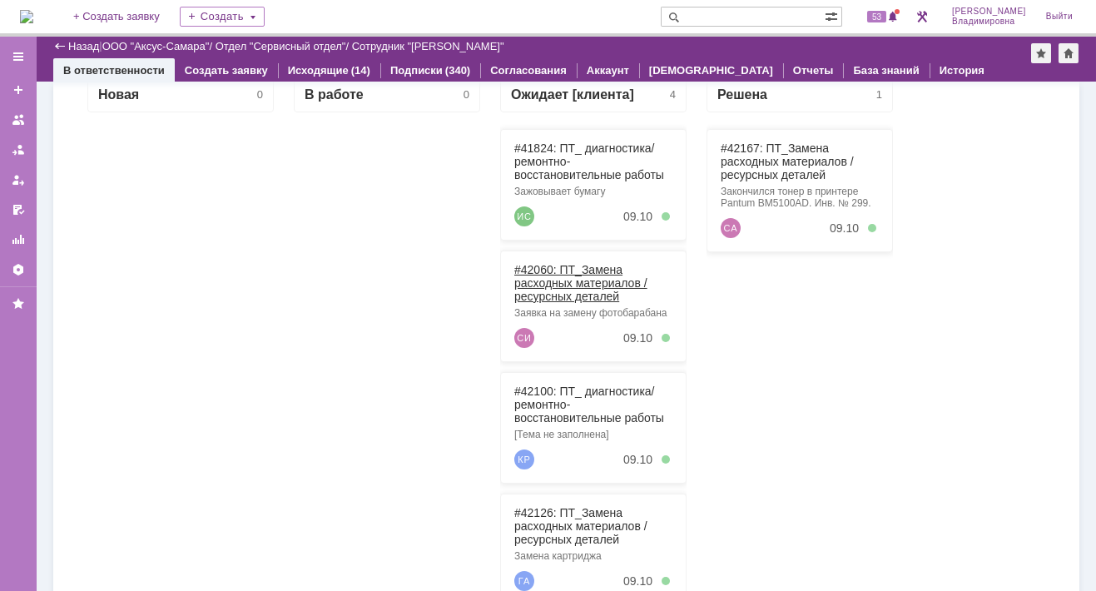
click at [538, 268] on link "#42060: ПТ_Замена расходных материалов / ресурсных деталей" at bounding box center [580, 283] width 133 height 40
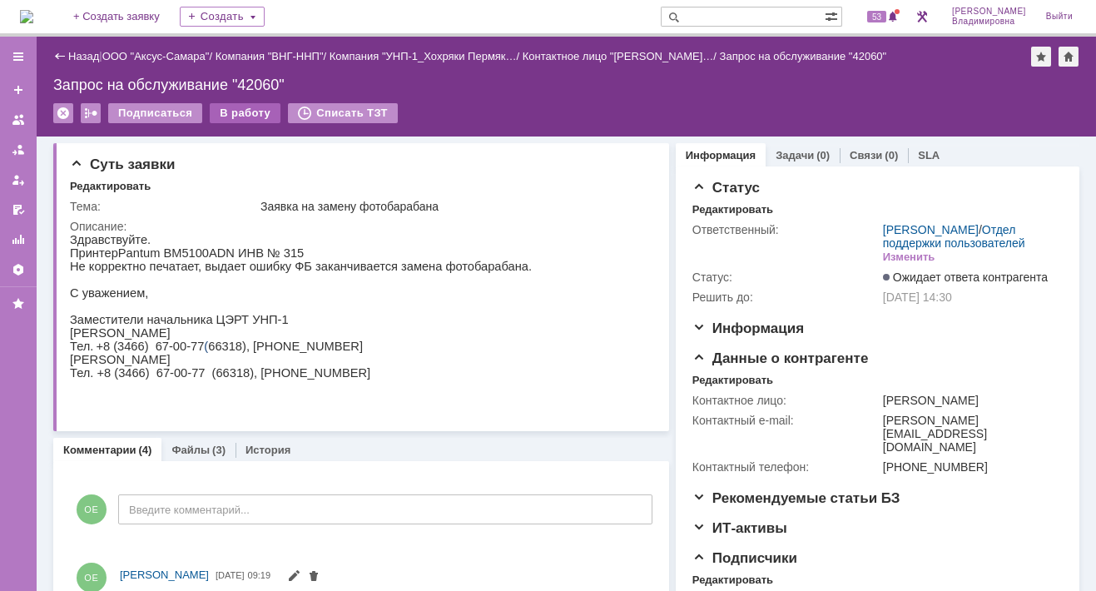
click at [246, 112] on div "В работу" at bounding box center [245, 113] width 71 height 20
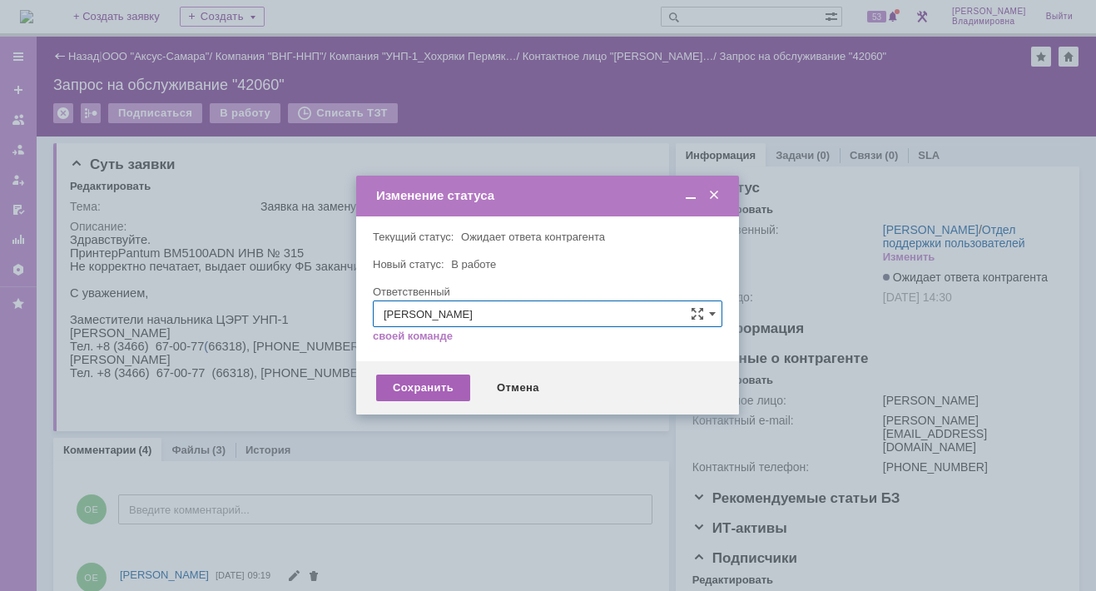
click at [407, 389] on div "Сохранить" at bounding box center [423, 388] width 94 height 27
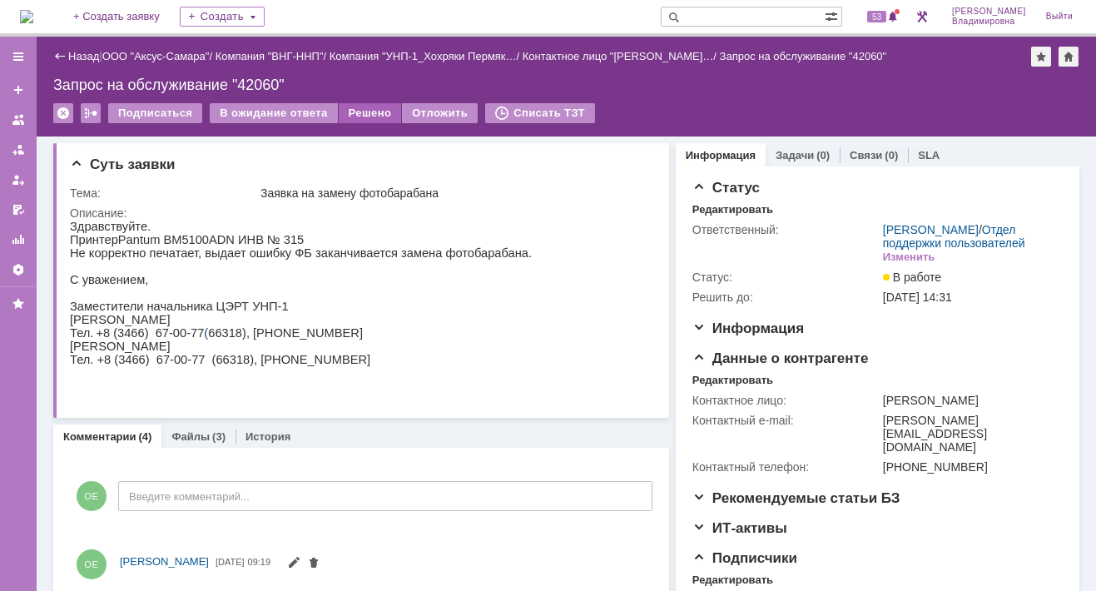
click at [343, 110] on div "Решено" at bounding box center [370, 113] width 63 height 20
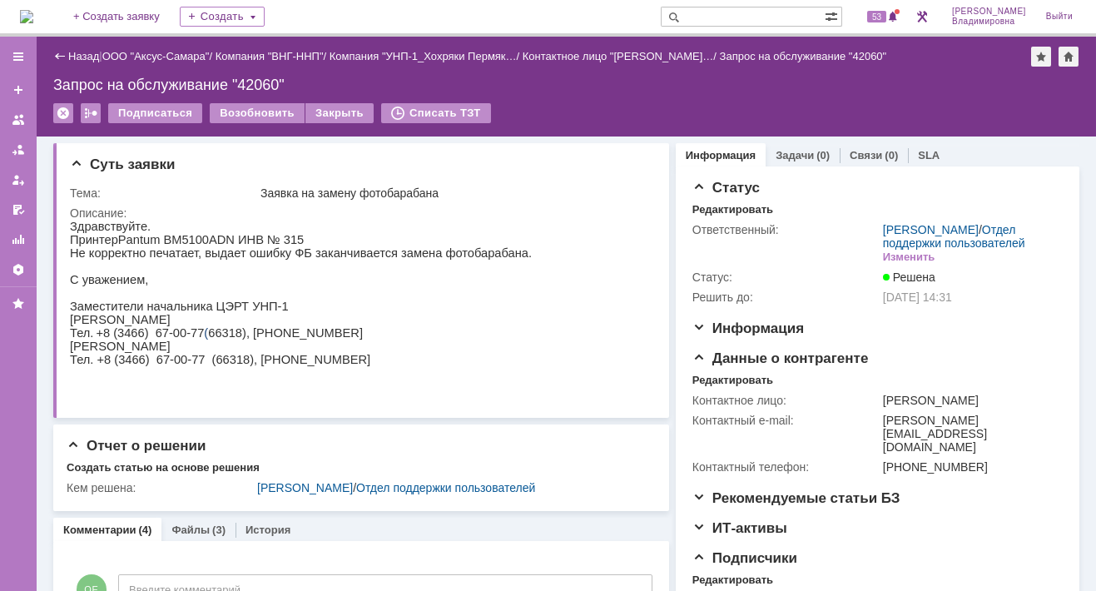
click at [33, 12] on img at bounding box center [26, 16] width 13 height 13
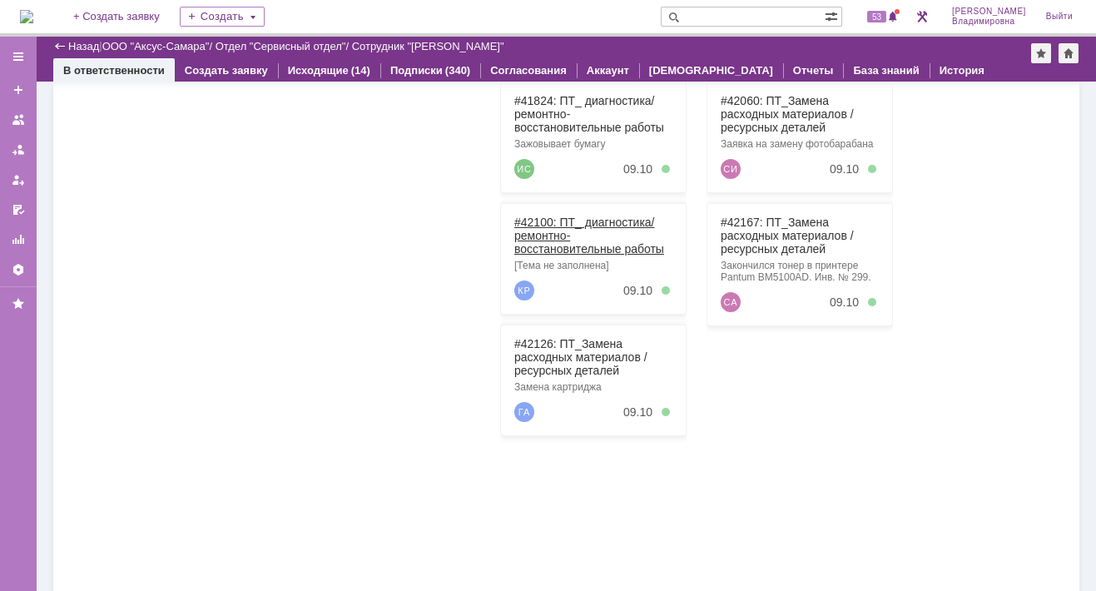
click at [537, 222] on link "#42100: ПТ_ диагностика/ ремонтно-восстановительные работы" at bounding box center [589, 236] width 150 height 40
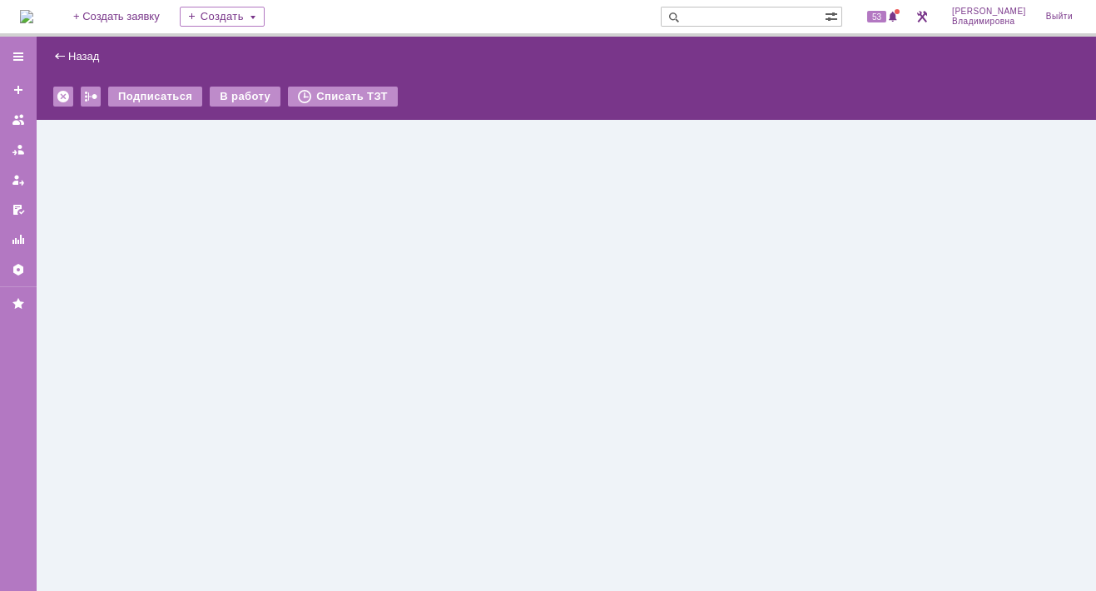
click at [537, 221] on div "Назад | Подписаться В работу Списать ТЗТ serviceCall$46928686 Карточка заявки" at bounding box center [566, 314] width 1059 height 554
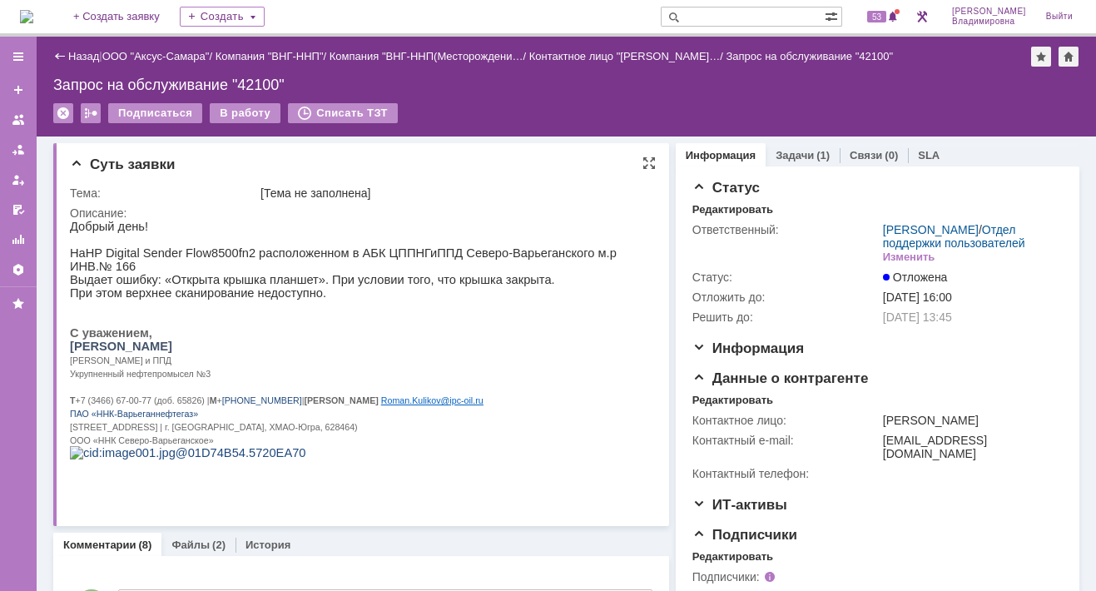
click at [370, 212] on div "Описание:" at bounding box center [360, 212] width 580 height 13
click at [501, 170] on div "Суть заявки" at bounding box center [363, 164] width 586 height 17
click at [33, 17] on img at bounding box center [26, 16] width 13 height 13
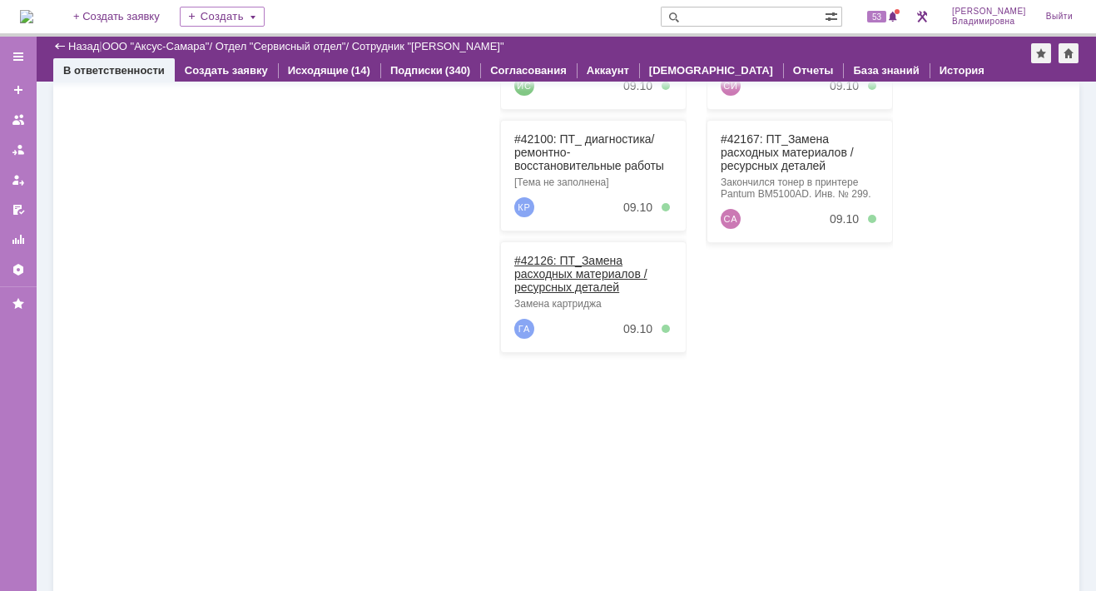
click at [540, 256] on link "#42126: ПТ_Замена расходных материалов / ресурсных деталей" at bounding box center [580, 274] width 133 height 40
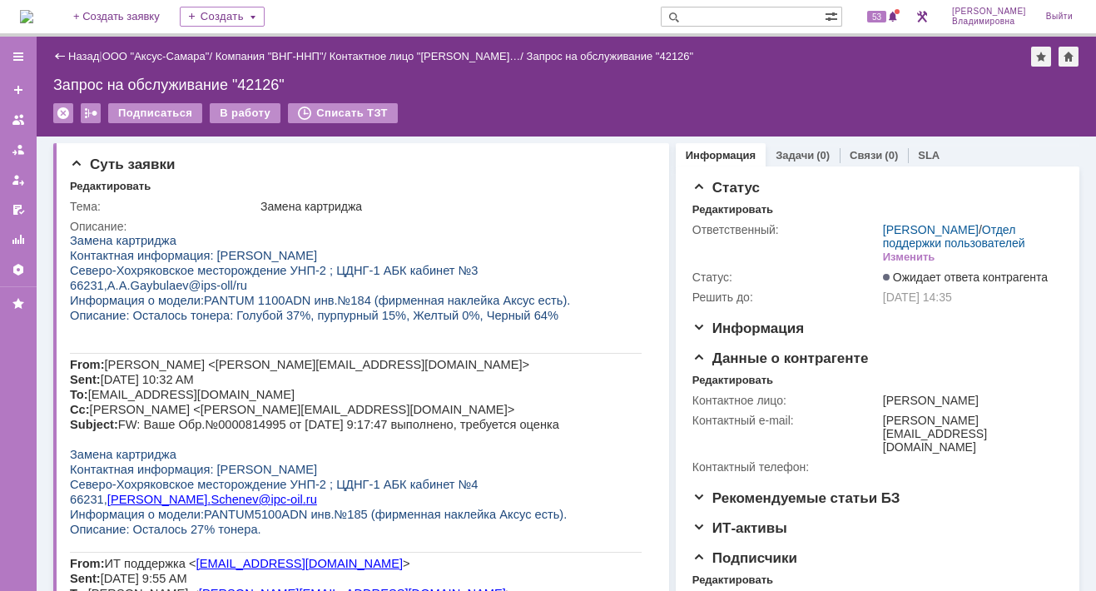
click at [718, 16] on input "text" at bounding box center [743, 17] width 164 height 20
type input "29239"
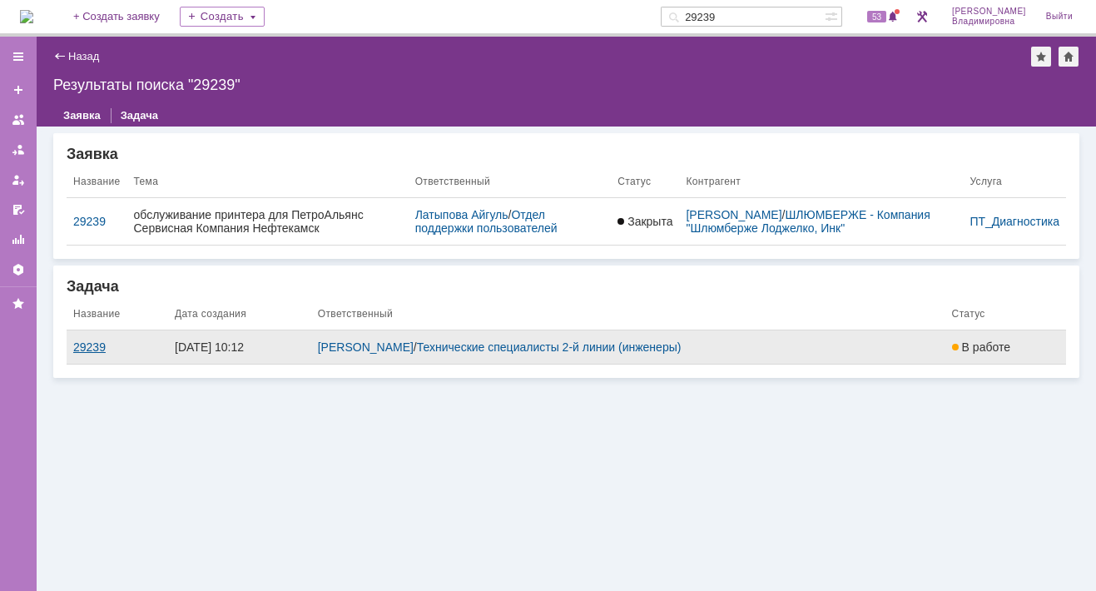
click at [90, 344] on div "29239" at bounding box center [117, 346] width 88 height 13
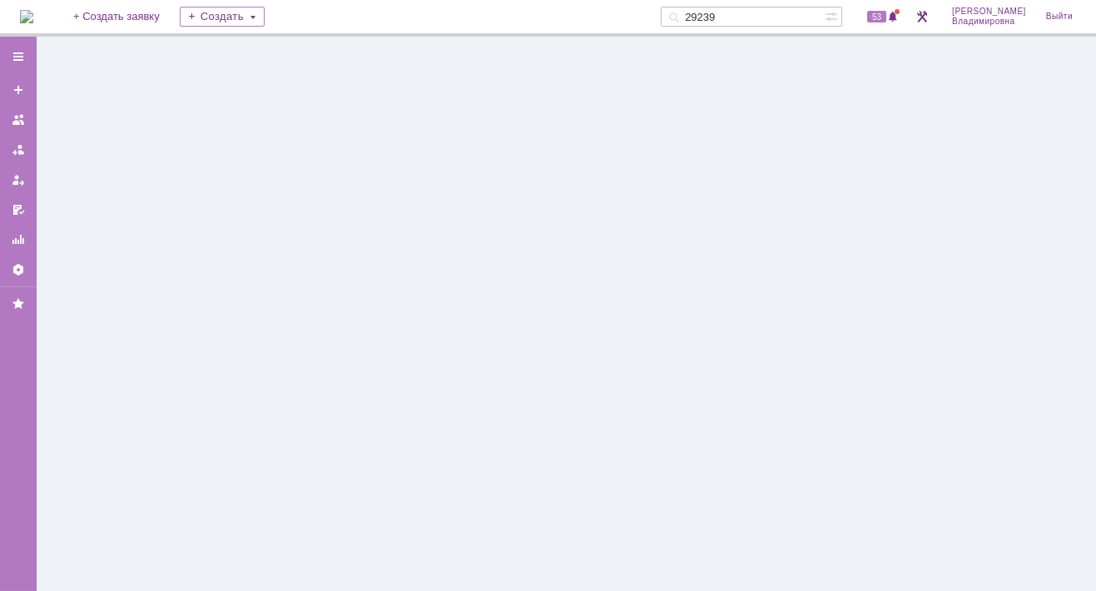
click at [90, 344] on div at bounding box center [566, 314] width 1059 height 554
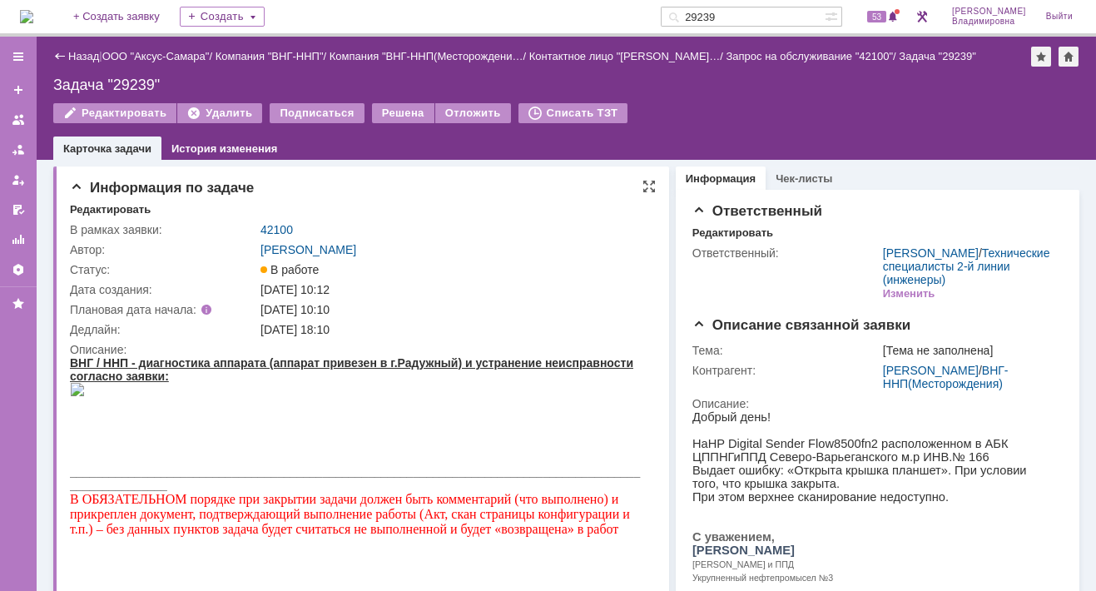
click at [85, 395] on img at bounding box center [77, 388] width 15 height 13
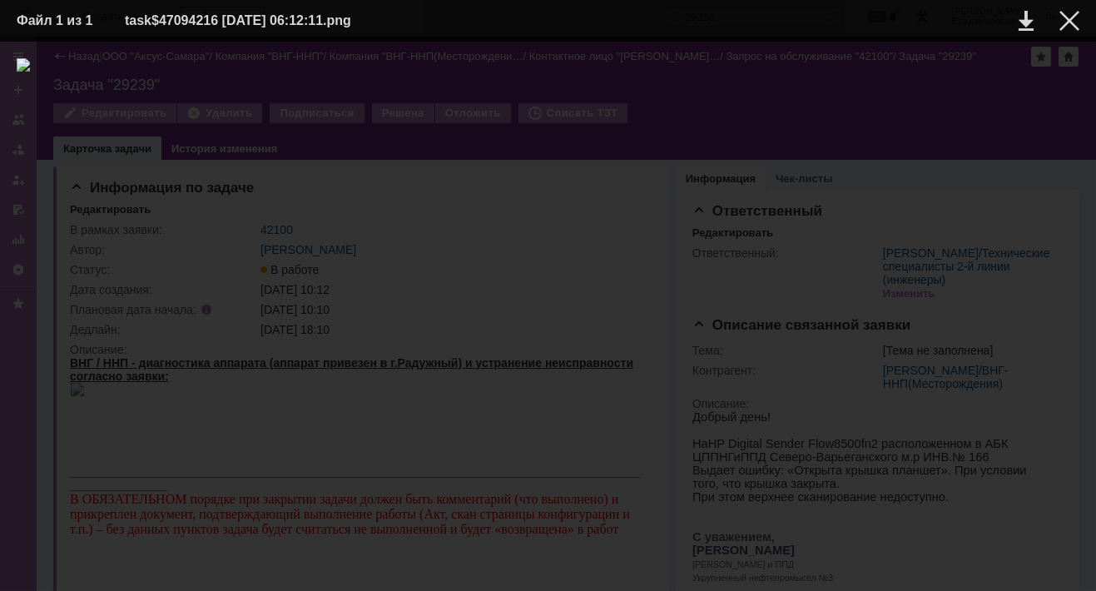
click at [407, 135] on div at bounding box center [548, 316] width 1063 height 516
drag, startPoint x: 523, startPoint y: 176, endPoint x: 696, endPoint y: 172, distance: 173.2
click at [523, 176] on div at bounding box center [548, 316] width 1063 height 516
click at [763, 42] on div "ИНФОРМАЦИЯ О ФАЙЛЕ" at bounding box center [548, 316] width 1096 height 549
click at [1064, 20] on div at bounding box center [1069, 21] width 20 height 20
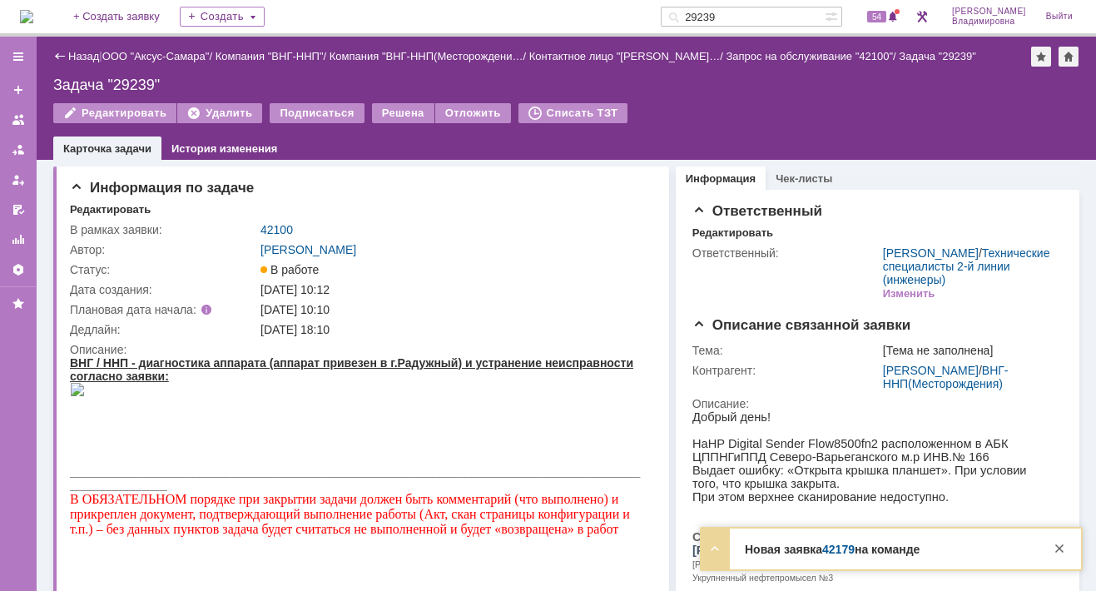
click at [840, 545] on link "42179" at bounding box center [838, 549] width 32 height 13
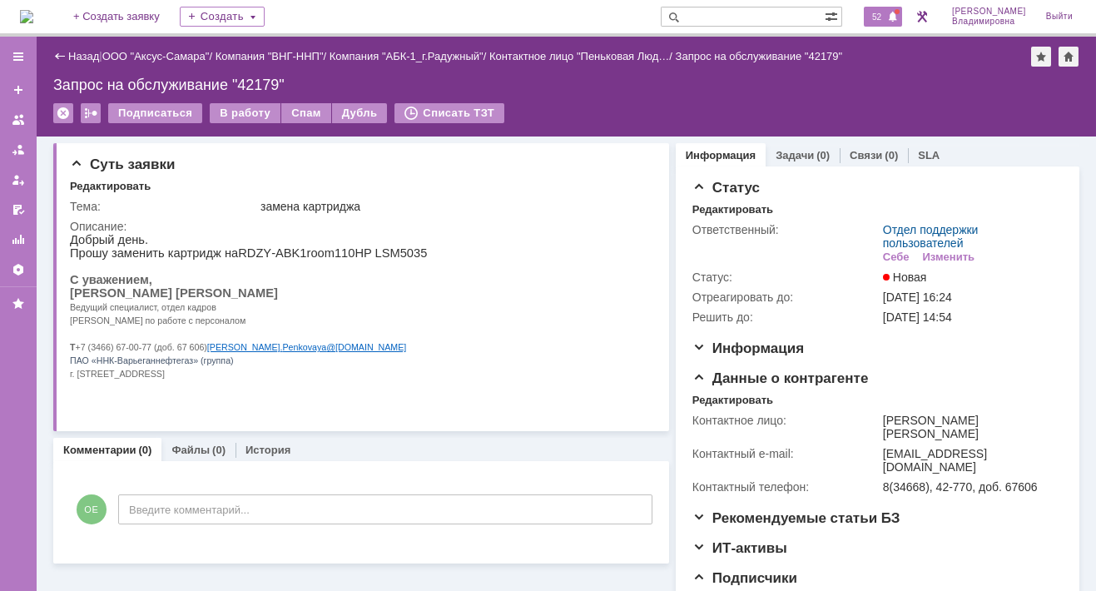
click at [885, 16] on span "52" at bounding box center [876, 17] width 19 height 12
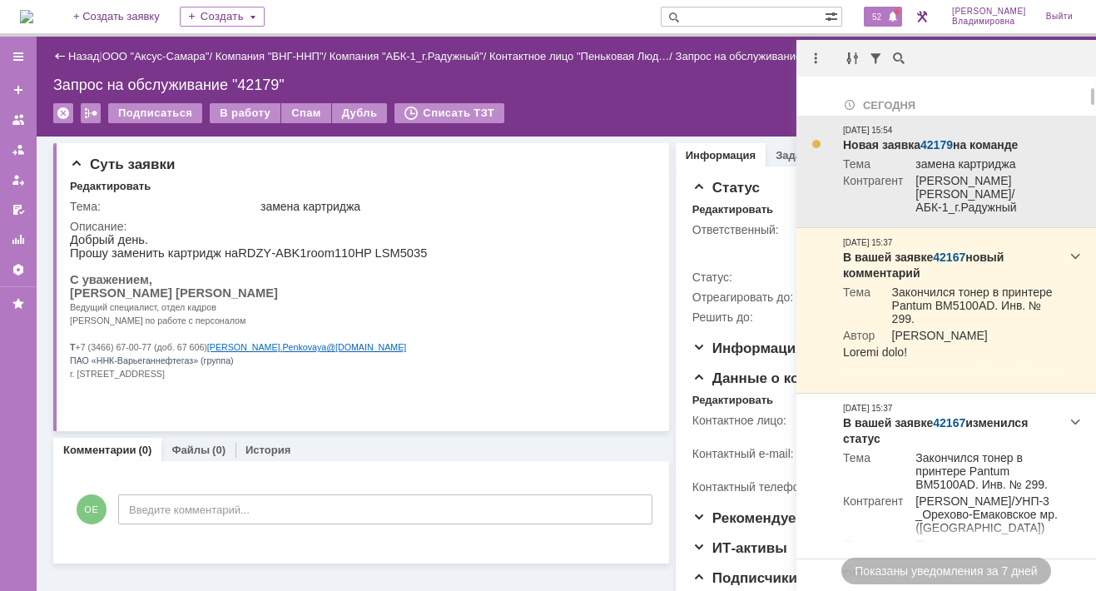
click at [938, 146] on link "42179" at bounding box center [936, 144] width 32 height 13
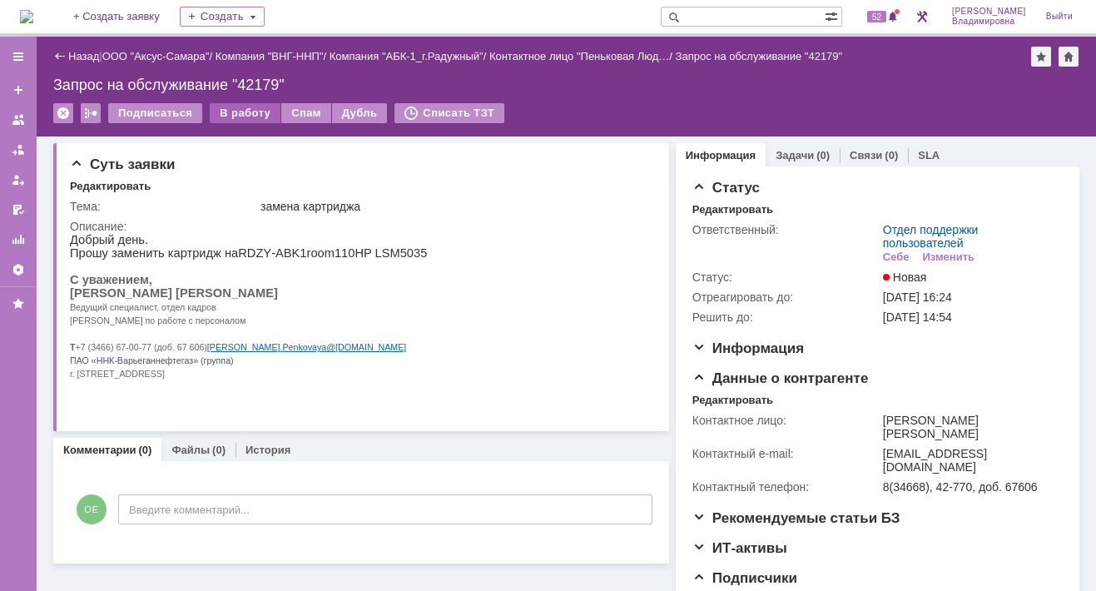
click at [241, 113] on div "В работу" at bounding box center [245, 113] width 71 height 20
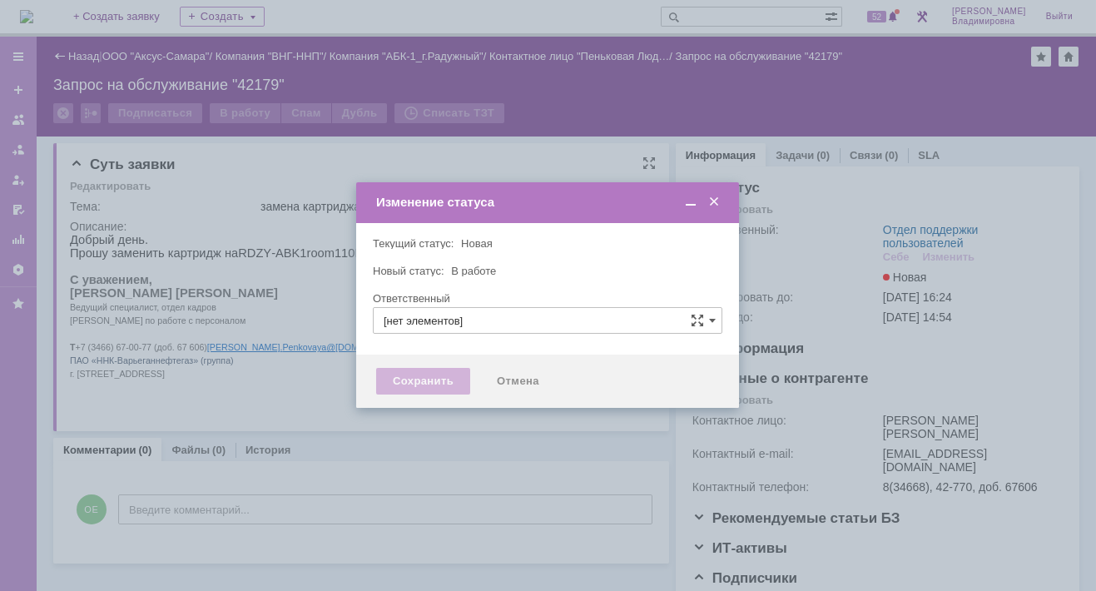
type input "Отдел поддержки пользователей"
type input "[PERSON_NAME]"
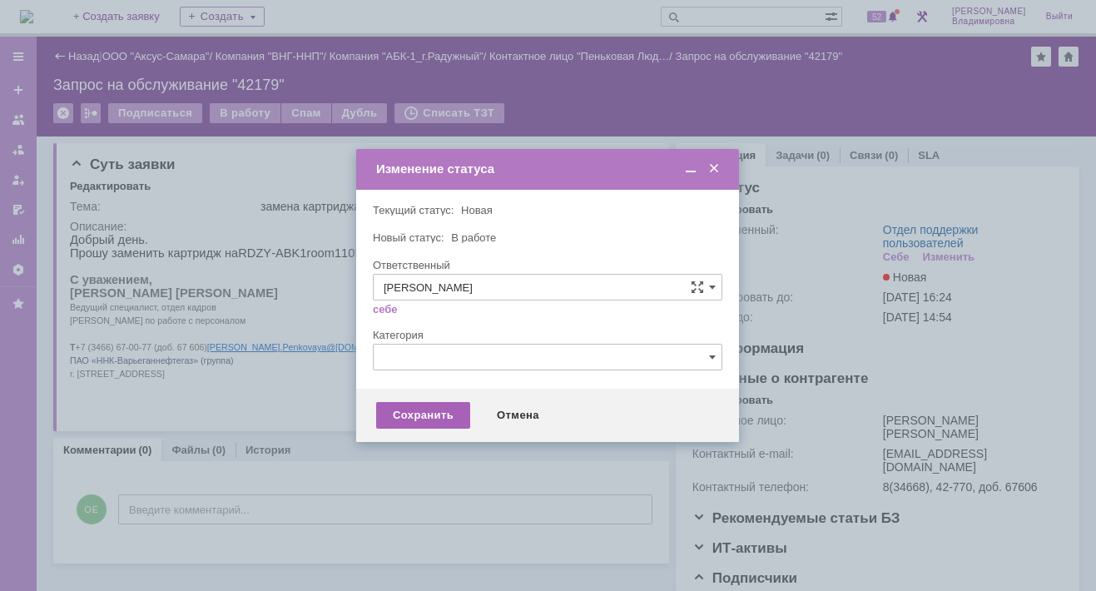
click at [437, 414] on div "Сохранить" at bounding box center [423, 415] width 94 height 27
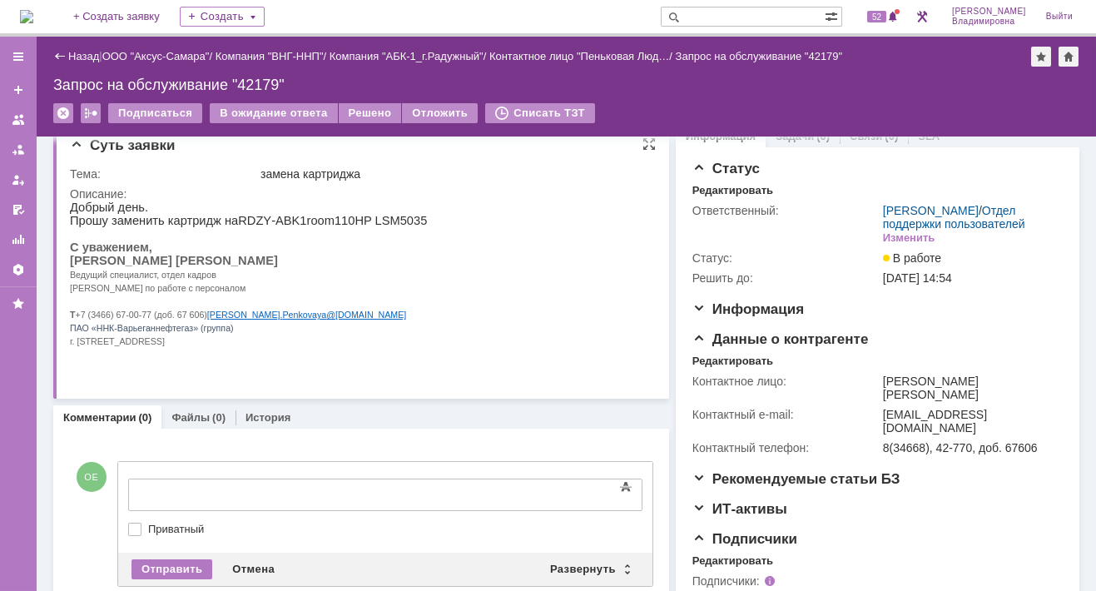
click at [385, 262] on p "[PERSON_NAME] [PERSON_NAME]" at bounding box center [248, 260] width 357 height 13
click at [569, 566] on div "Развернуть" at bounding box center [589, 569] width 99 height 20
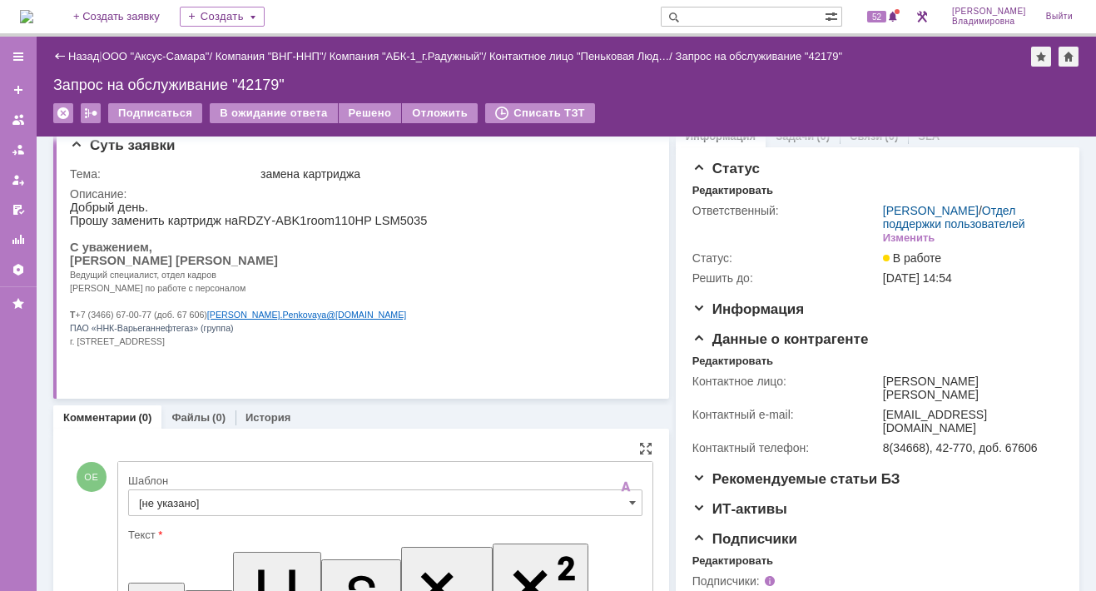
scroll to position [260, 0]
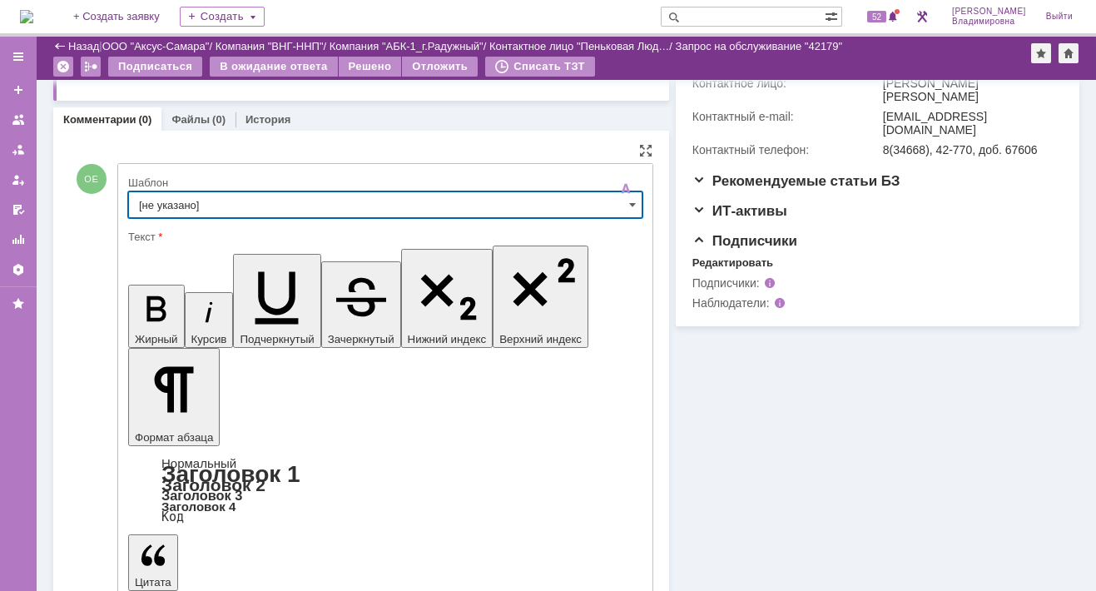
click at [148, 201] on input "[не указано]" at bounding box center [385, 204] width 514 height 27
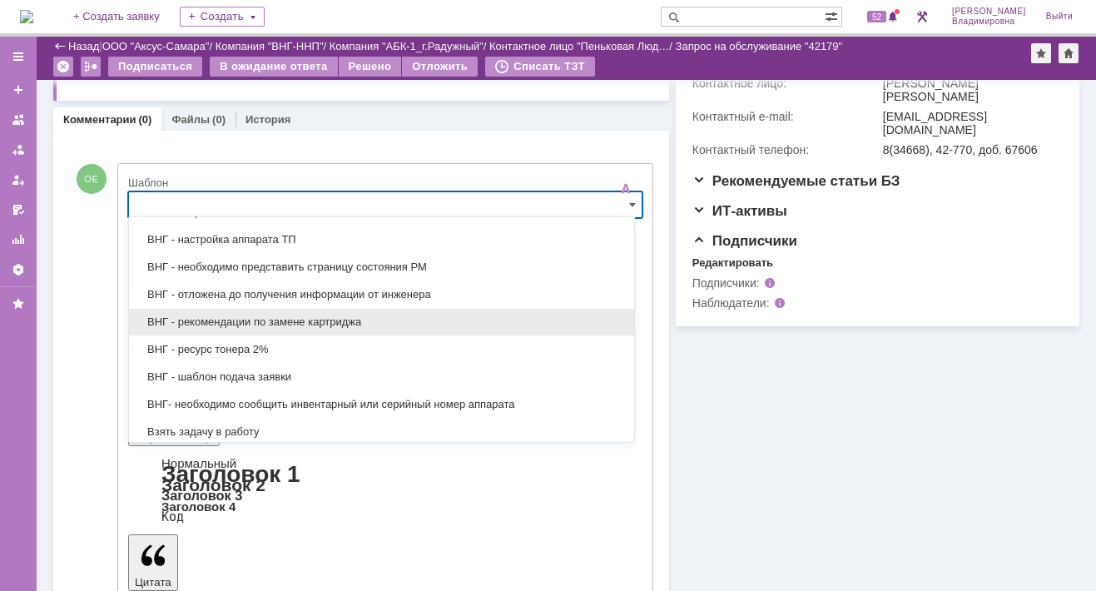
scroll to position [647, 0]
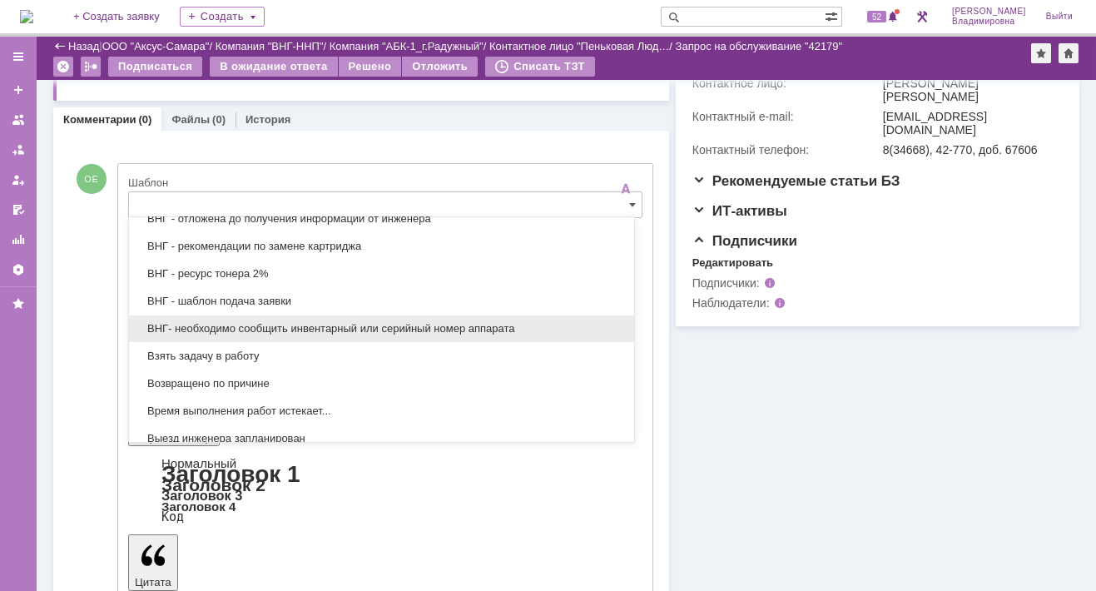
click at [201, 322] on span "ВНГ- необходимо сообщить инвентарный или серийный номер аппарата" at bounding box center [381, 328] width 485 height 13
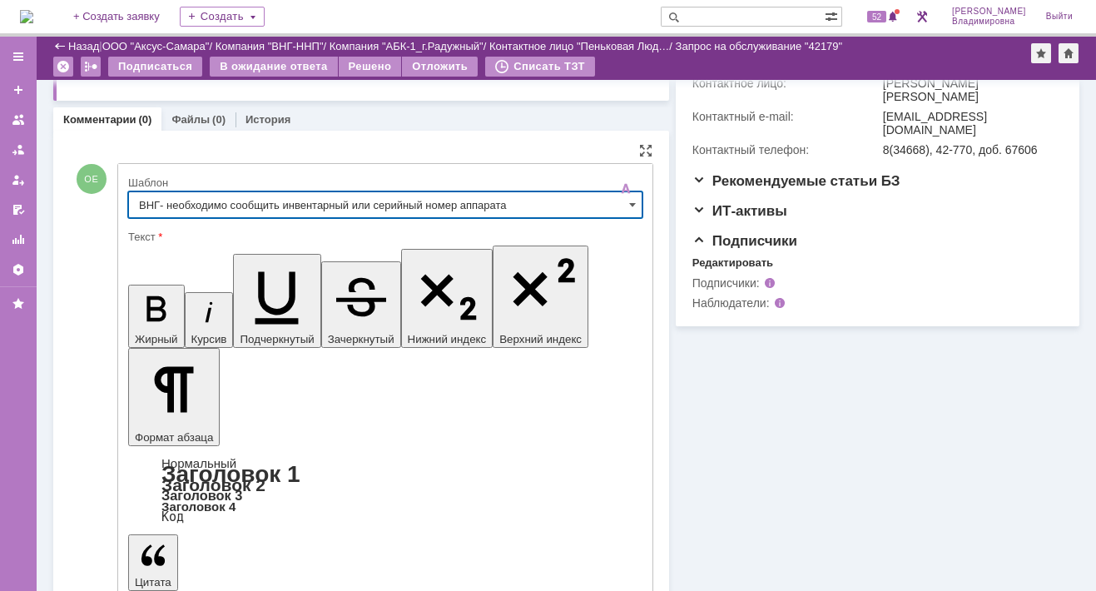
type input "ВНГ- необходимо сообщить инвентарный или серийный номер аппарата"
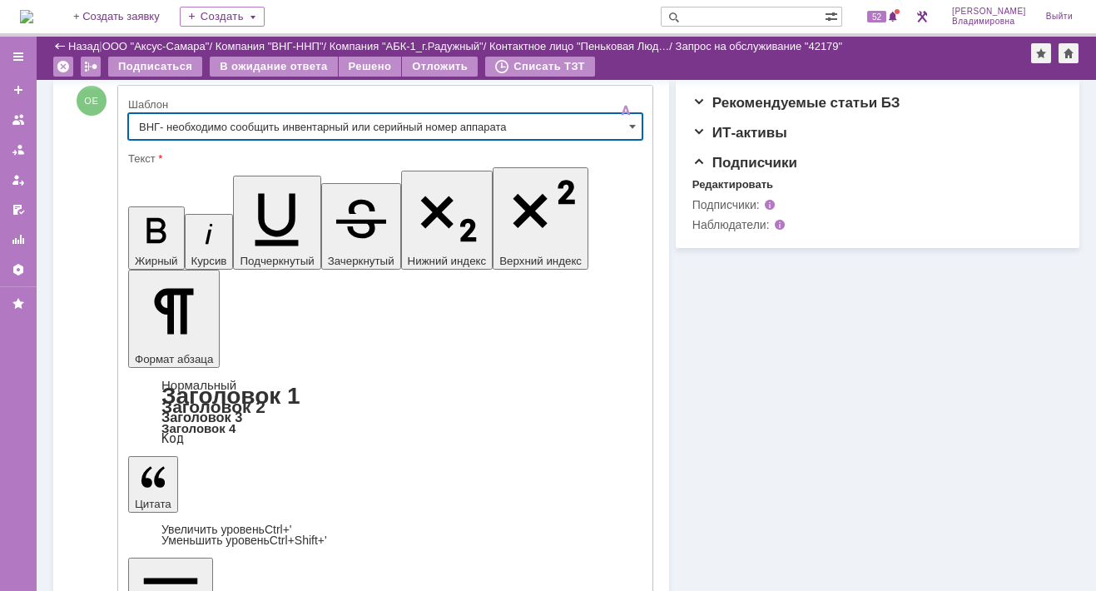
scroll to position [367, 0]
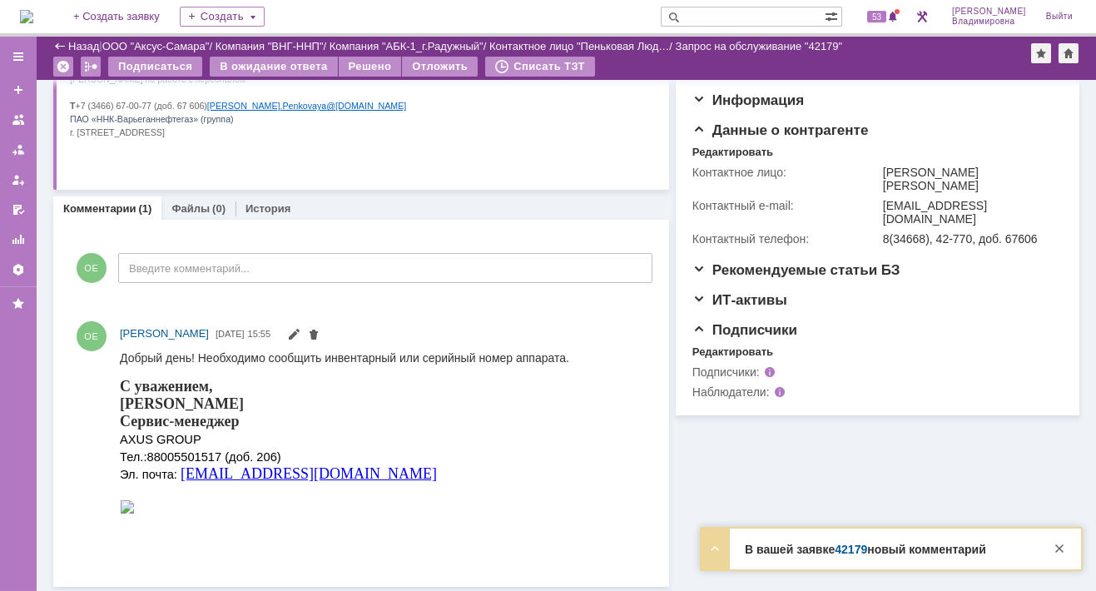
scroll to position [0, 0]
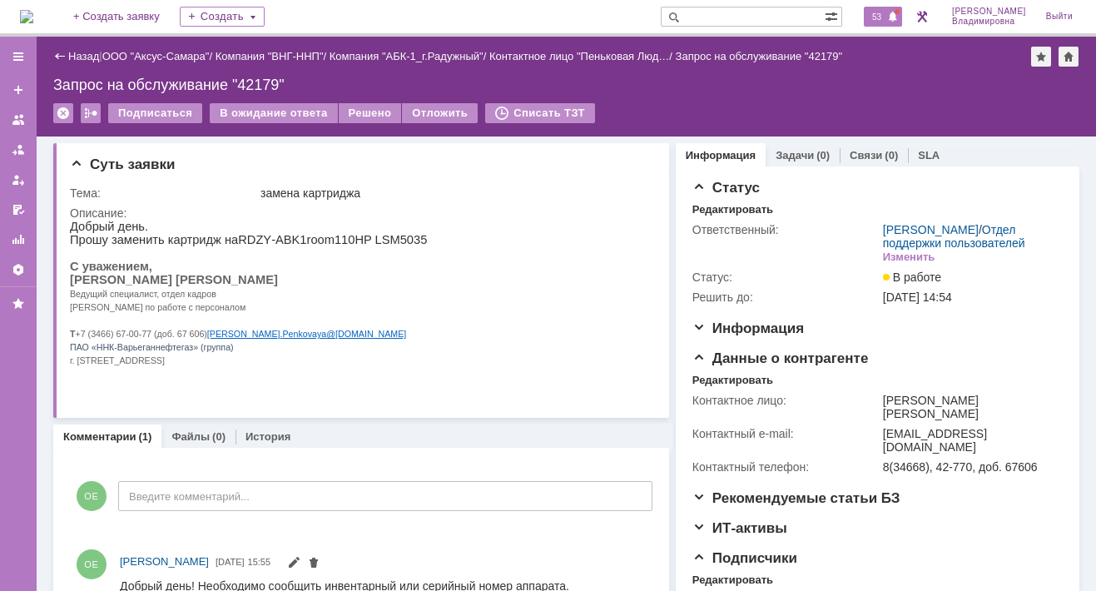
click at [886, 16] on span "53" at bounding box center [876, 17] width 19 height 12
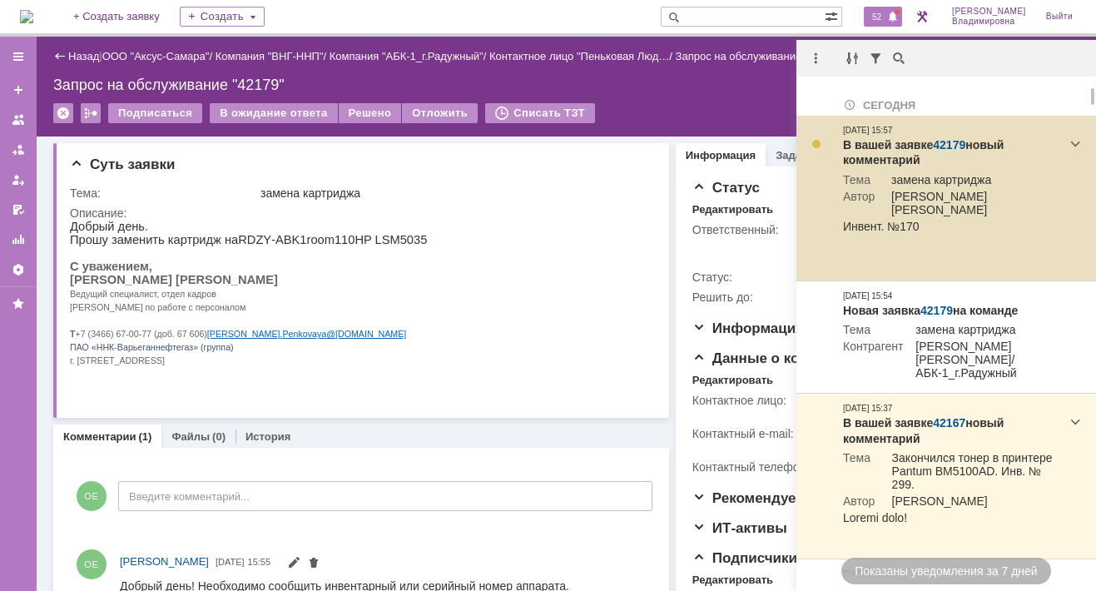
click at [941, 144] on link "42179" at bounding box center [949, 144] width 32 height 13
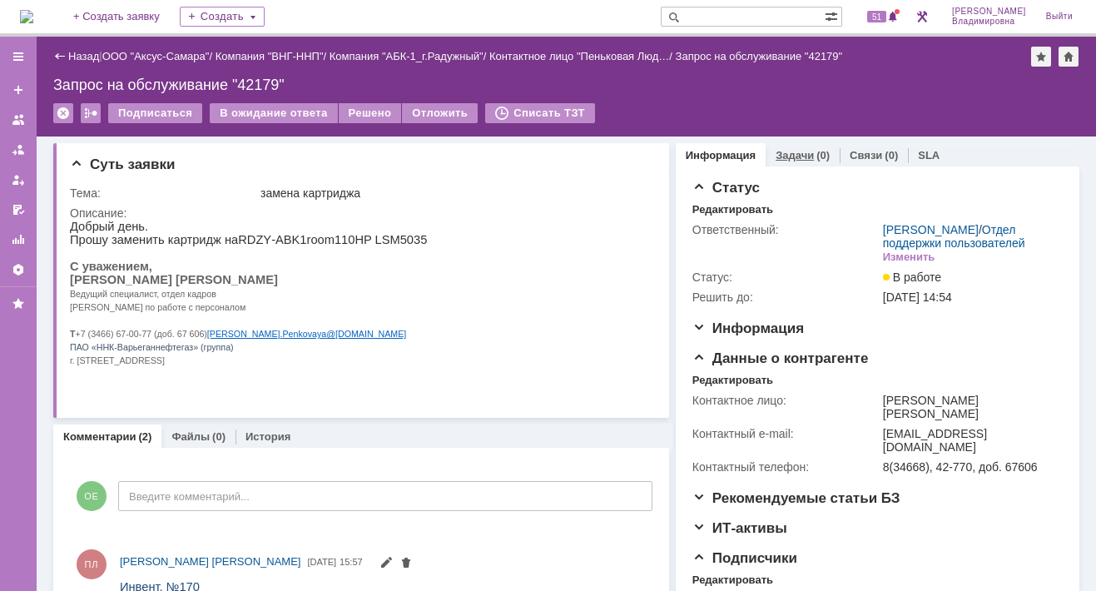
click at [781, 151] on link "Задачи" at bounding box center [795, 155] width 38 height 12
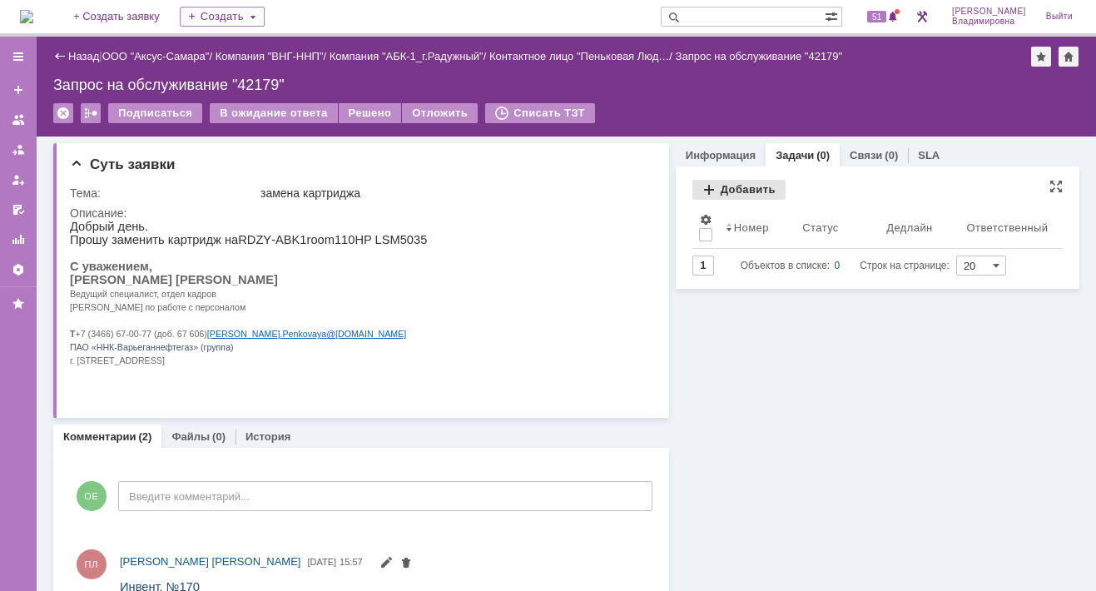
click at [714, 186] on div "Добавить" at bounding box center [738, 190] width 93 height 20
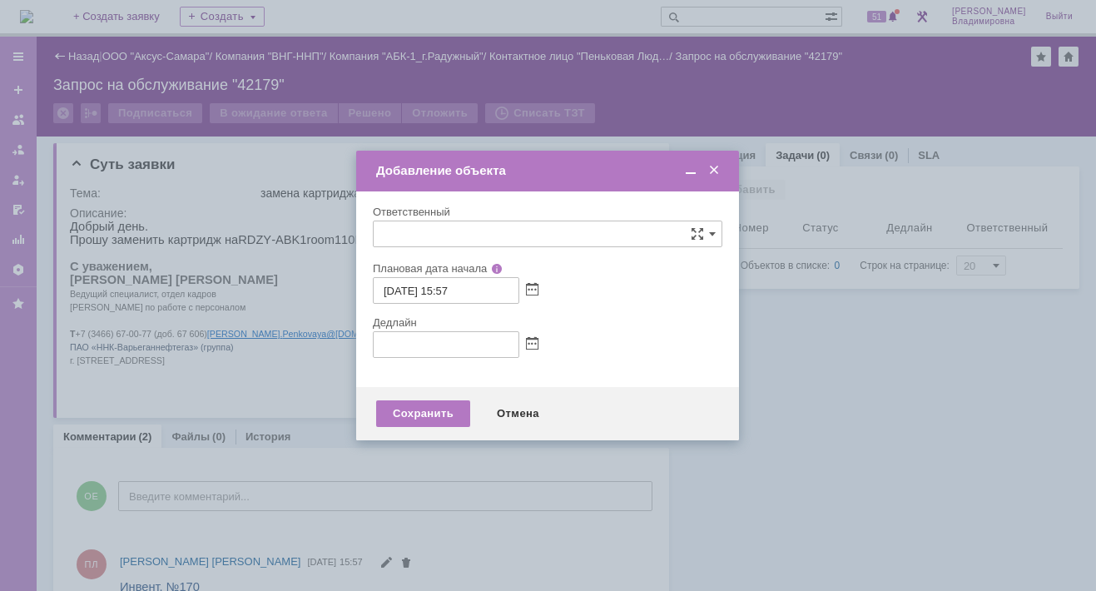
type input "[не указано]"
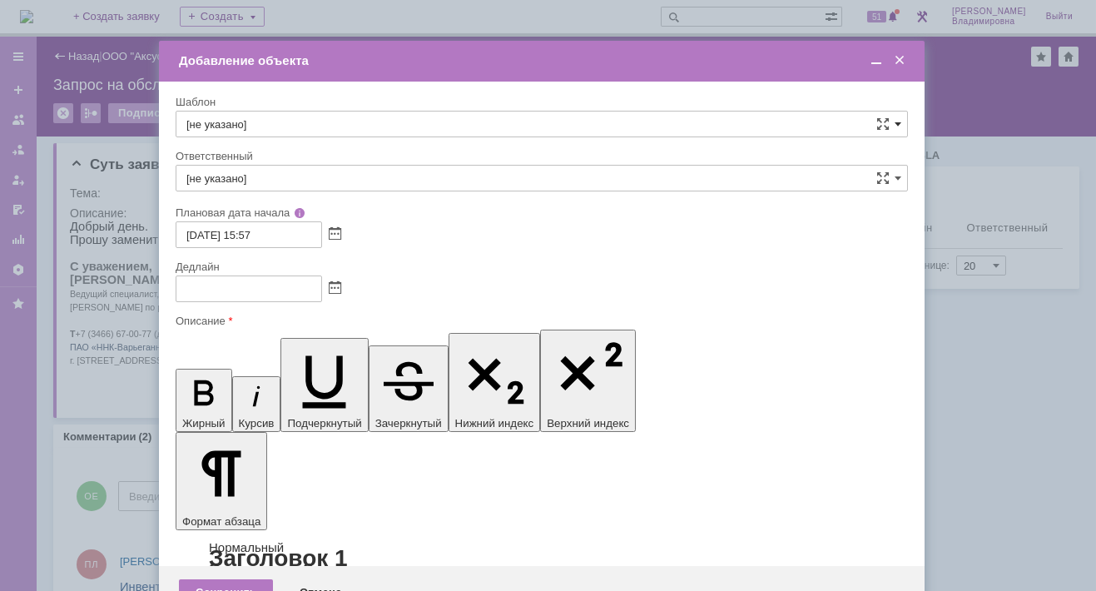
click at [895, 122] on span at bounding box center [898, 123] width 7 height 13
click at [265, 298] on span "ВНГ / ННП - замена РМ (Запрос на обслуживание)" at bounding box center [541, 304] width 711 height 13
type input "ВНГ / ННП - замена РМ (Запрос на обслуживание)"
type input "Сидоров Евгений"
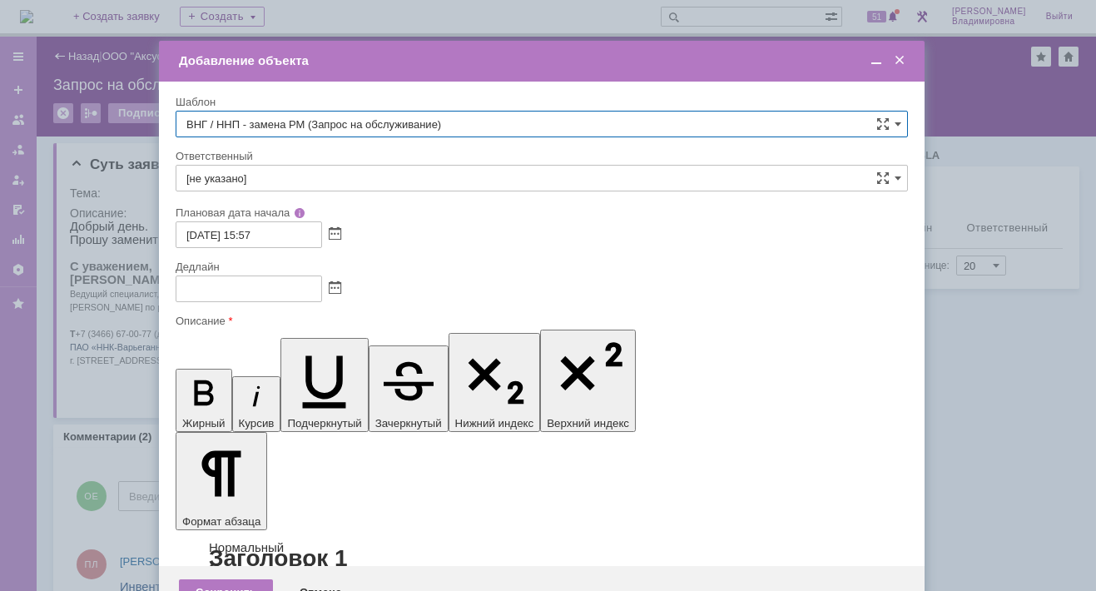
type input "08.10.2025 23:57"
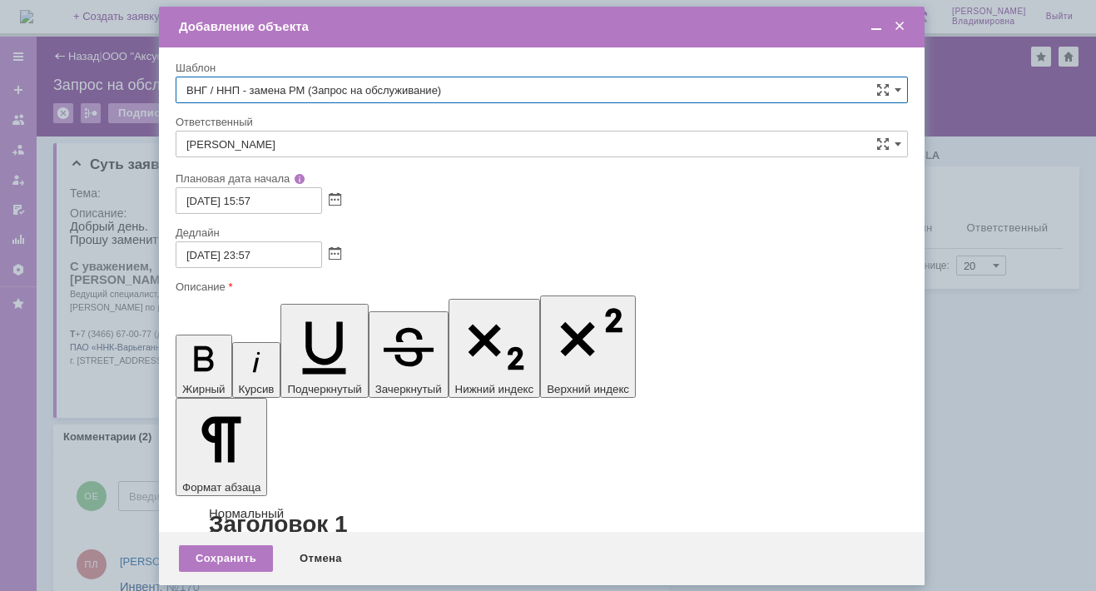
type input "ВНГ / ННП - замена РМ (Запрос на обслуживание)"
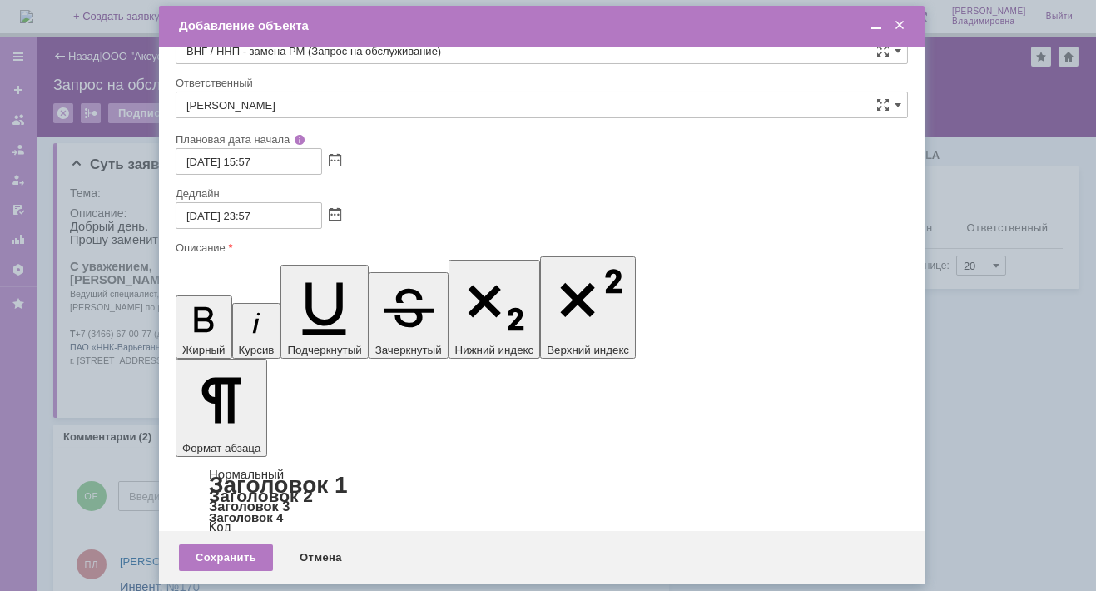
click at [287, 99] on input "Сидоров Евгений" at bounding box center [542, 105] width 732 height 27
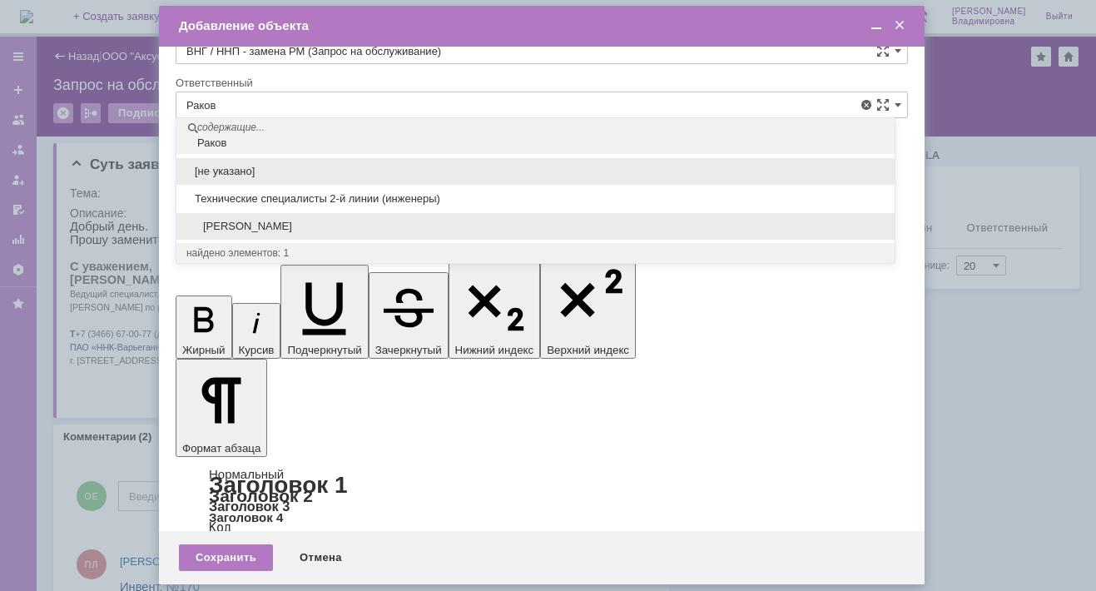
click at [324, 223] on span "Раков Константин Сергеевич" at bounding box center [535, 226] width 698 height 13
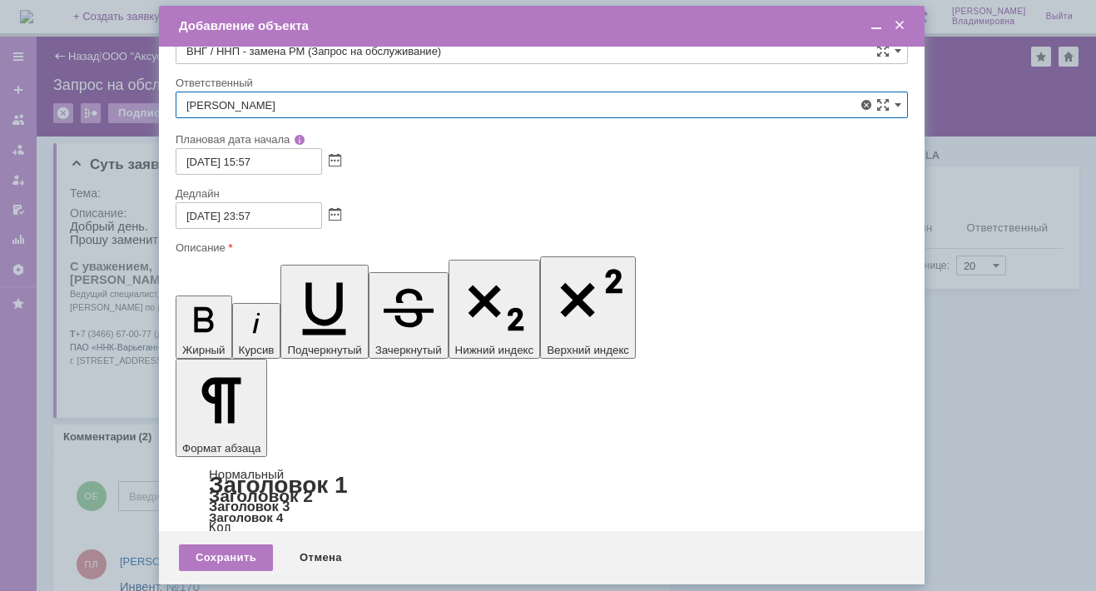
type input "Раков Константин Сергеевич"
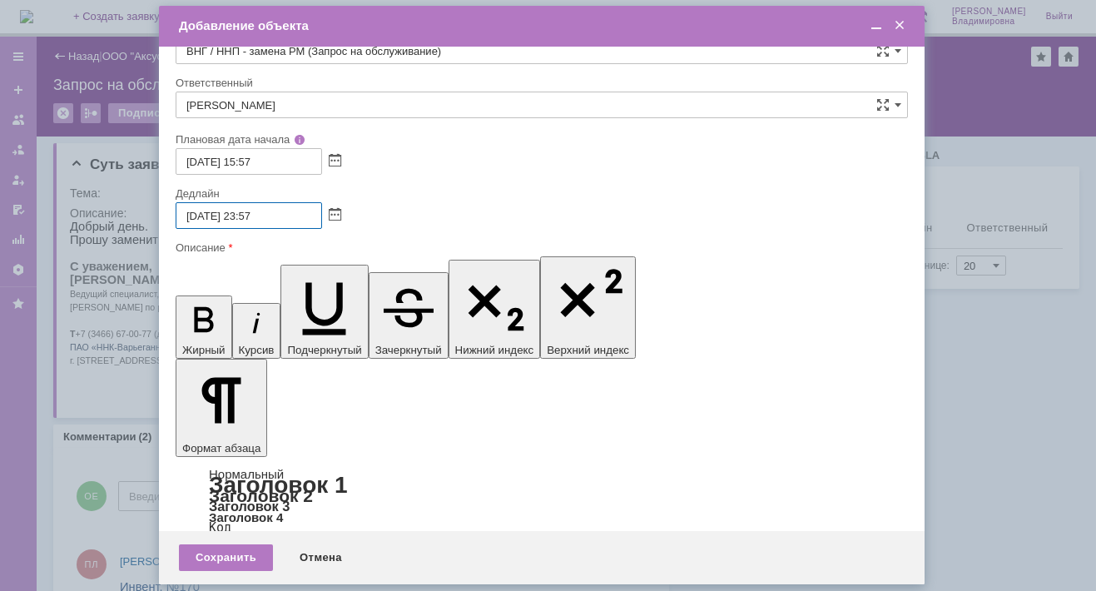
click at [254, 213] on input "08.10.2025 23:57" at bounding box center [249, 215] width 146 height 27
type input "08.10.2025 26:57"
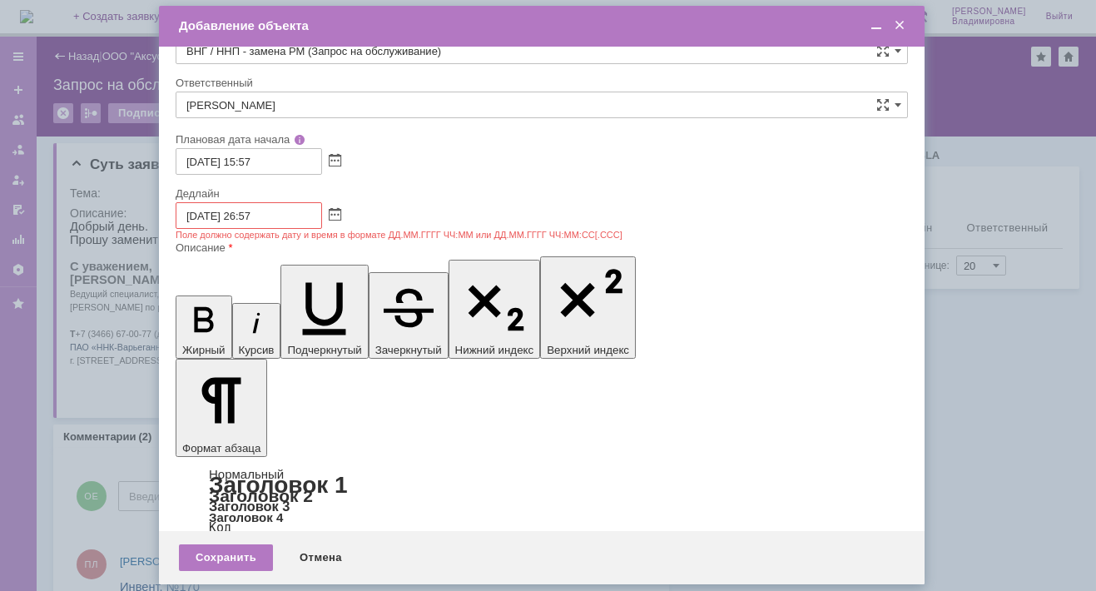
click at [232, 214] on input "08.10.2025 26:57" at bounding box center [249, 215] width 146 height 27
click at [249, 216] on input "08.10.2025 26:57" at bounding box center [249, 215] width 146 height 27
click at [248, 213] on input "08.10.2025 26:57" at bounding box center [249, 215] width 146 height 27
type input "08.10.2025 16:57"
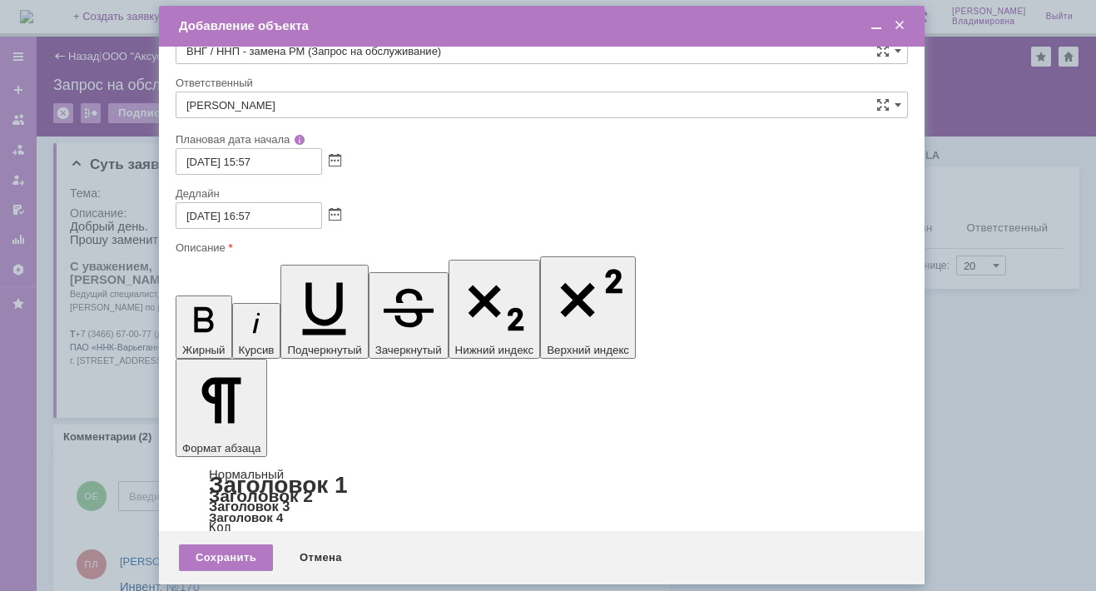
scroll to position [0, 5]
click at [230, 553] on div "Сохранить" at bounding box center [226, 557] width 94 height 27
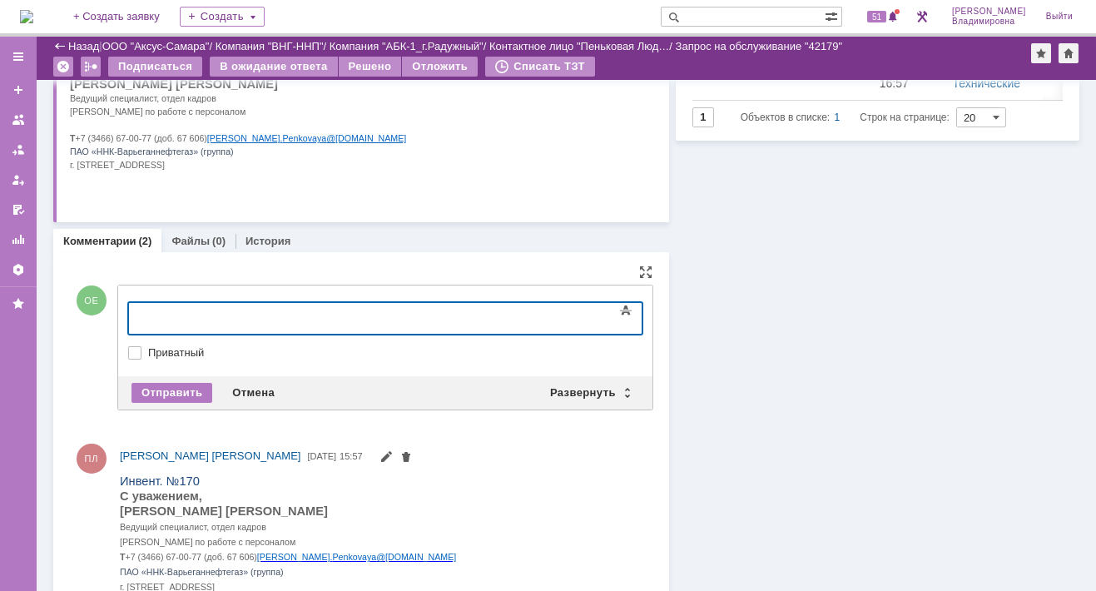
scroll to position [166, 0]
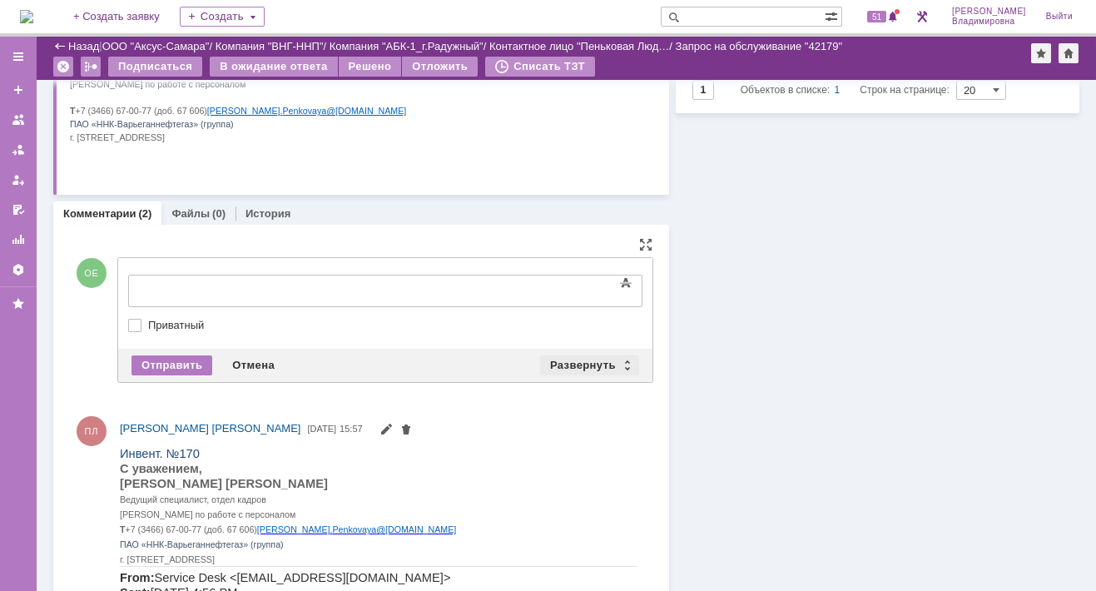
click at [585, 362] on div "Развернуть" at bounding box center [589, 365] width 99 height 20
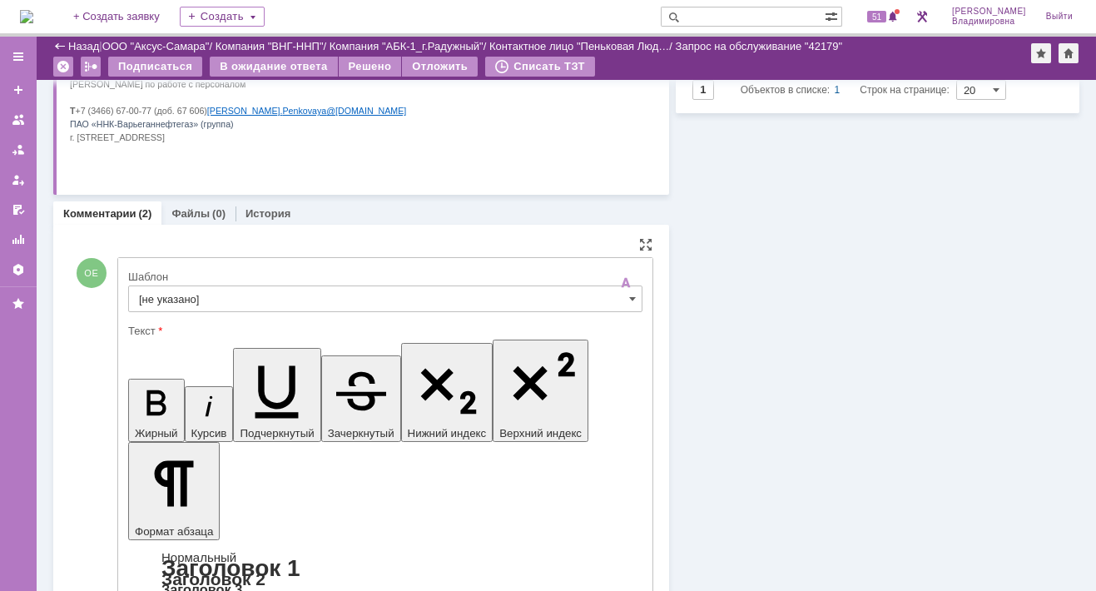
scroll to position [0, 0]
click at [168, 295] on input "[не указано]" at bounding box center [385, 298] width 514 height 27
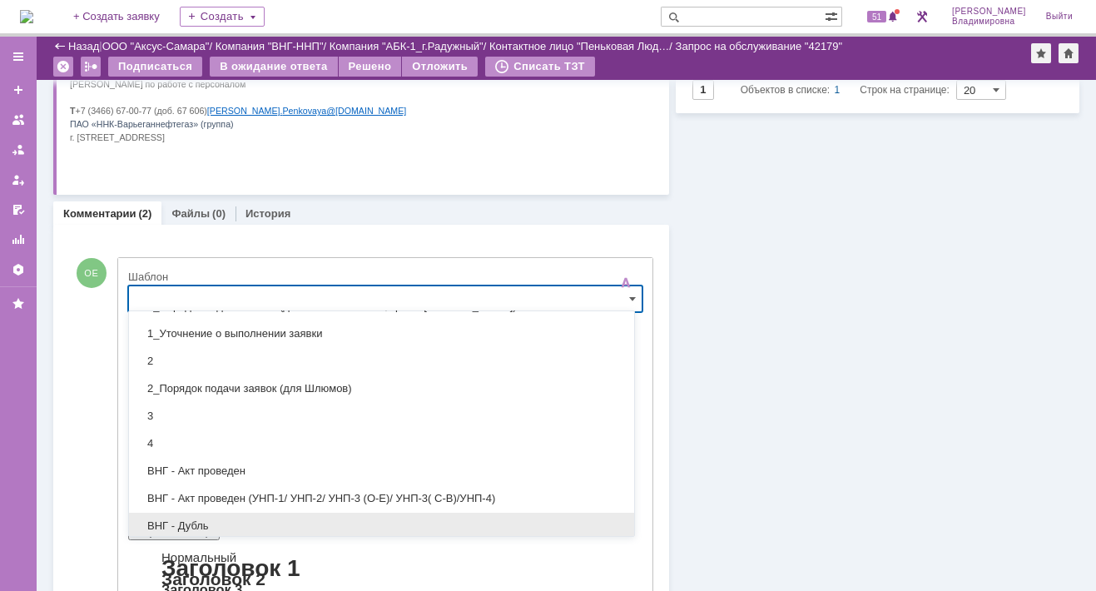
scroll to position [166, 0]
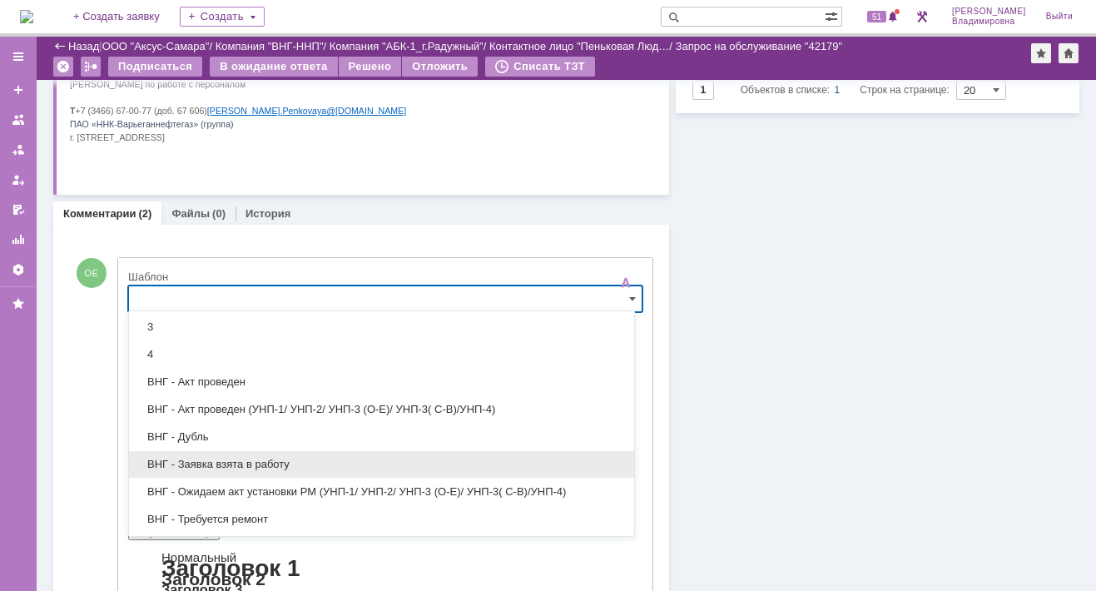
click at [216, 458] on span "ВНГ - Заявка взята в работу" at bounding box center [381, 464] width 485 height 13
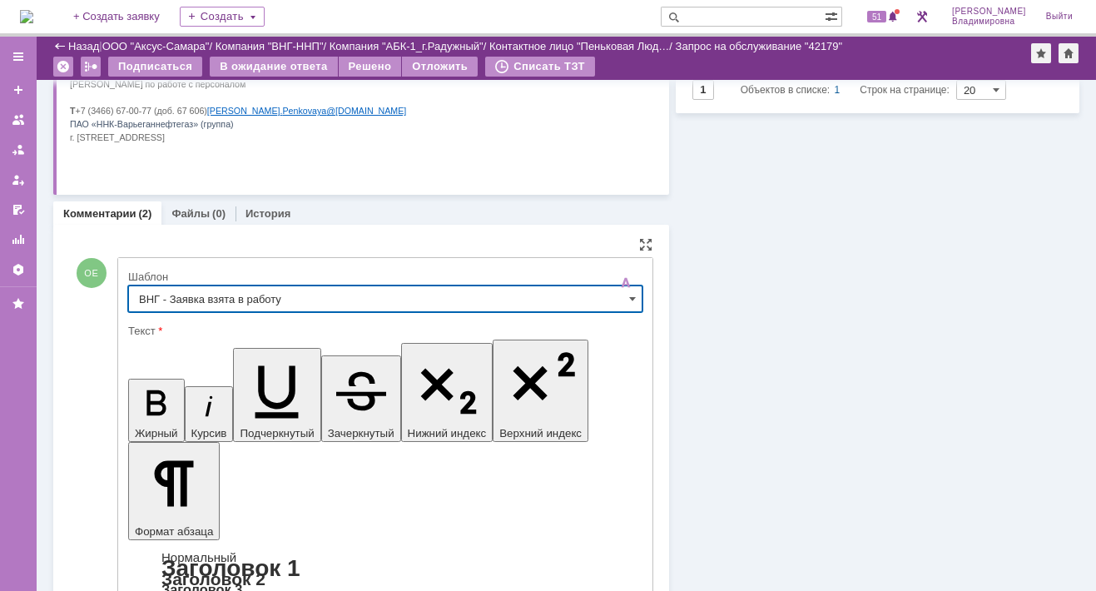
type input "ВНГ - Заявка взята в работу"
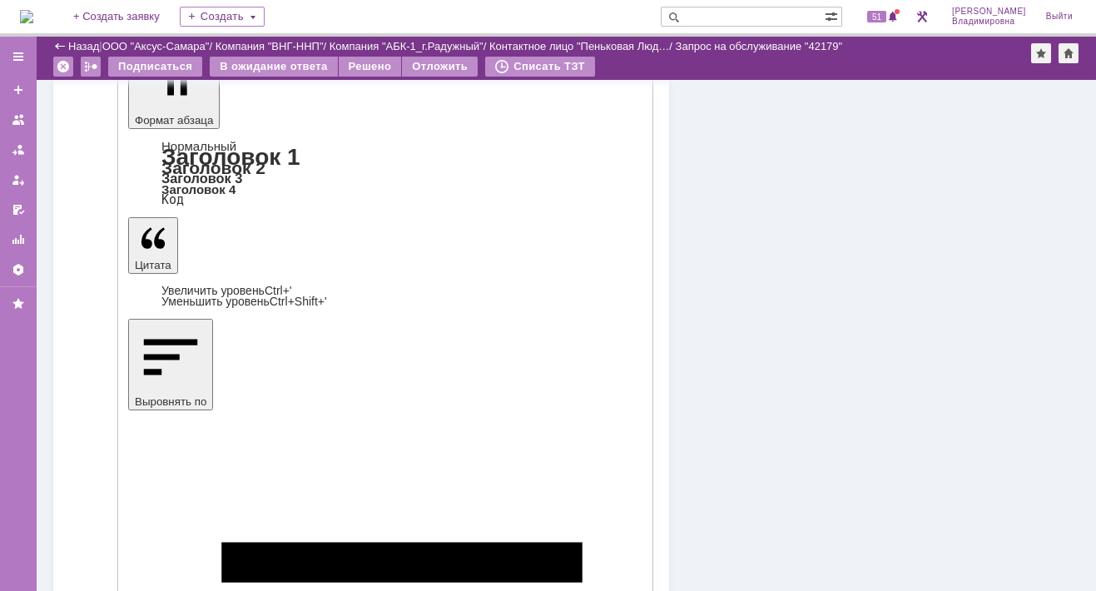
scroll to position [583, 0]
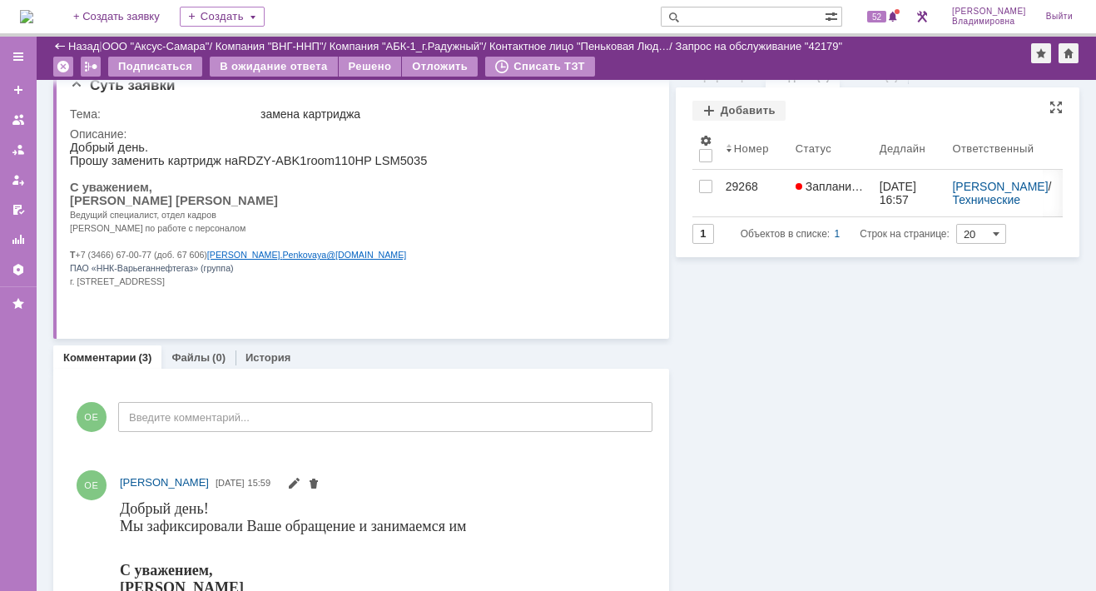
scroll to position [0, 0]
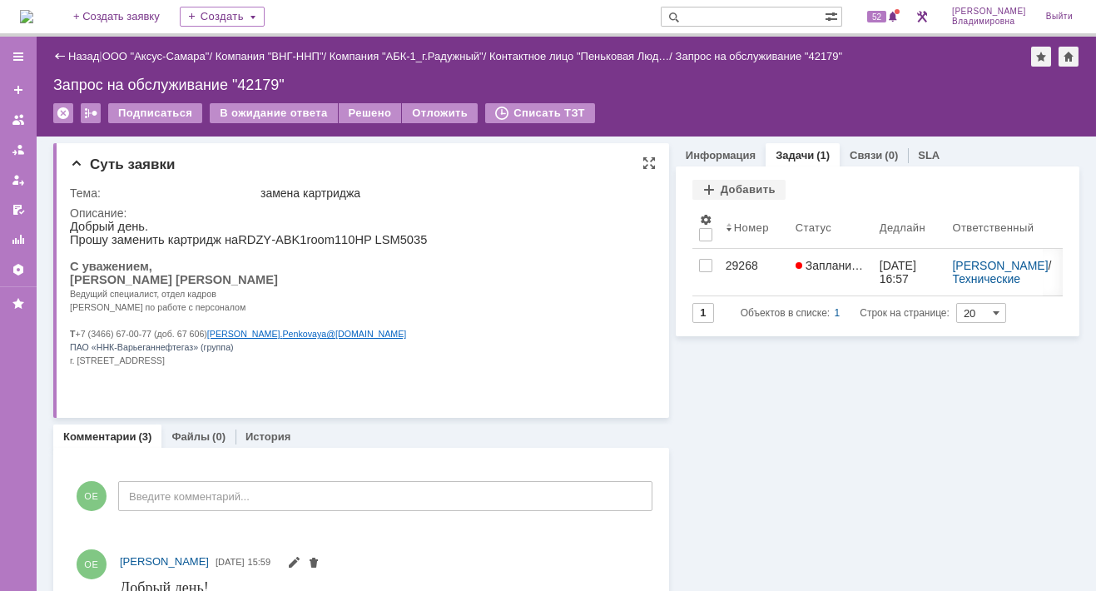
drag, startPoint x: 129, startPoint y: 285, endPoint x: 262, endPoint y: 288, distance: 133.2
click at [262, 286] on span "[PERSON_NAME] [PERSON_NAME]" at bounding box center [174, 279] width 208 height 13
copy span "Людмила Владимировна"
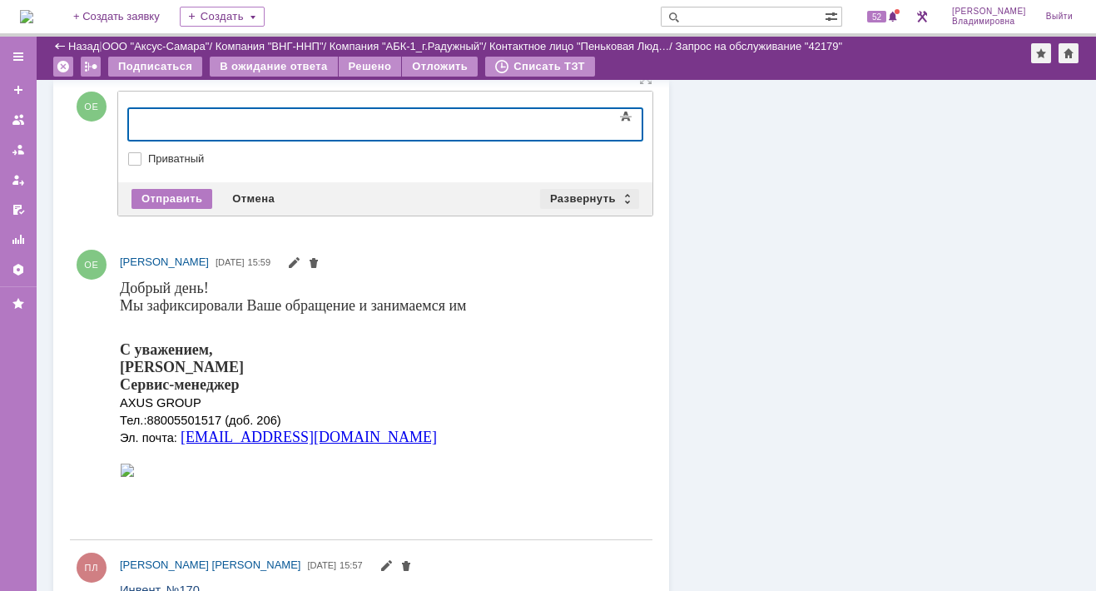
click at [583, 201] on div "Развернуть" at bounding box center [589, 199] width 99 height 20
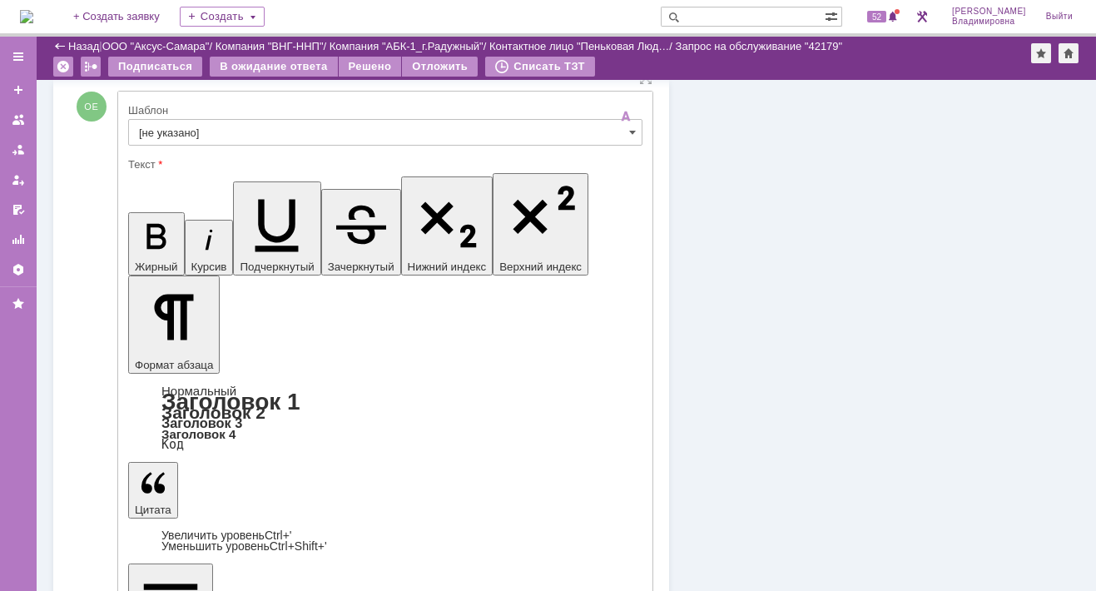
click at [179, 131] on input "[не указано]" at bounding box center [385, 132] width 514 height 27
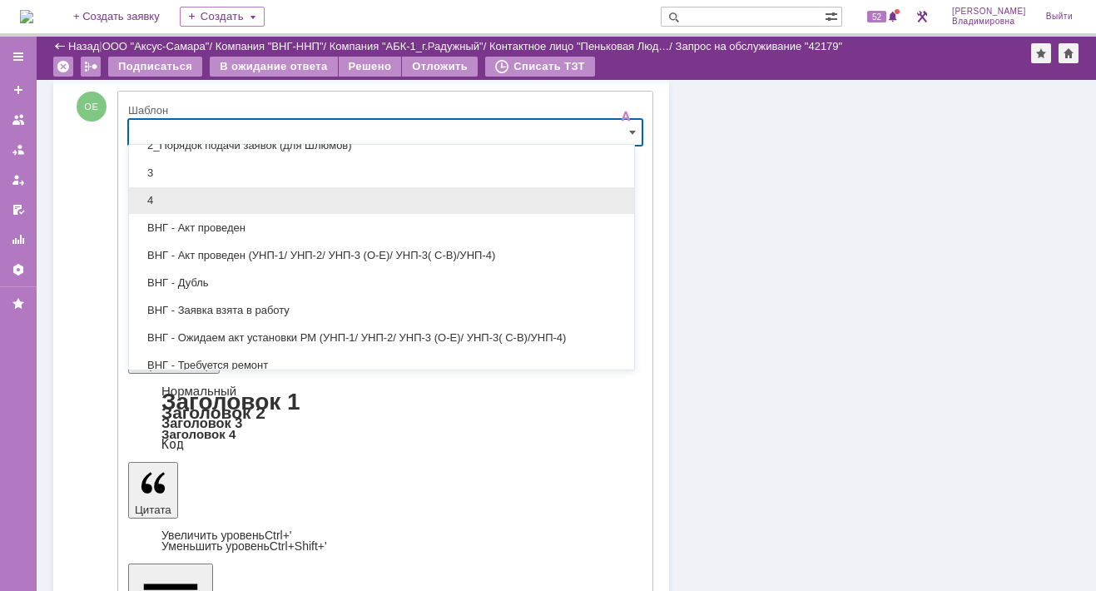
scroll to position [250, 0]
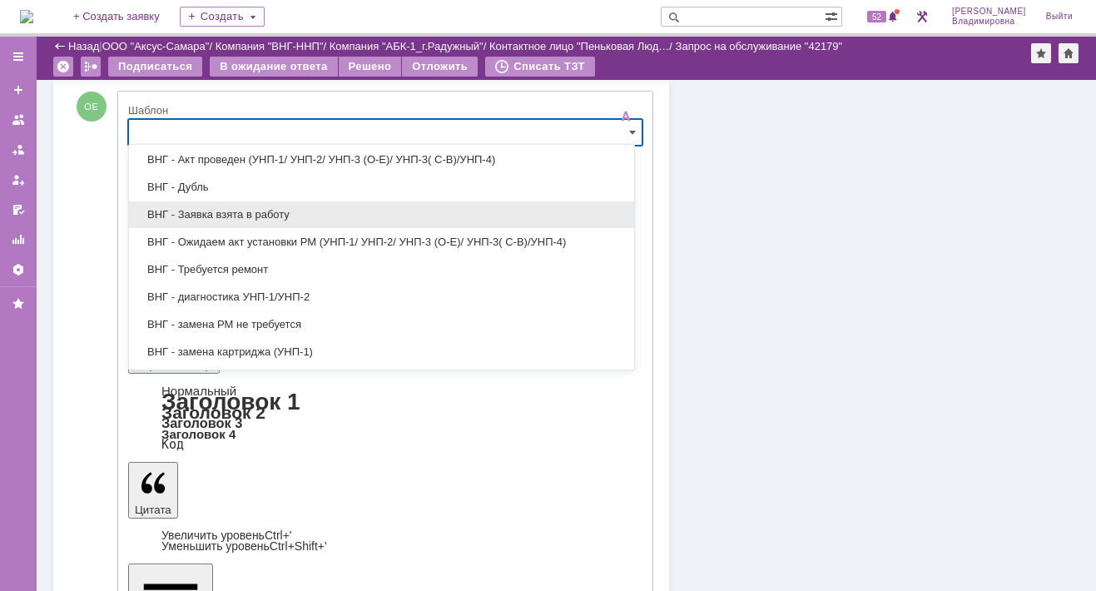
click at [191, 208] on span "ВНГ - Заявка взята в работу" at bounding box center [381, 214] width 485 height 13
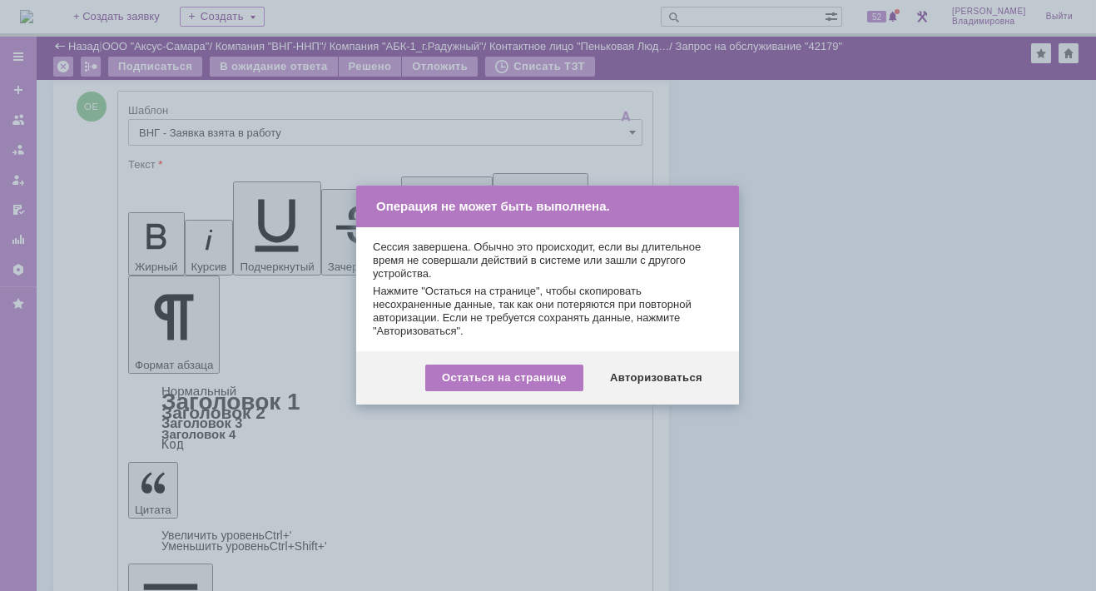
type input "ВНГ - Заявка взята в работу"
click at [659, 368] on div "Авторизоваться" at bounding box center [656, 378] width 126 height 27
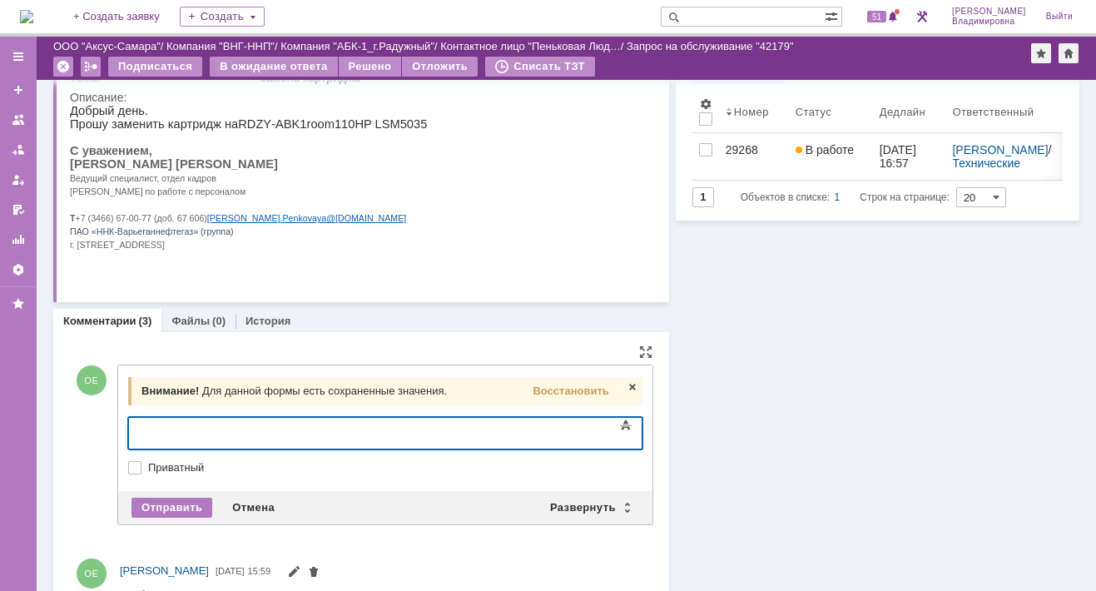
scroll to position [166, 0]
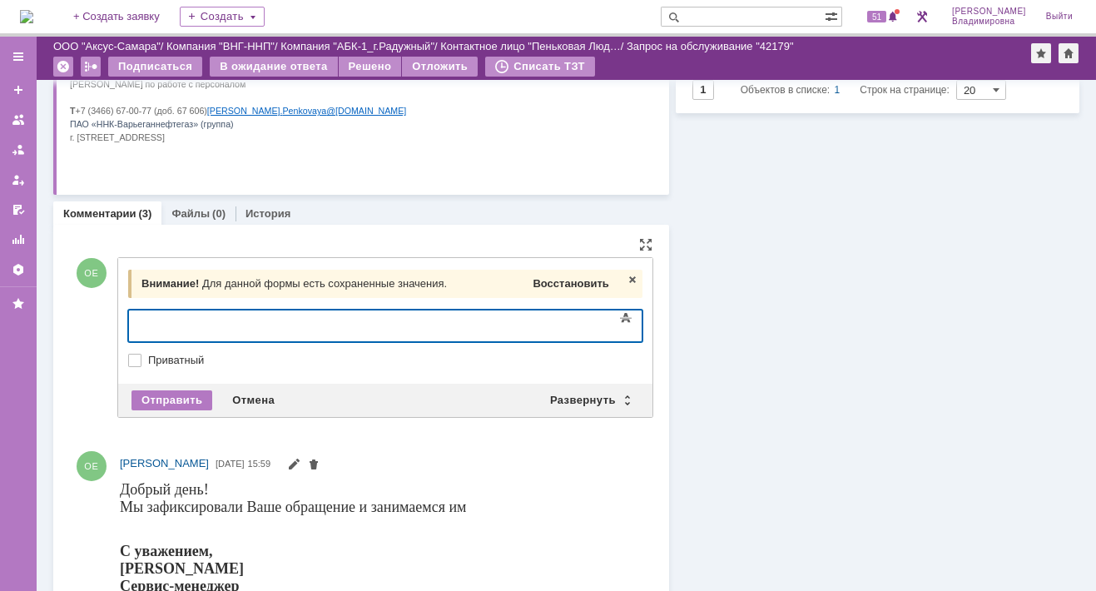
click at [555, 280] on span "Восстановить" at bounding box center [571, 283] width 76 height 12
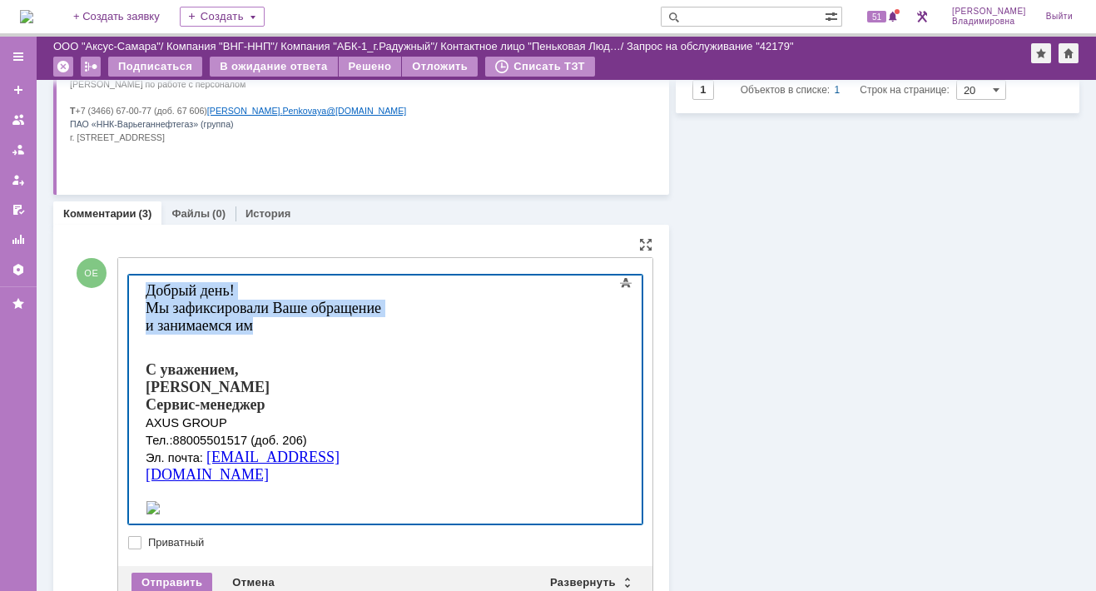
drag, startPoint x: 148, startPoint y: 285, endPoint x: 518, endPoint y: 310, distance: 371.1
click at [389, 310] on body "Добрый день! Мы зафиксировали Ваше обращение и занимаемся им С уважением, [PERS…" at bounding box center [264, 400] width 250 height 250
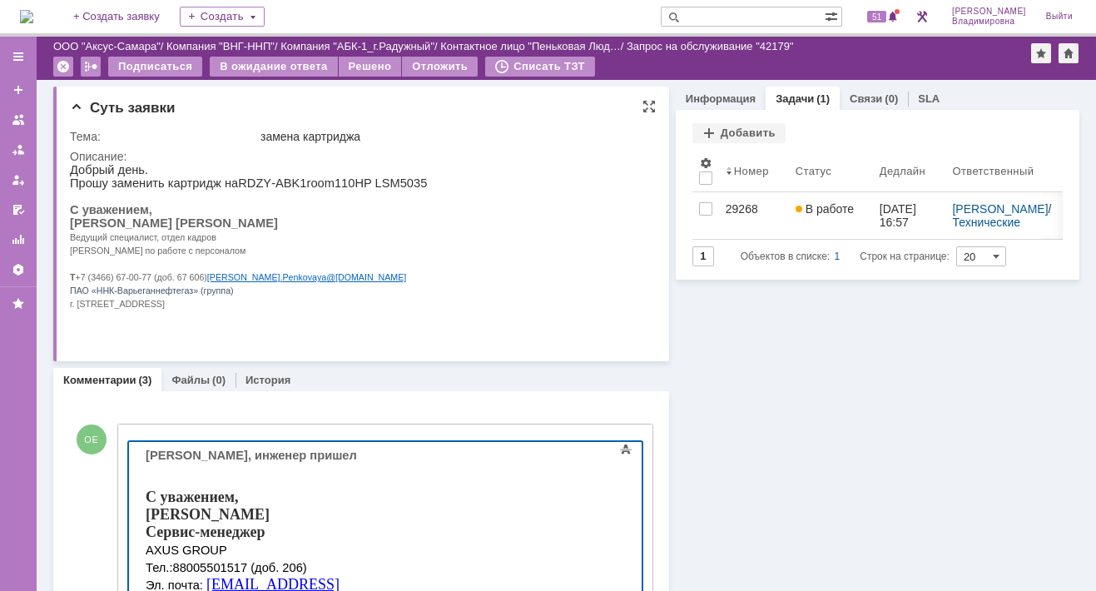
scroll to position [250, 0]
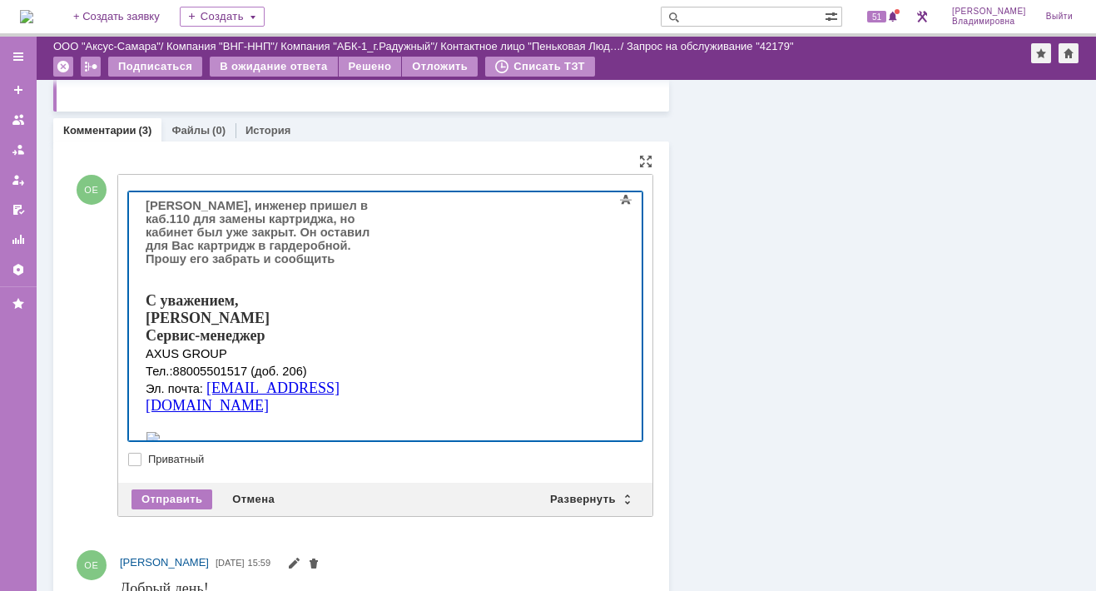
drag, startPoint x: 529, startPoint y: 217, endPoint x: 534, endPoint y: 232, distance: 15.8
click at [382, 232] on div "[PERSON_NAME], инженер пришел в каб.110 для замены картриджа, но кабинет был уж…" at bounding box center [264, 232] width 236 height 67
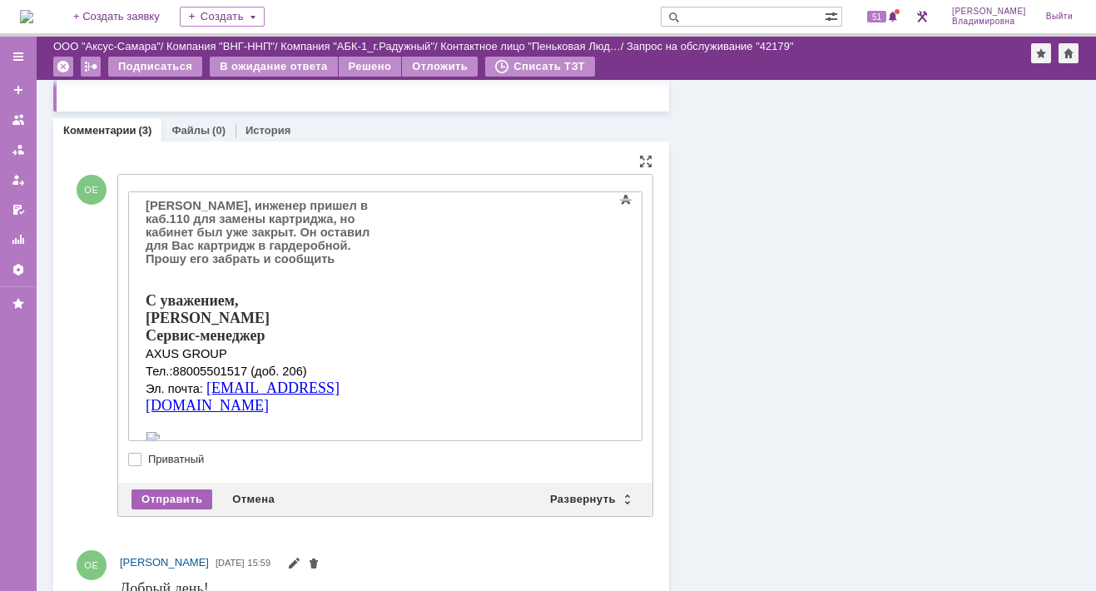
click at [194, 496] on div "Отправить" at bounding box center [171, 499] width 81 height 20
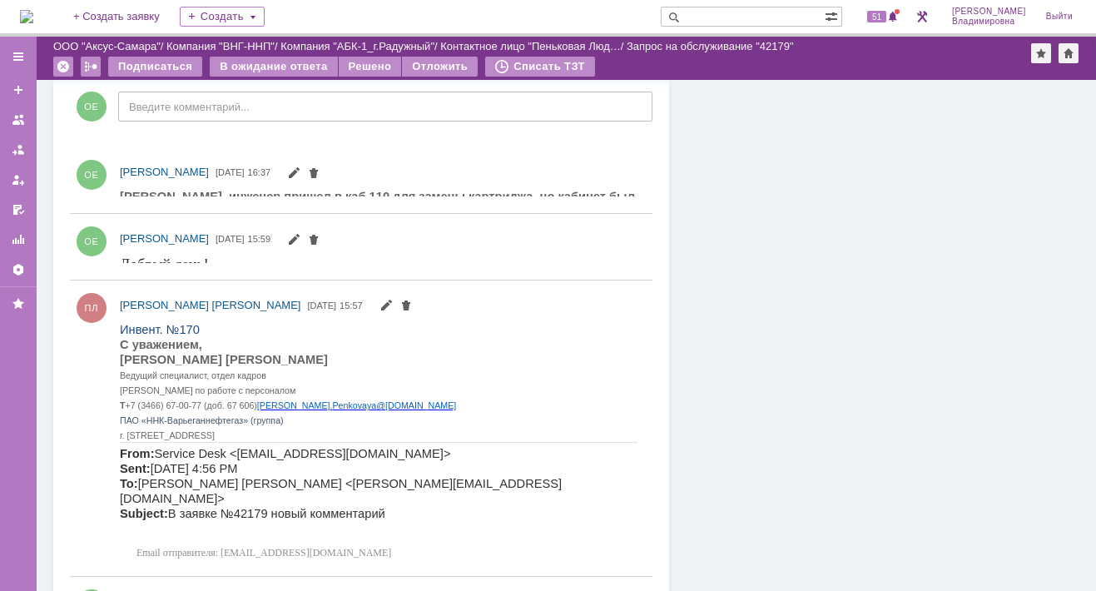
scroll to position [0, 0]
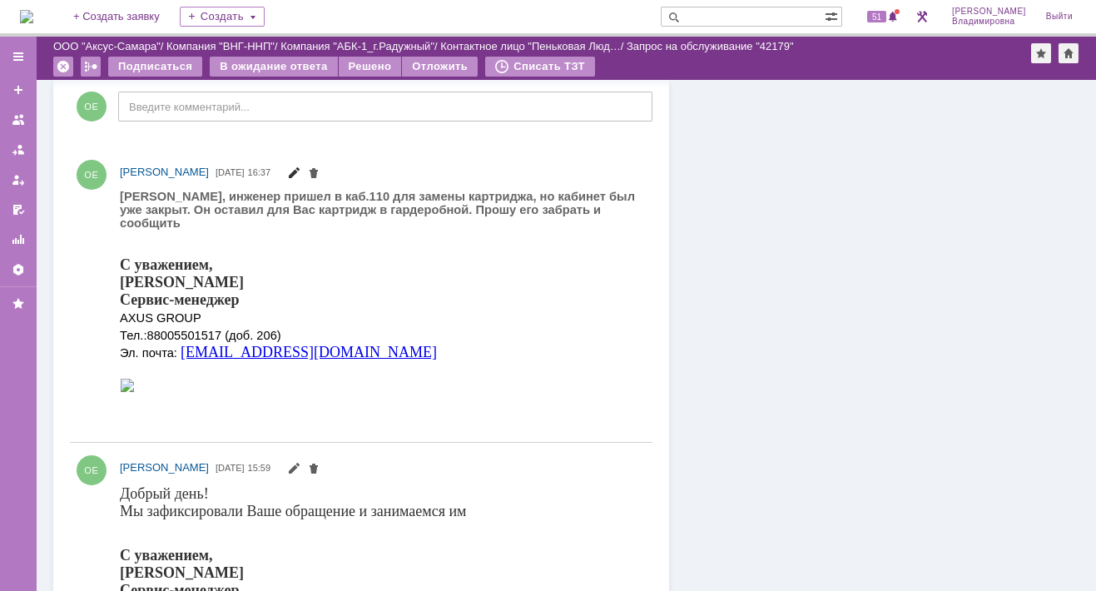
click at [300, 169] on span at bounding box center [293, 174] width 13 height 13
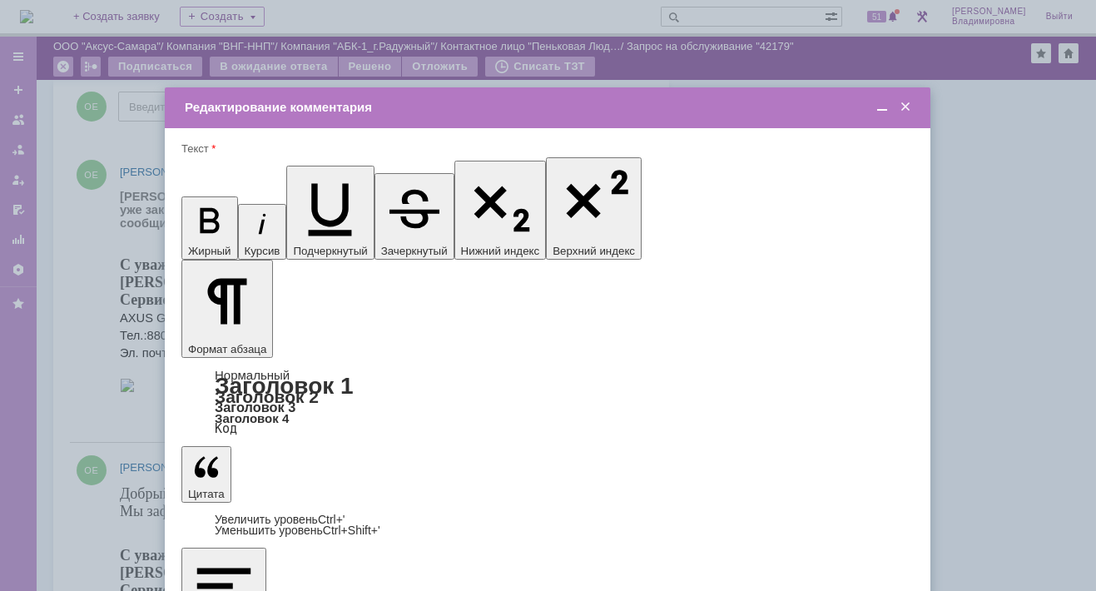
drag, startPoint x: 341, startPoint y: 4633, endPoint x: 494, endPoint y: 4643, distance: 153.5
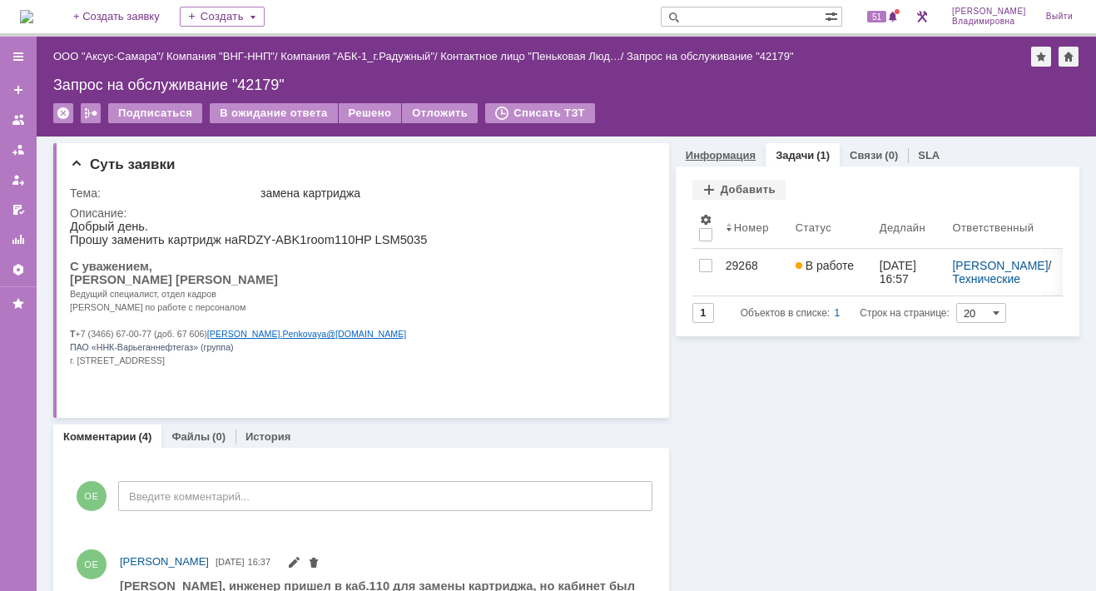
click at [705, 152] on link "Информация" at bounding box center [721, 155] width 70 height 12
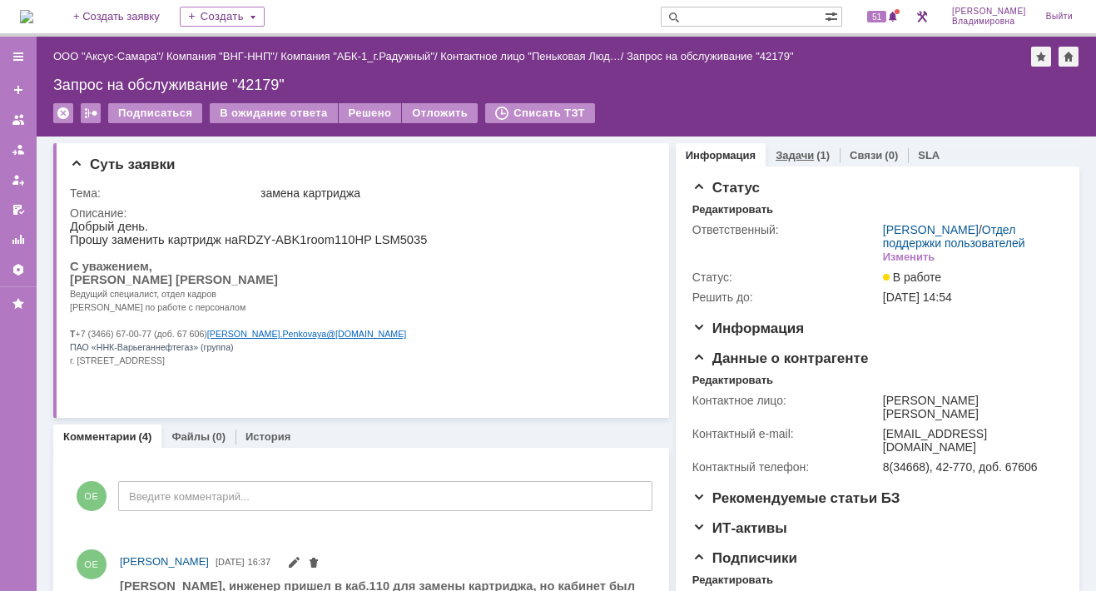
drag, startPoint x: 785, startPoint y: 155, endPoint x: 771, endPoint y: 161, distance: 14.9
click at [785, 155] on link "Задачи" at bounding box center [795, 155] width 38 height 12
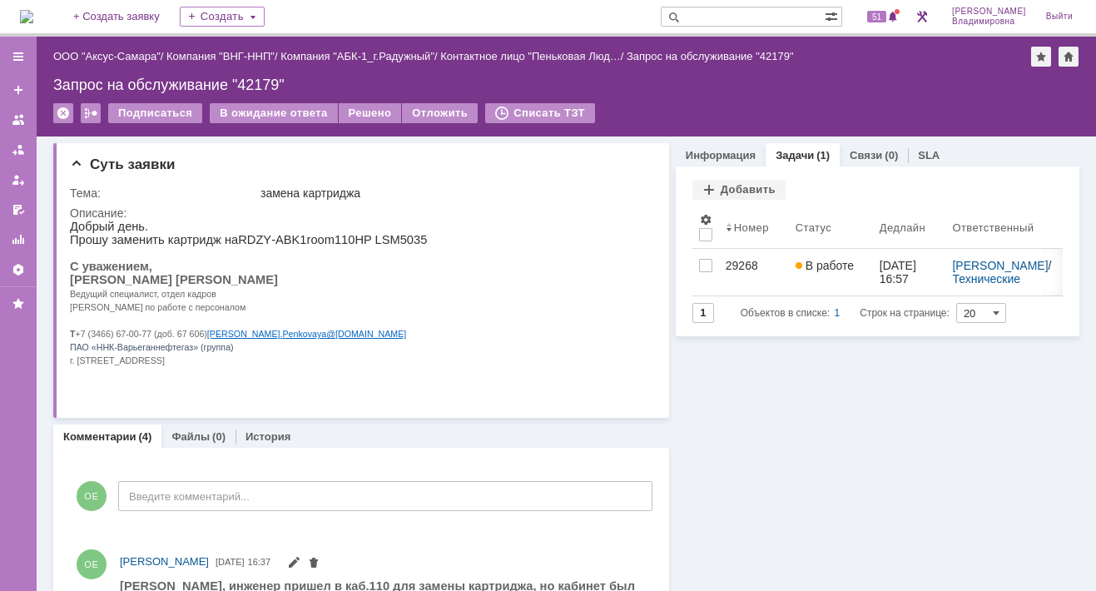
click at [727, 17] on input "text" at bounding box center [743, 17] width 164 height 20
type input "42100"
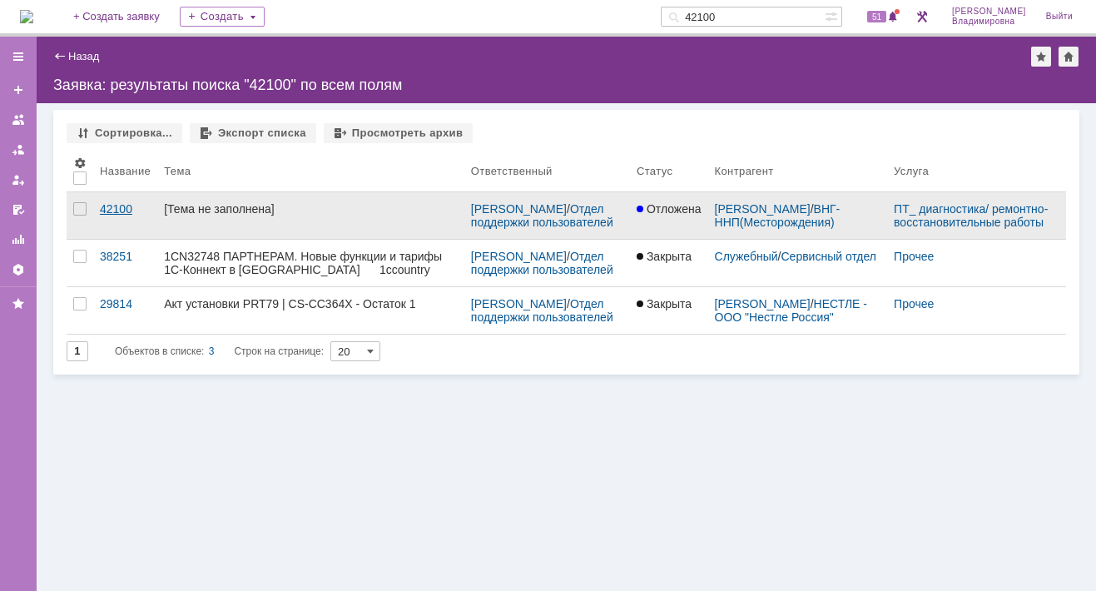
click at [120, 213] on div "42100" at bounding box center [125, 208] width 51 height 13
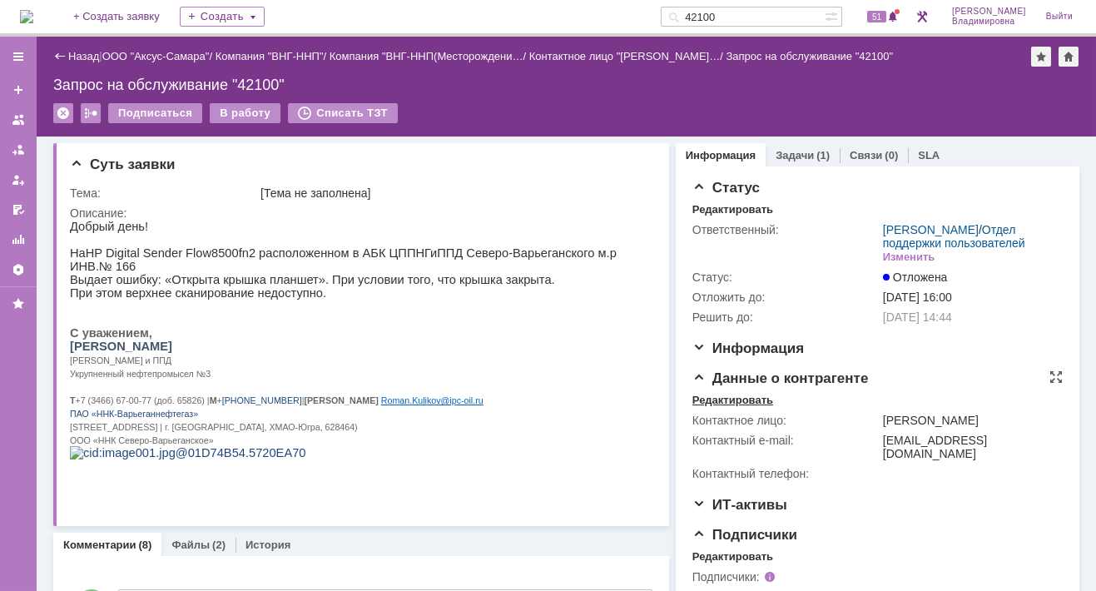
click at [720, 407] on div "Редактировать" at bounding box center [732, 400] width 81 height 13
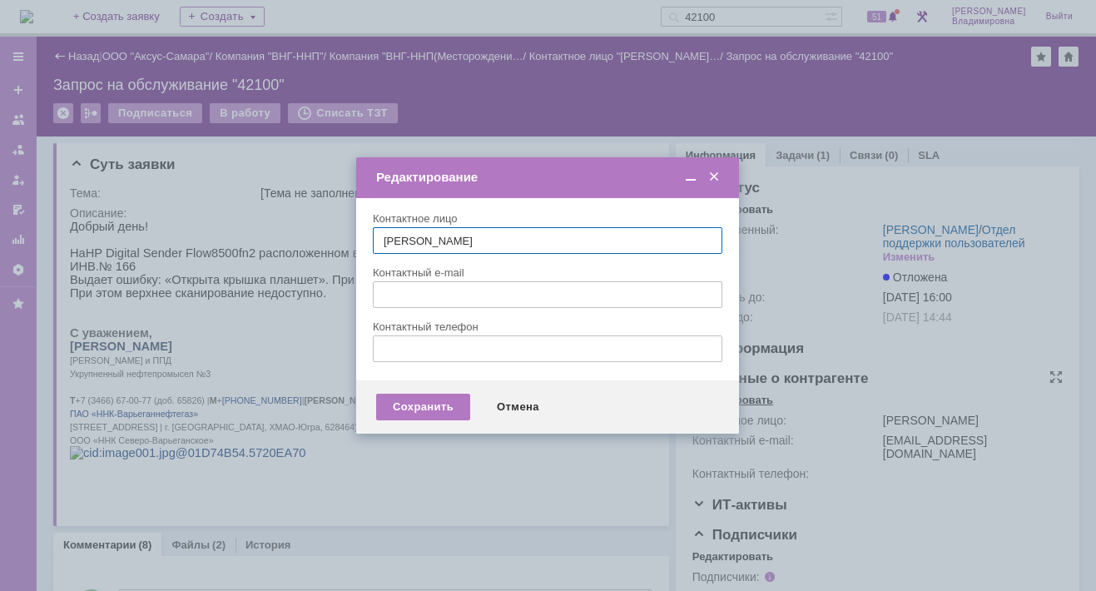
type input "[EMAIL_ADDRESS][DOMAIN_NAME]"
click at [717, 177] on span at bounding box center [714, 177] width 17 height 15
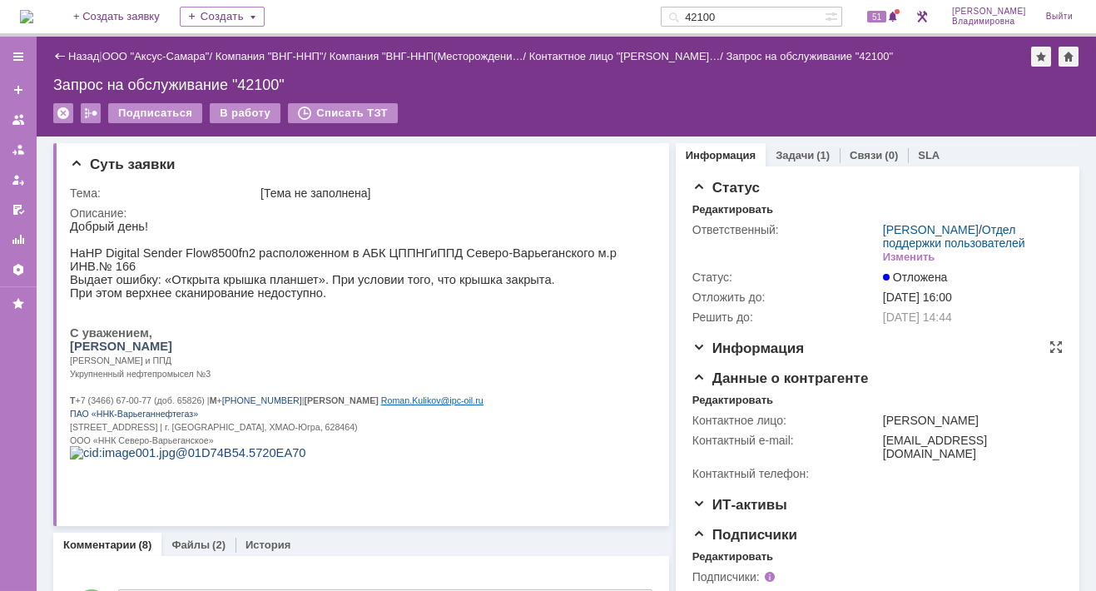
click at [692, 356] on span "Информация" at bounding box center [748, 348] width 112 height 16
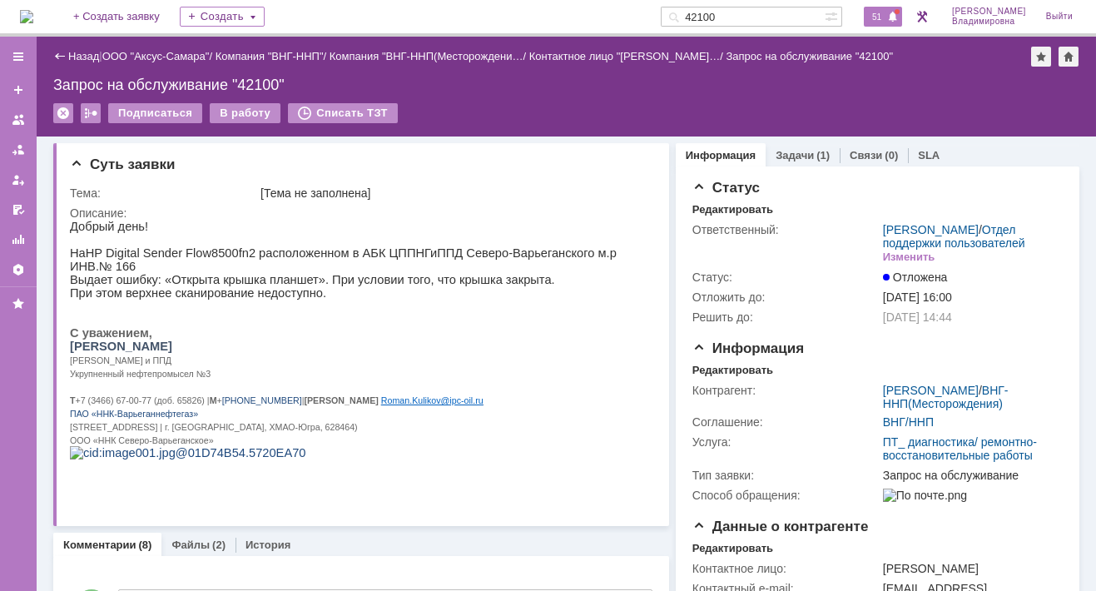
click at [886, 17] on span "51" at bounding box center [876, 17] width 19 height 12
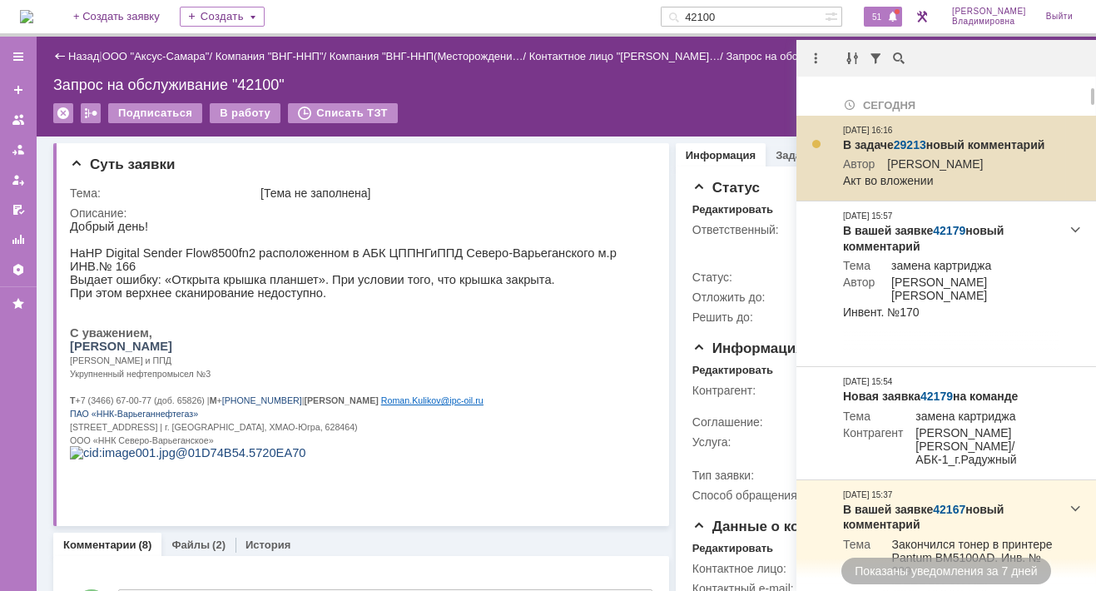
click at [913, 146] on link "29213" at bounding box center [910, 144] width 32 height 13
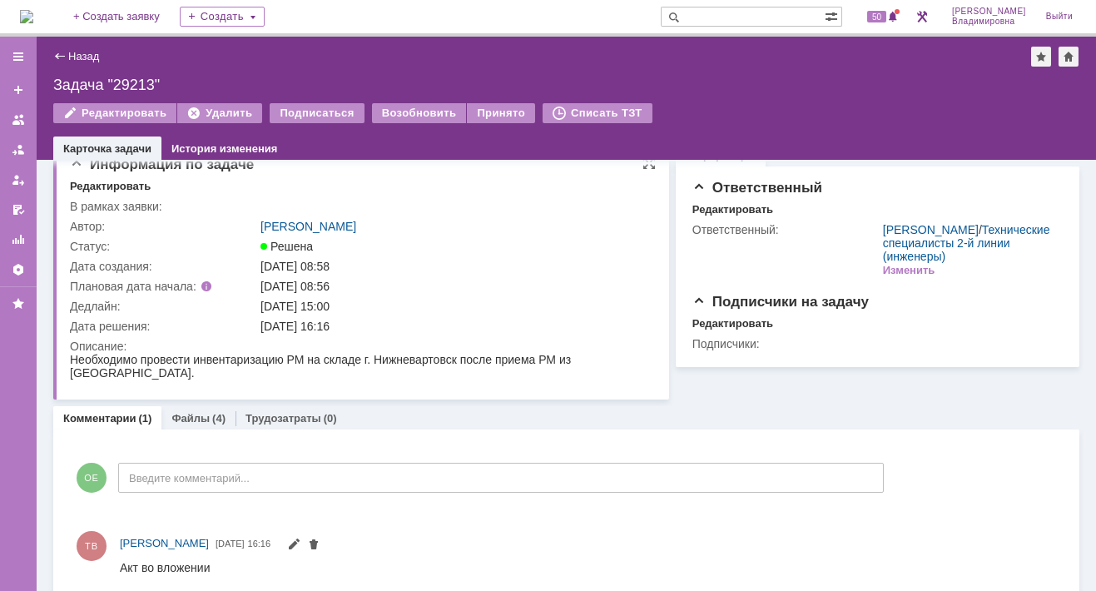
scroll to position [42, 0]
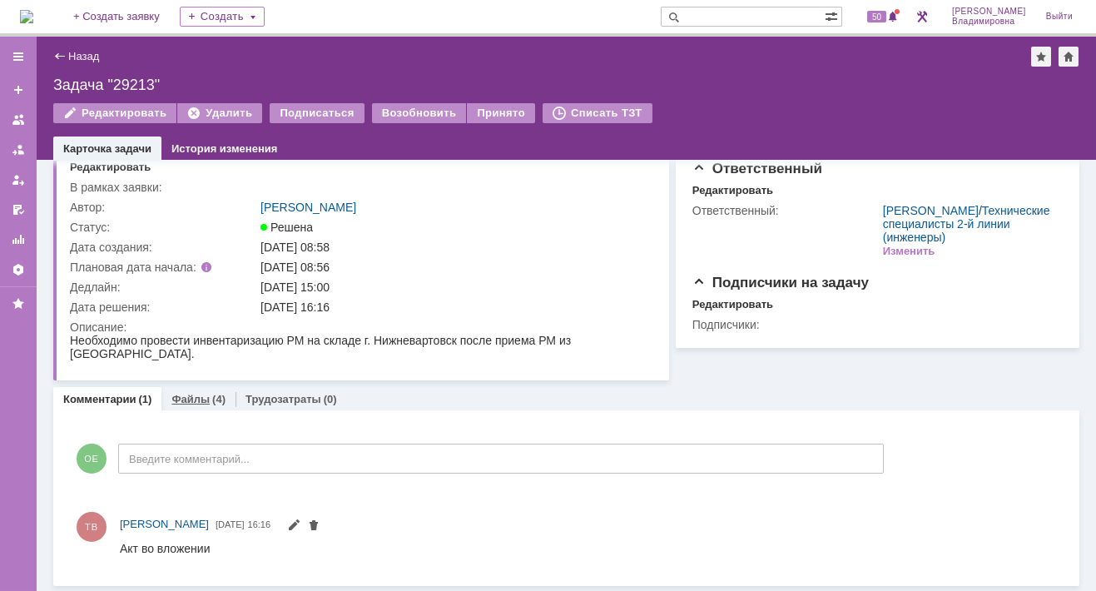
click at [180, 399] on link "Файлы" at bounding box center [190, 399] width 38 height 12
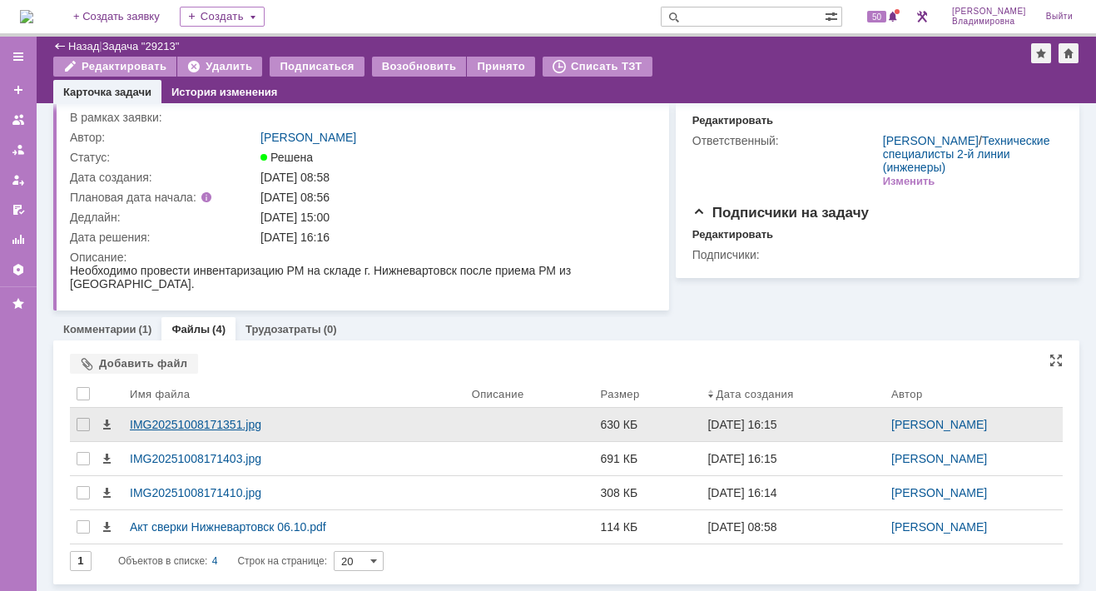
scroll to position [53, 0]
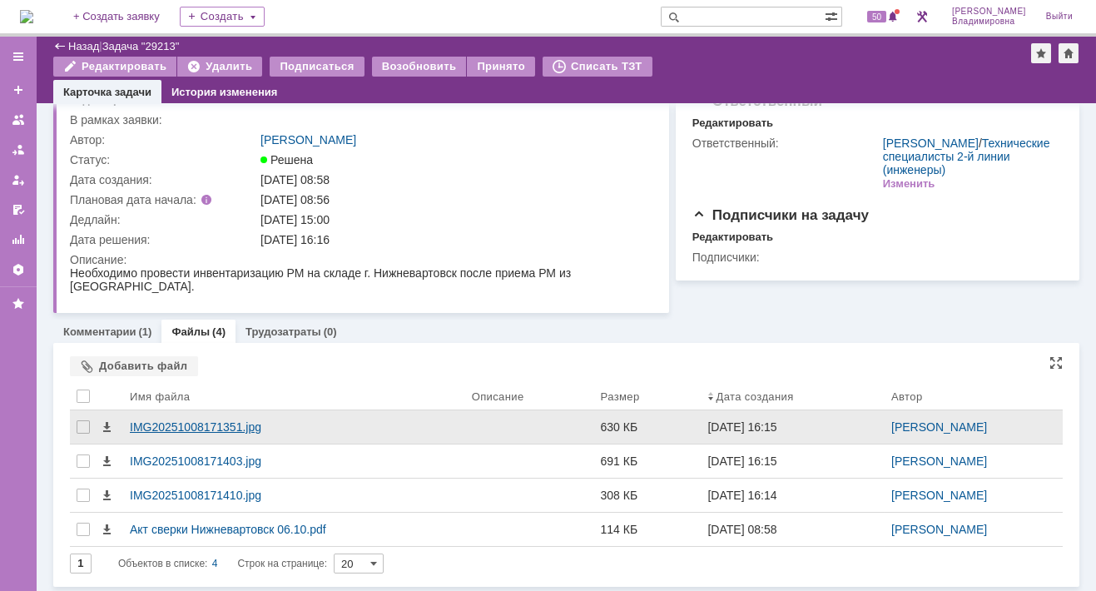
click at [187, 429] on div "IMG20251008171351.jpg" at bounding box center [294, 426] width 329 height 13
click at [187, 429] on body "Идет загрузка, пожалуйста, подождите. На домашнюю + Создать заявку Создать 50 […" at bounding box center [548, 295] width 1096 height 591
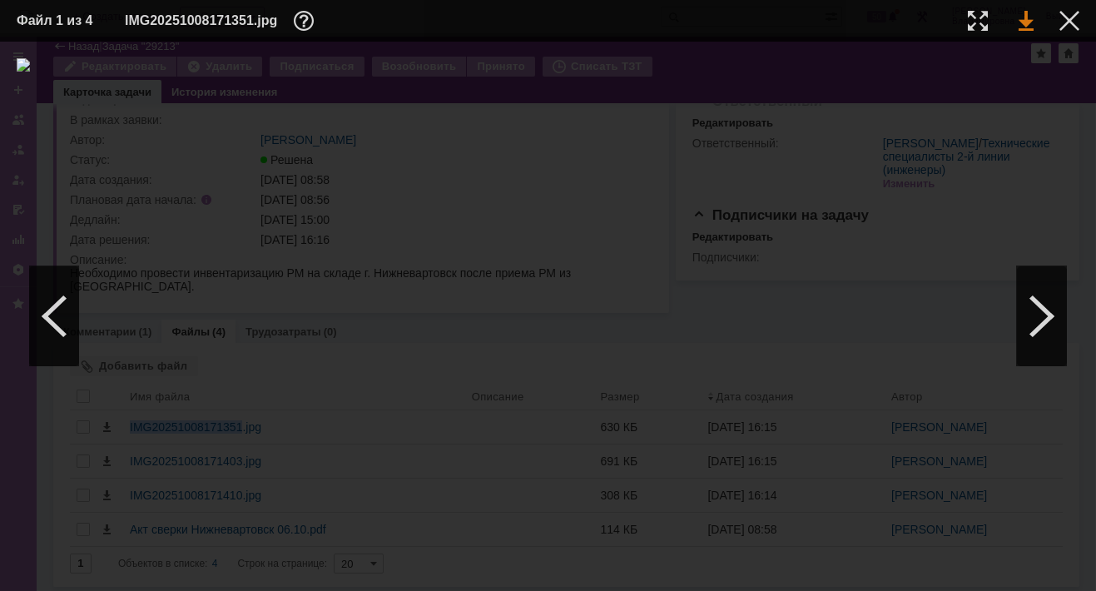
click at [1029, 21] on link at bounding box center [1026, 21] width 15 height 20
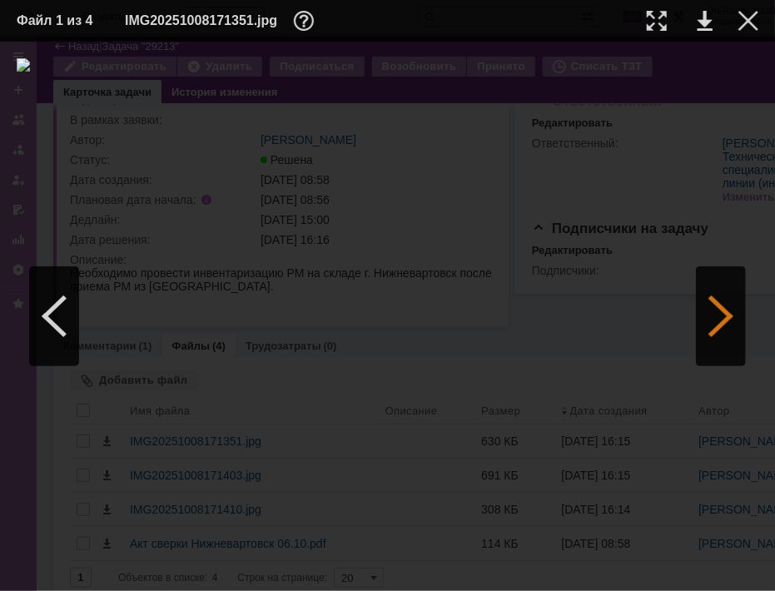
click at [725, 310] on div at bounding box center [721, 316] width 50 height 100
click at [703, 23] on link at bounding box center [704, 21] width 15 height 20
click at [672, 165] on div at bounding box center [388, 316] width 742 height 516
drag, startPoint x: 256, startPoint y: 117, endPoint x: 706, endPoint y: 19, distance: 459.8
click at [706, 19] on link at bounding box center [704, 21] width 15 height 20
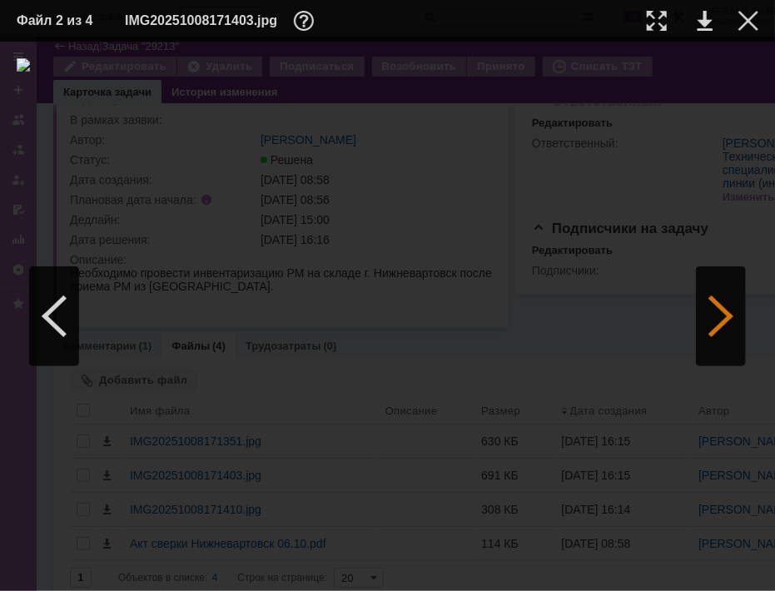
drag, startPoint x: 723, startPoint y: 315, endPoint x: 714, endPoint y: 311, distance: 9.7
click at [722, 314] on div at bounding box center [721, 316] width 50 height 100
click at [707, 18] on link at bounding box center [704, 21] width 15 height 20
click at [47, 310] on div at bounding box center [54, 316] width 50 height 100
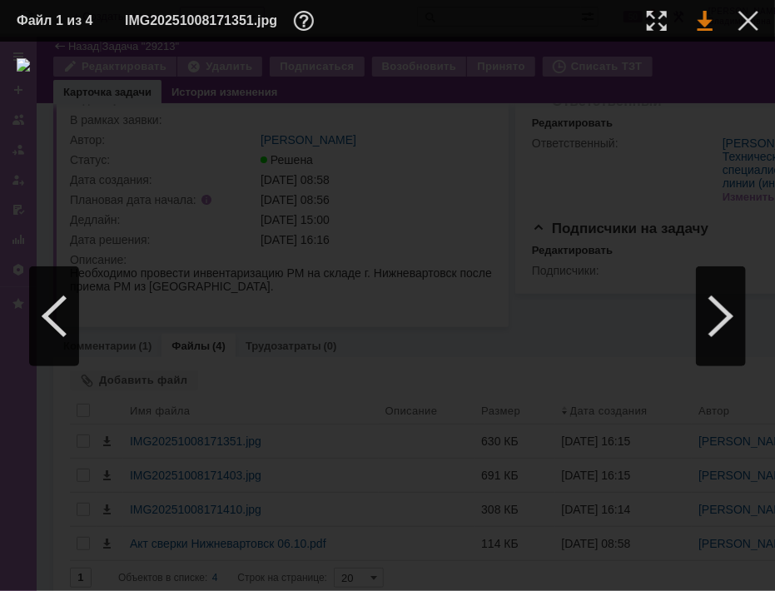
click at [707, 22] on link at bounding box center [704, 21] width 15 height 20
click at [724, 315] on div at bounding box center [721, 316] width 50 height 100
click at [703, 17] on link at bounding box center [704, 21] width 15 height 20
click at [747, 16] on div at bounding box center [748, 21] width 20 height 20
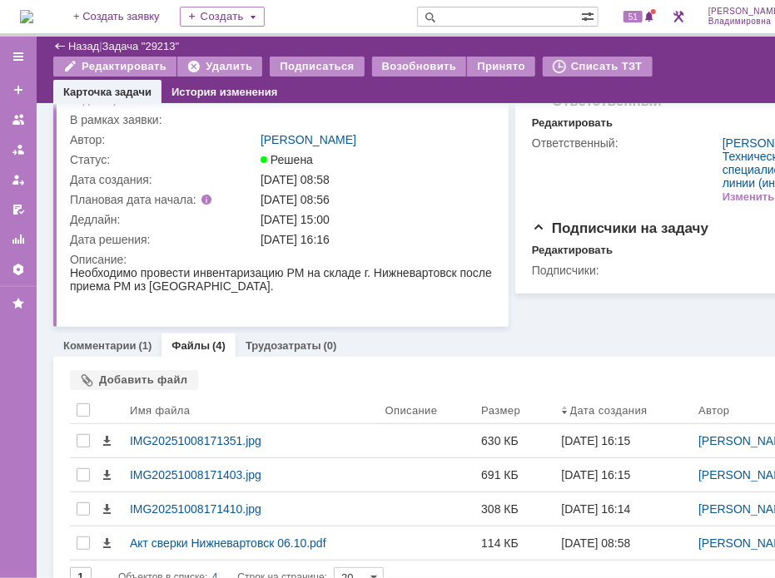
click at [707, 57] on div "Редактировать Удалить Подписаться Возобновить Принято Списать ТЗТ" at bounding box center [420, 69] width 734 height 25
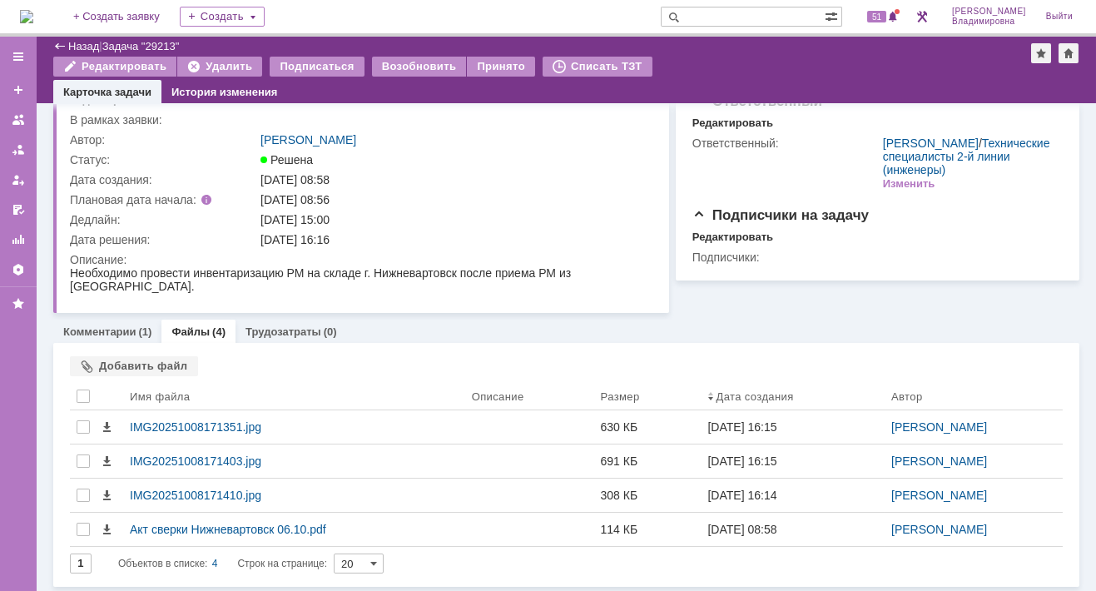
click at [33, 10] on img at bounding box center [26, 16] width 13 height 13
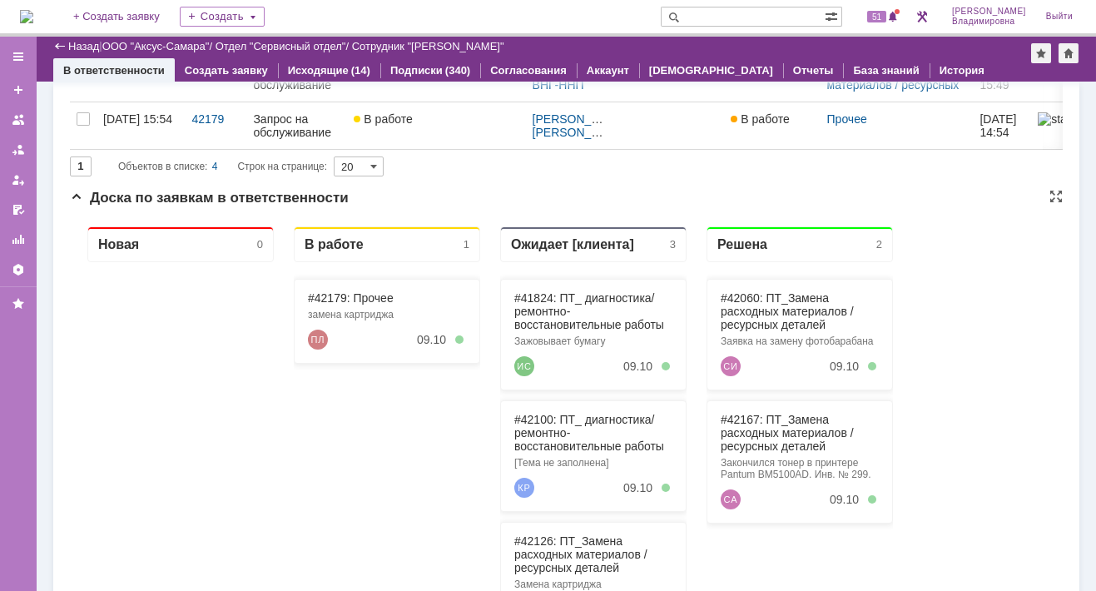
scroll to position [333, 0]
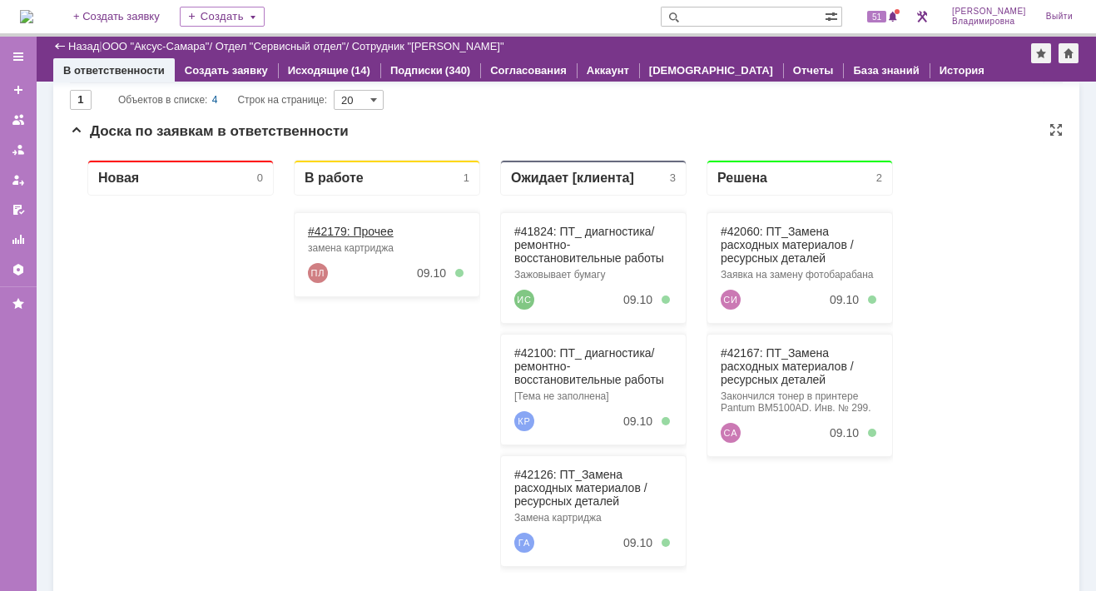
click at [335, 231] on link "#42179: Прочее" at bounding box center [351, 231] width 86 height 13
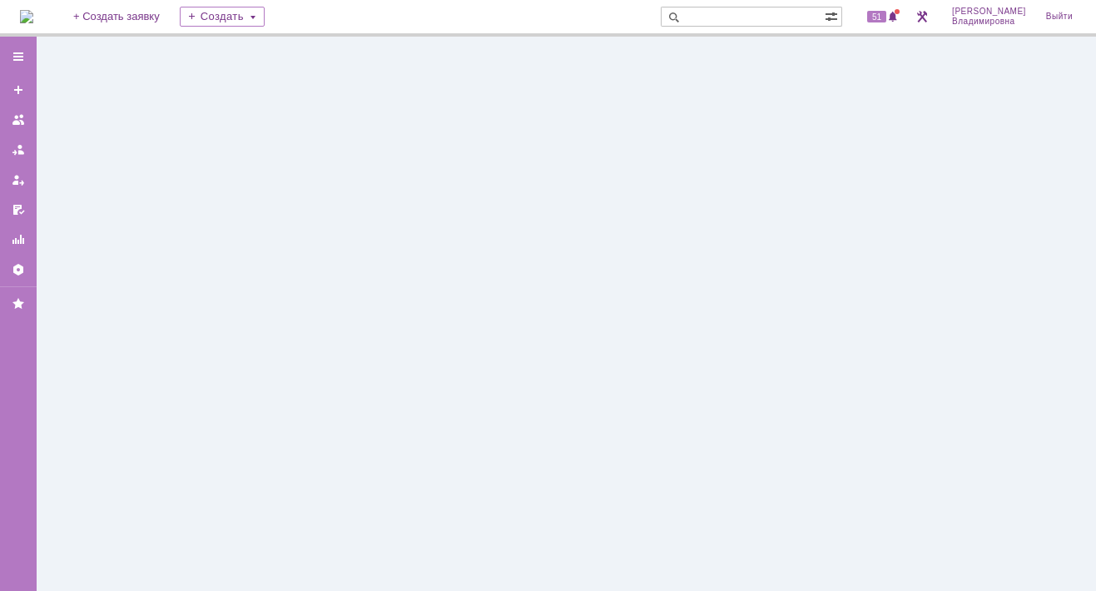
click at [335, 230] on div at bounding box center [566, 314] width 1059 height 554
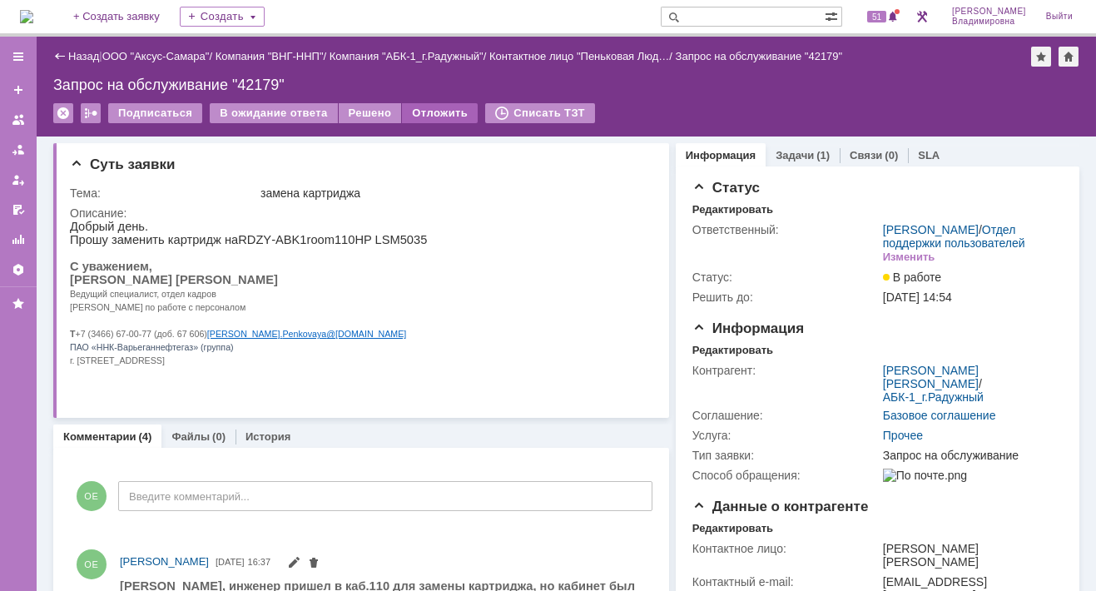
click at [422, 104] on div "Отложить" at bounding box center [440, 113] width 76 height 20
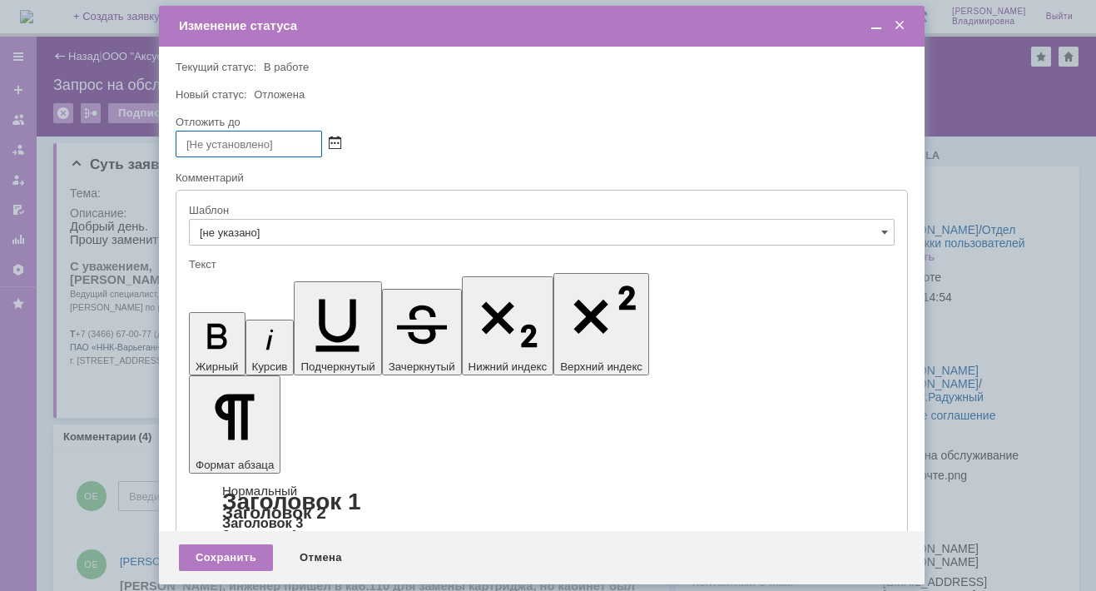
click at [333, 141] on span at bounding box center [335, 143] width 12 height 13
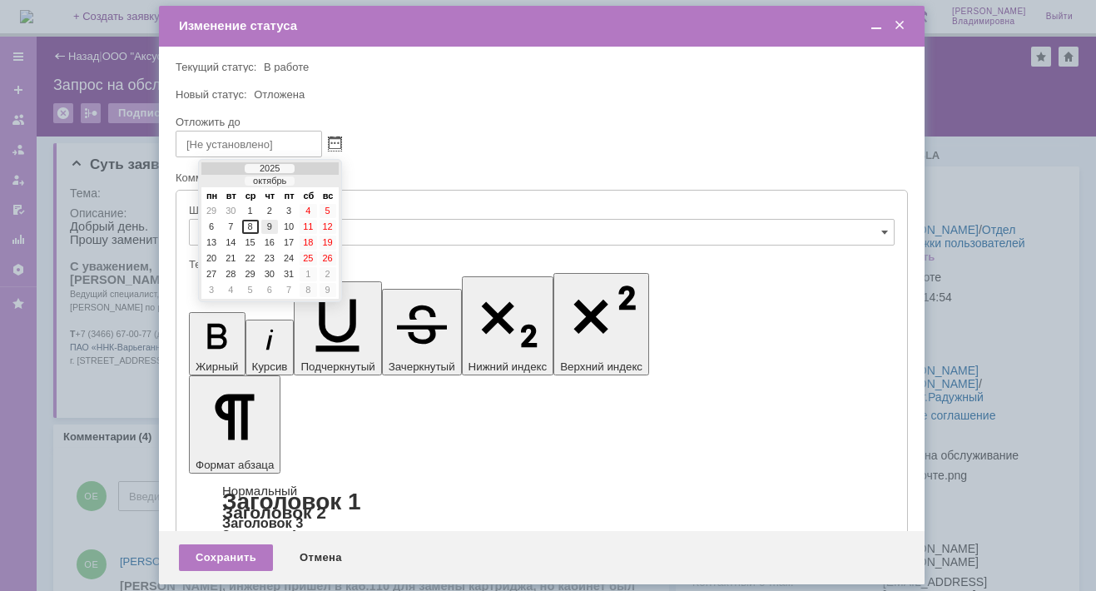
click at [268, 223] on div "9" at bounding box center [269, 227] width 17 height 14
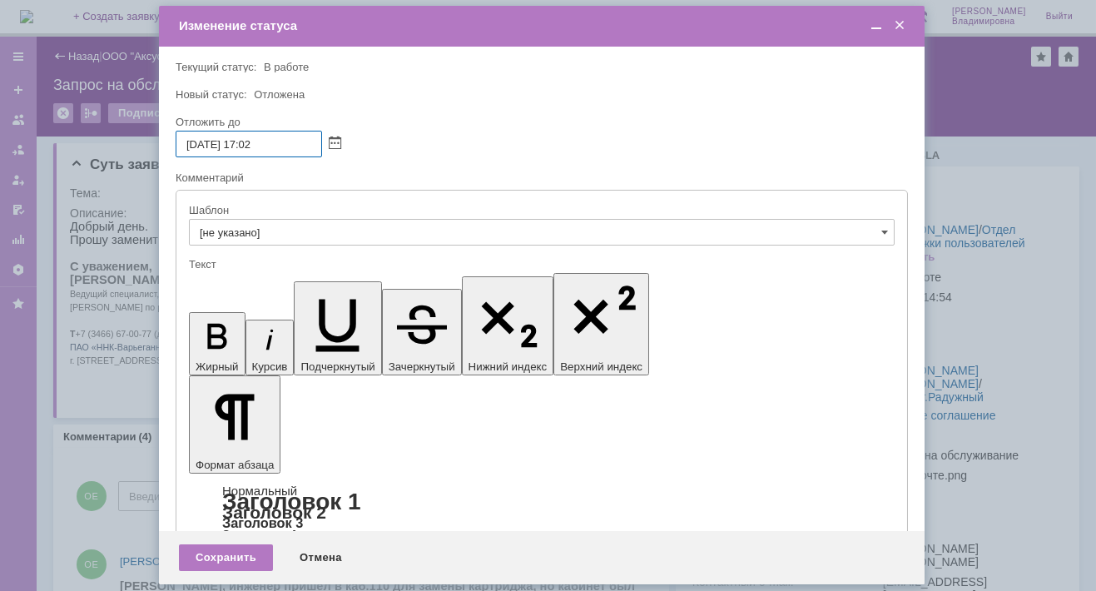
click at [254, 143] on input "[DATE] 17:02" at bounding box center [249, 144] width 146 height 27
type input "[DATE] 16:02"
click at [209, 552] on div "Сохранить" at bounding box center [226, 557] width 94 height 27
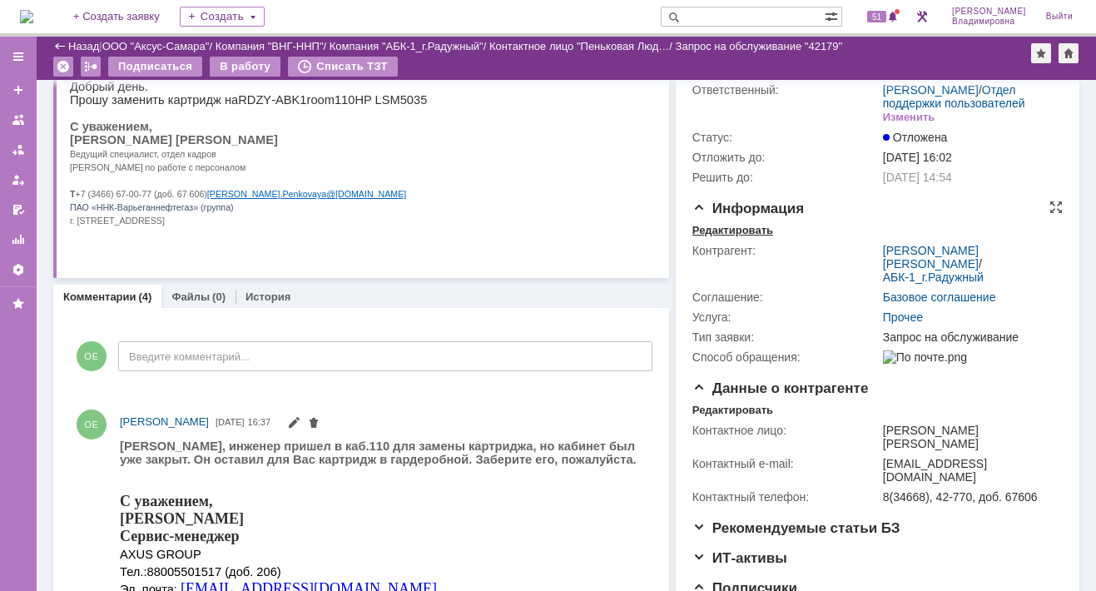
click at [707, 237] on div "Редактировать" at bounding box center [732, 230] width 81 height 13
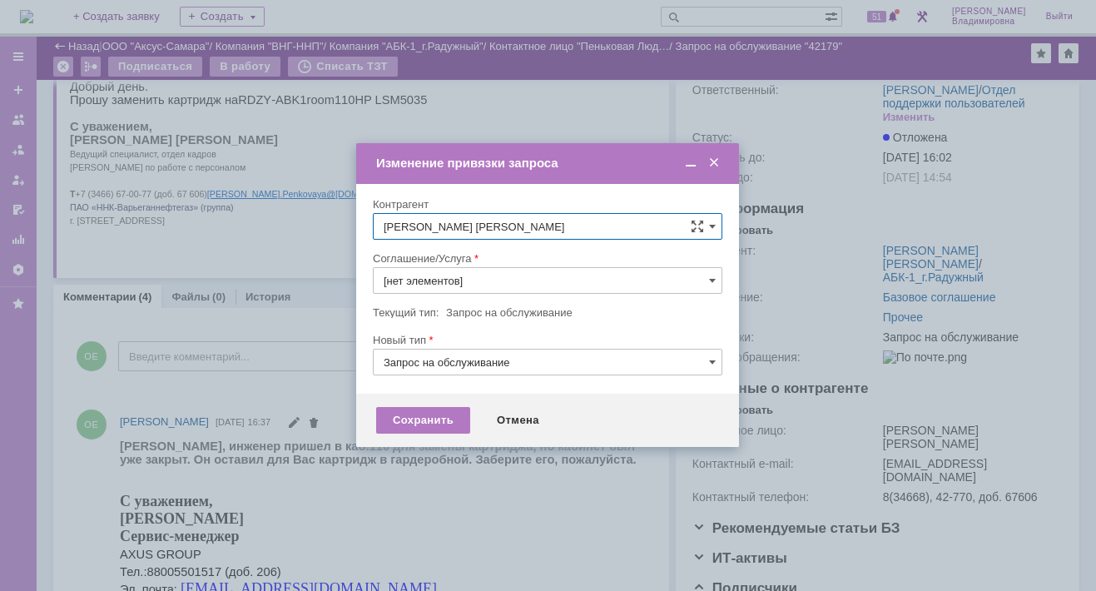
type input "Прочее"
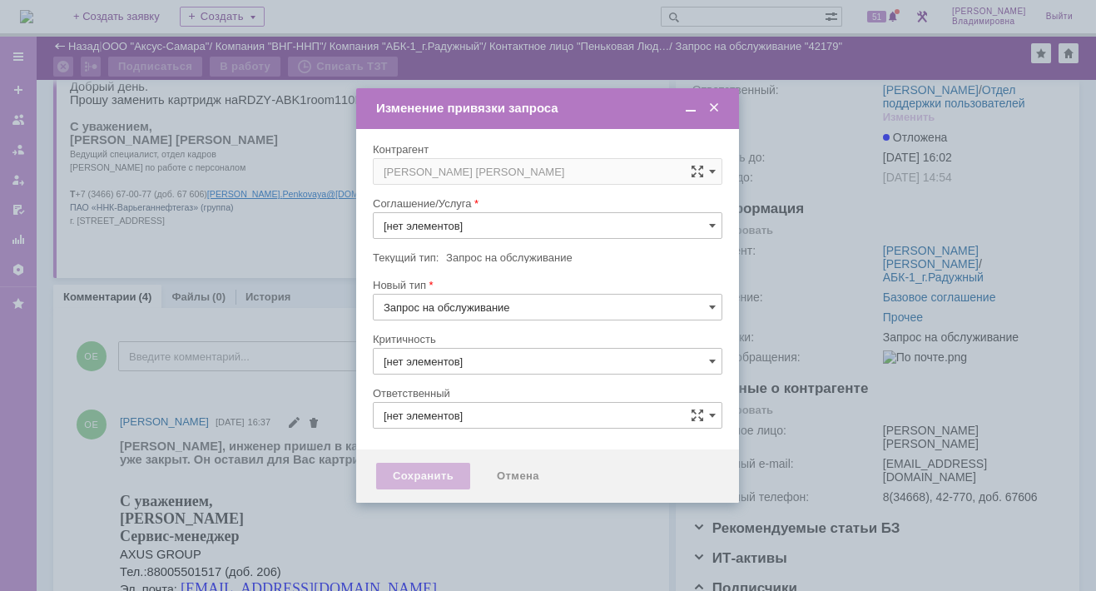
type input "3. Низкая"
type input "[PERSON_NAME]"
type input "Прочее"
type input "[не указано]"
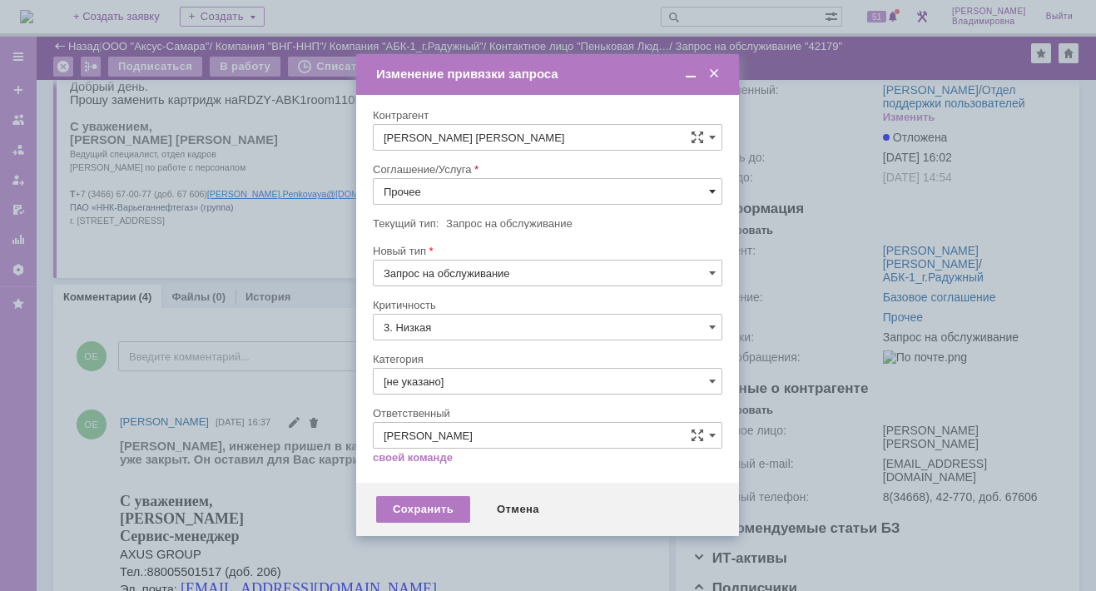
click at [710, 188] on span at bounding box center [712, 191] width 7 height 13
click at [448, 390] on span "ПТ_Замена расходных материалов / ресурсных деталей" at bounding box center [548, 396] width 328 height 13
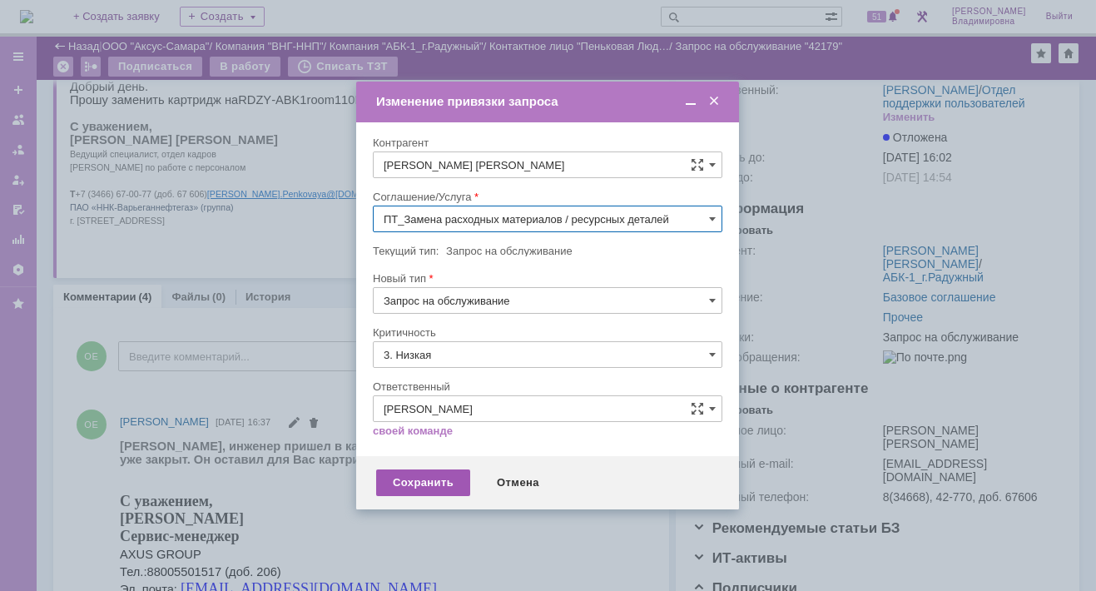
type input "ПТ_Замена расходных материалов / ресурсных деталей"
click at [418, 483] on div "Сохранить" at bounding box center [423, 482] width 94 height 27
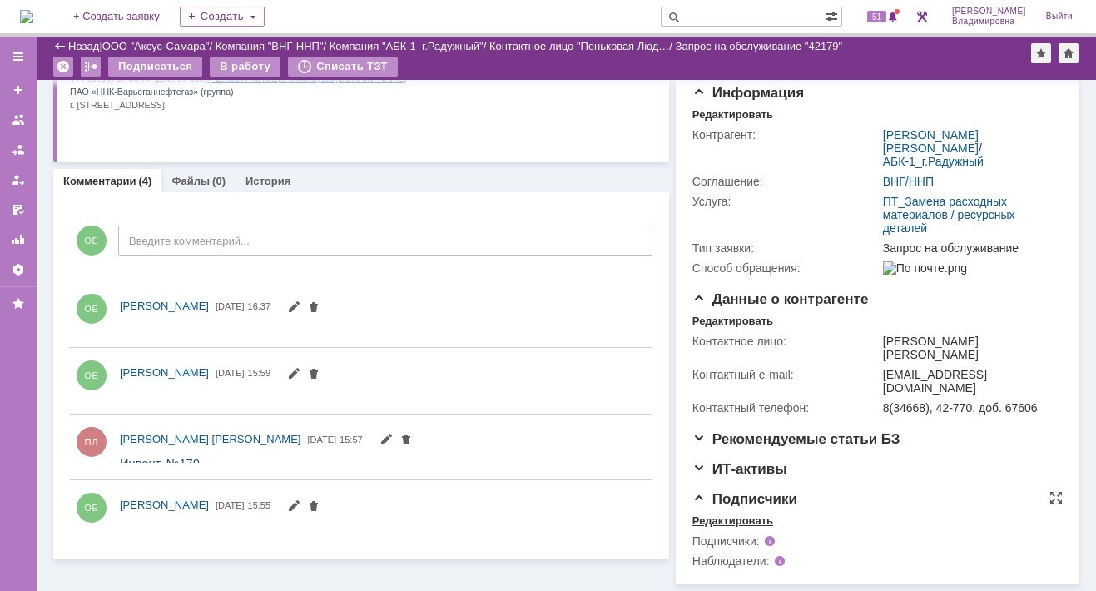
scroll to position [0, 0]
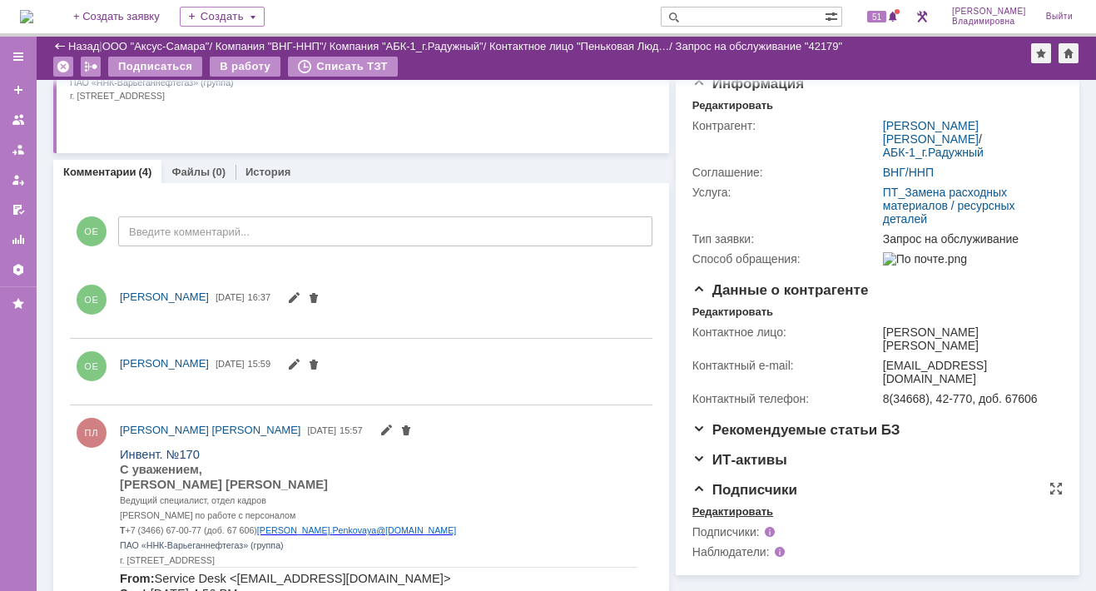
click at [701, 518] on div "Редактировать" at bounding box center [732, 511] width 81 height 13
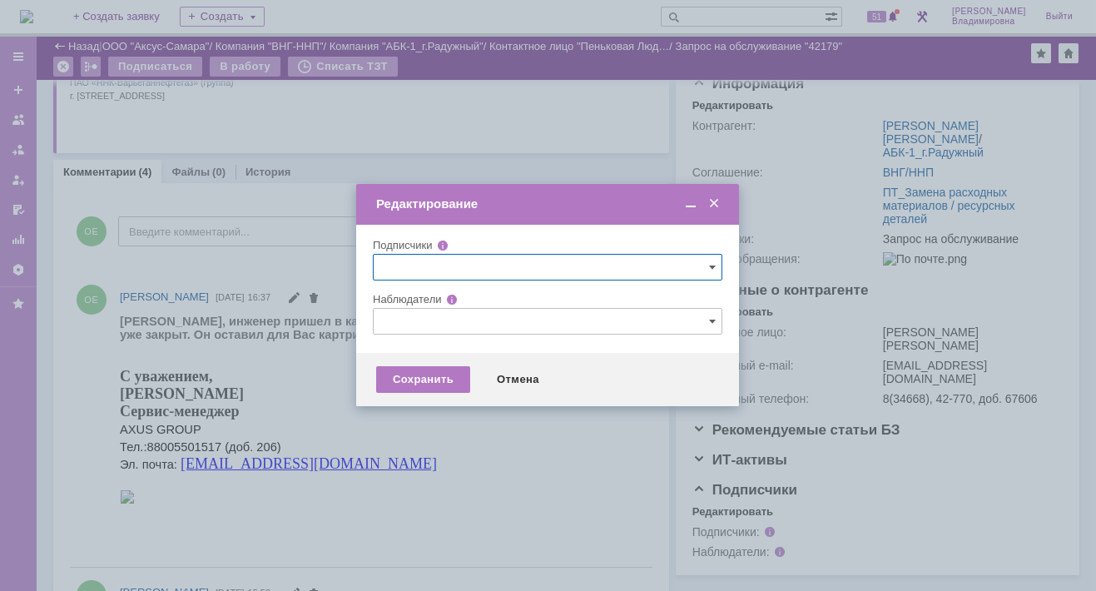
click at [444, 323] on input "text" at bounding box center [548, 321] width 350 height 27
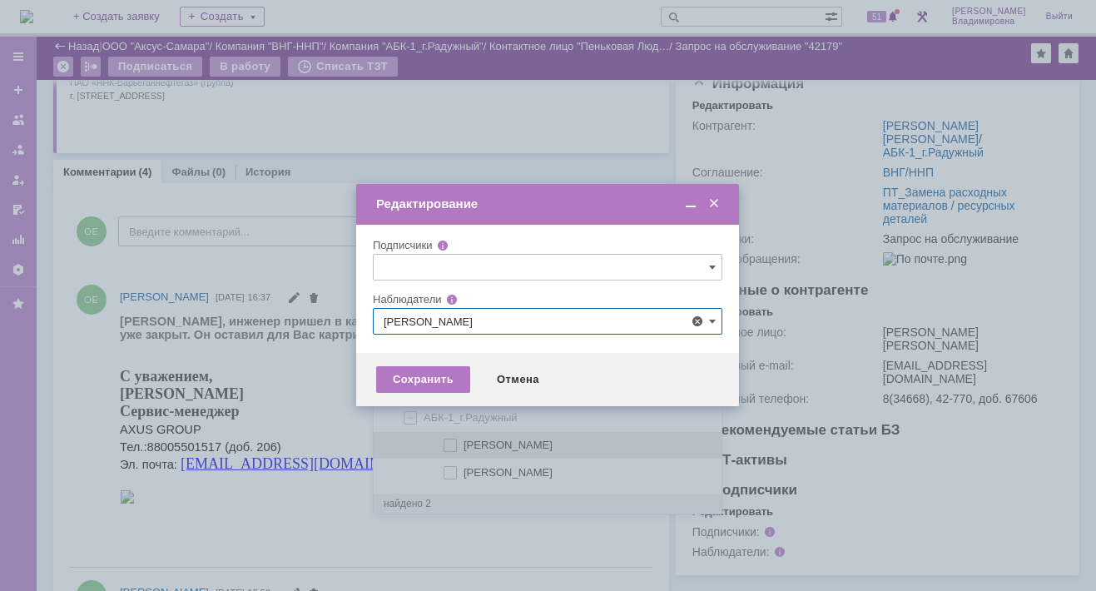
click at [464, 443] on span at bounding box center [464, 443] width 0 height 8
click at [446, 443] on input "[PERSON_NAME]" at bounding box center [451, 445] width 11 height 11
type input "[PERSON_NAME]"
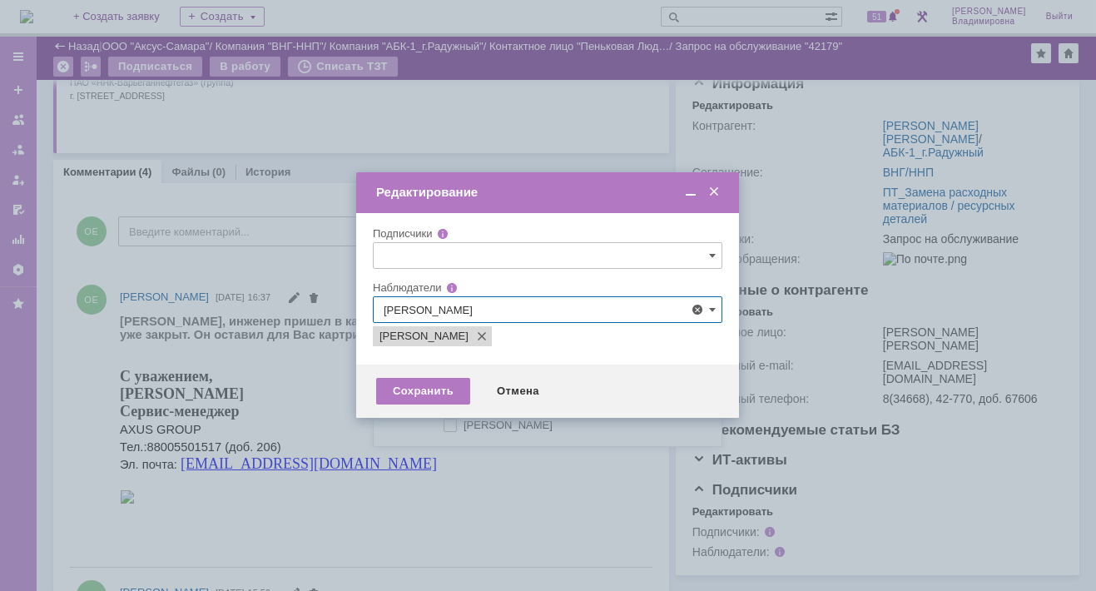
click at [305, 415] on div at bounding box center [548, 295] width 1096 height 591
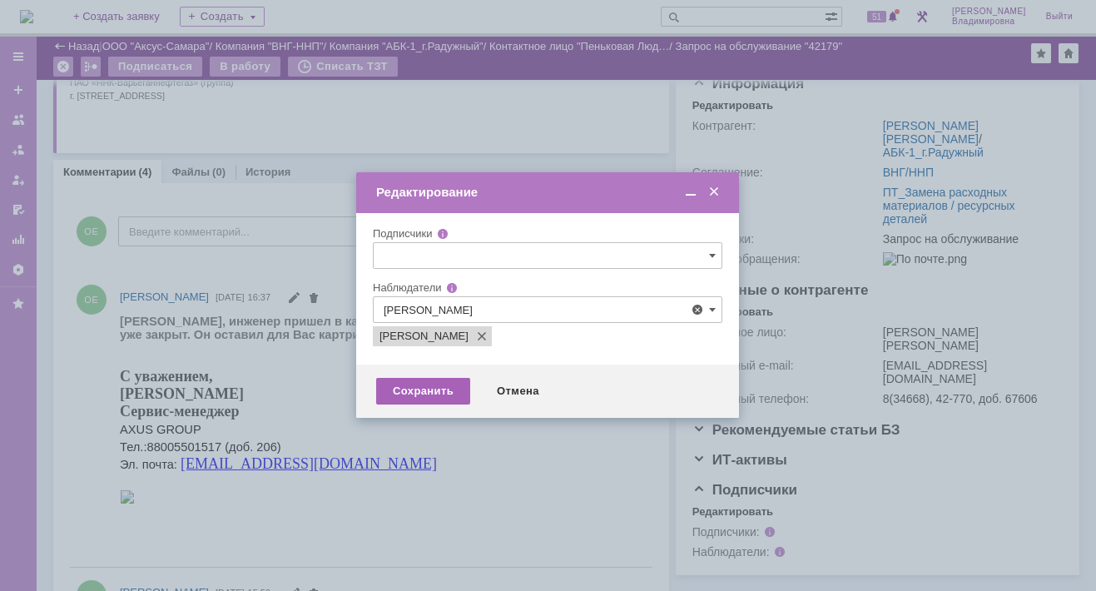
click at [420, 394] on div "Сохранить" at bounding box center [423, 391] width 94 height 27
